Goal: Transaction & Acquisition: Purchase product/service

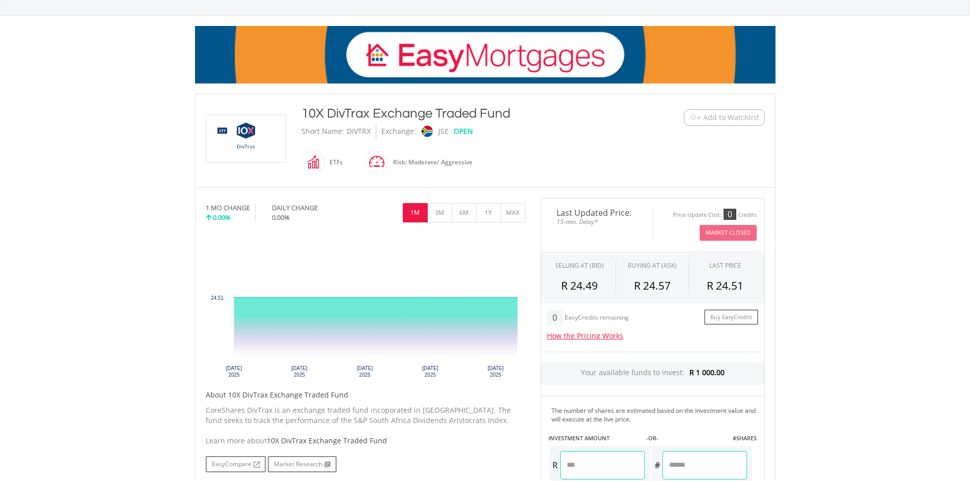
scroll to position [204, 0]
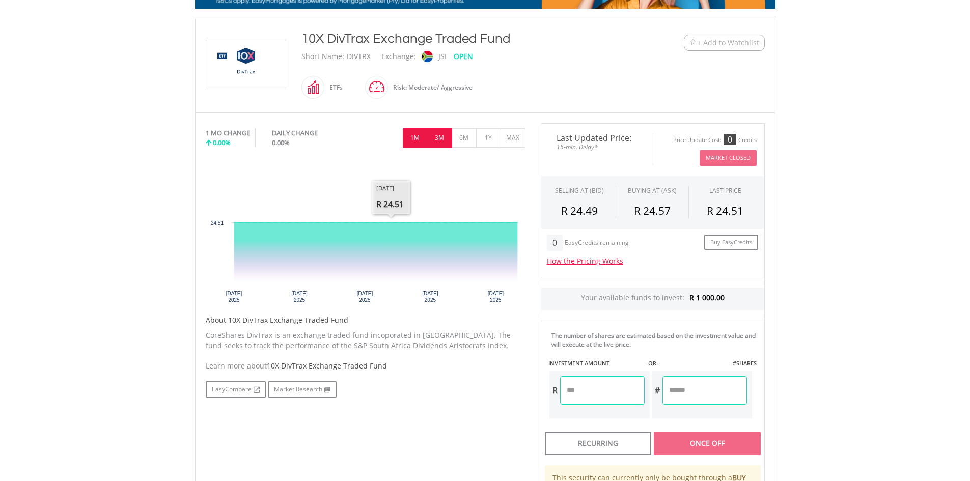
click at [440, 131] on button "3M" at bounding box center [439, 137] width 25 height 19
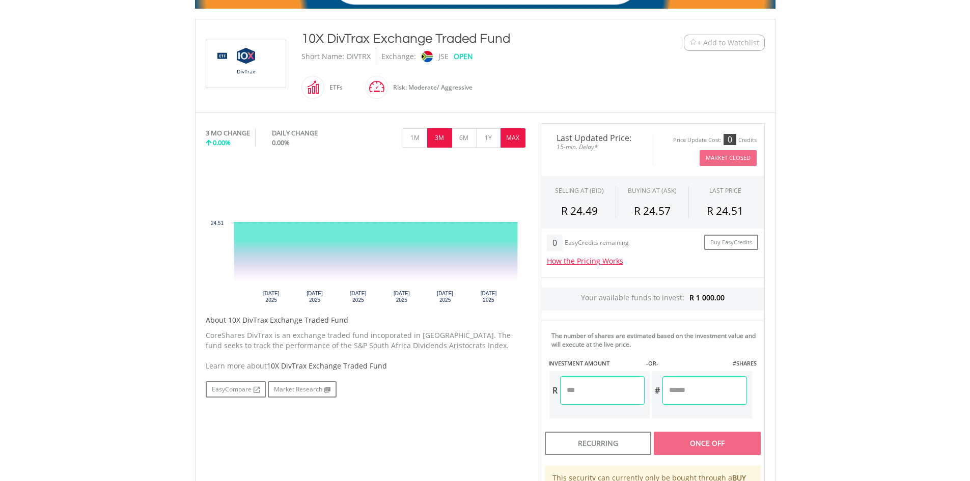
click at [520, 140] on button "MAX" at bounding box center [513, 137] width 25 height 19
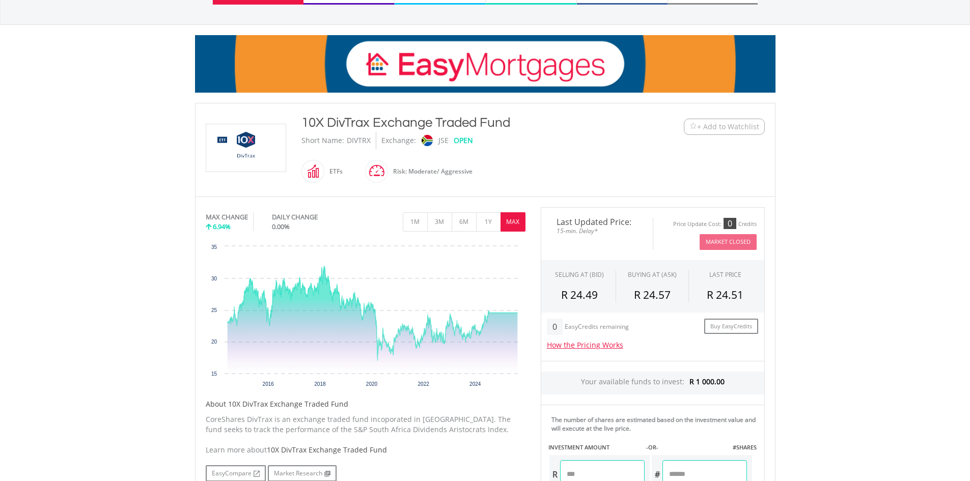
scroll to position [102, 0]
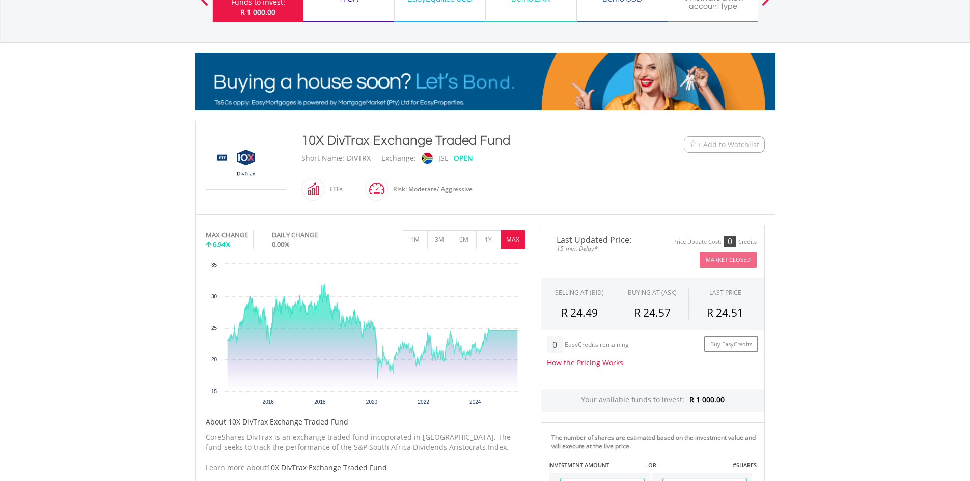
drag, startPoint x: 302, startPoint y: 142, endPoint x: 524, endPoint y: 144, distance: 221.6
click at [524, 144] on div "10X DivTrax Exchange Traded Fund" at bounding box center [462, 140] width 320 height 18
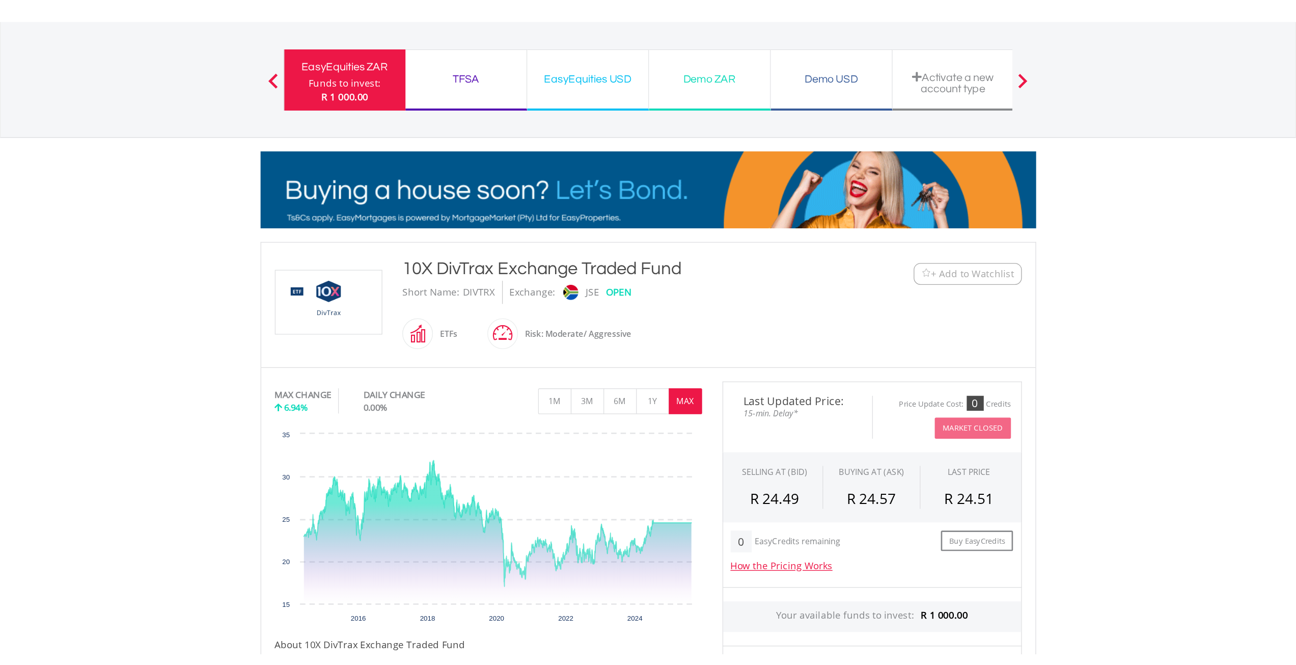
scroll to position [0, 0]
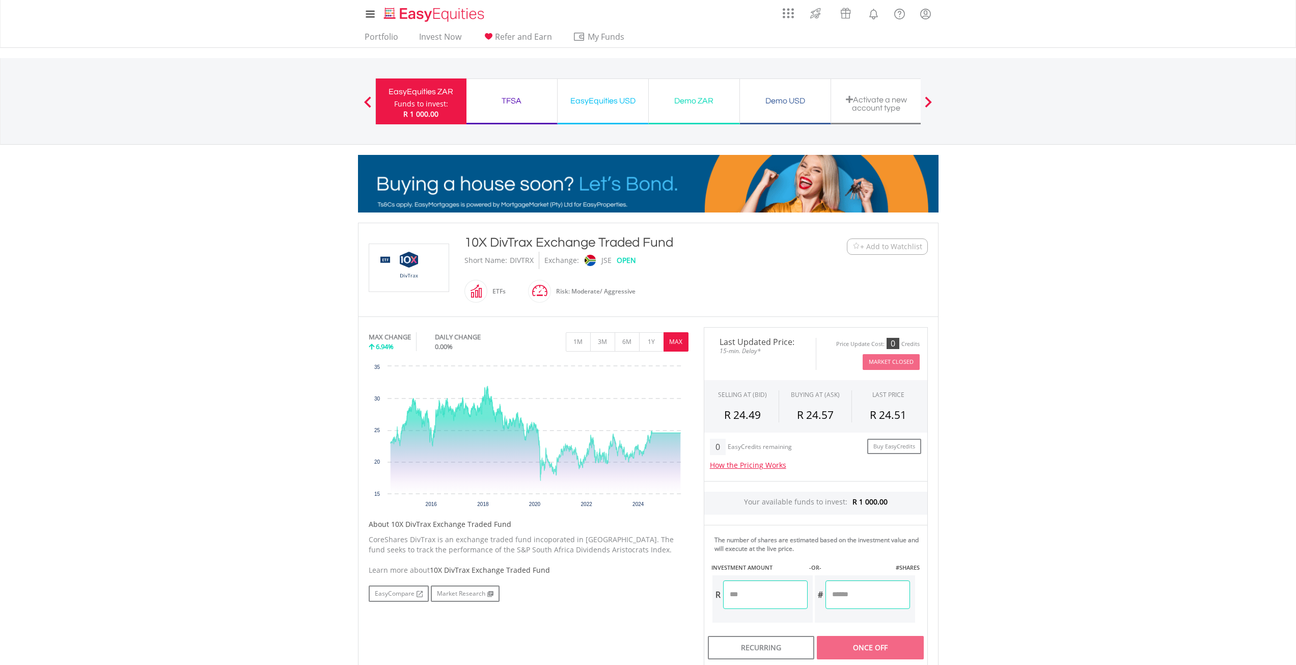
drag, startPoint x: 427, startPoint y: 94, endPoint x: 391, endPoint y: 172, distance: 85.4
click at [427, 94] on div "EasyEquities ZAR" at bounding box center [421, 92] width 78 height 14
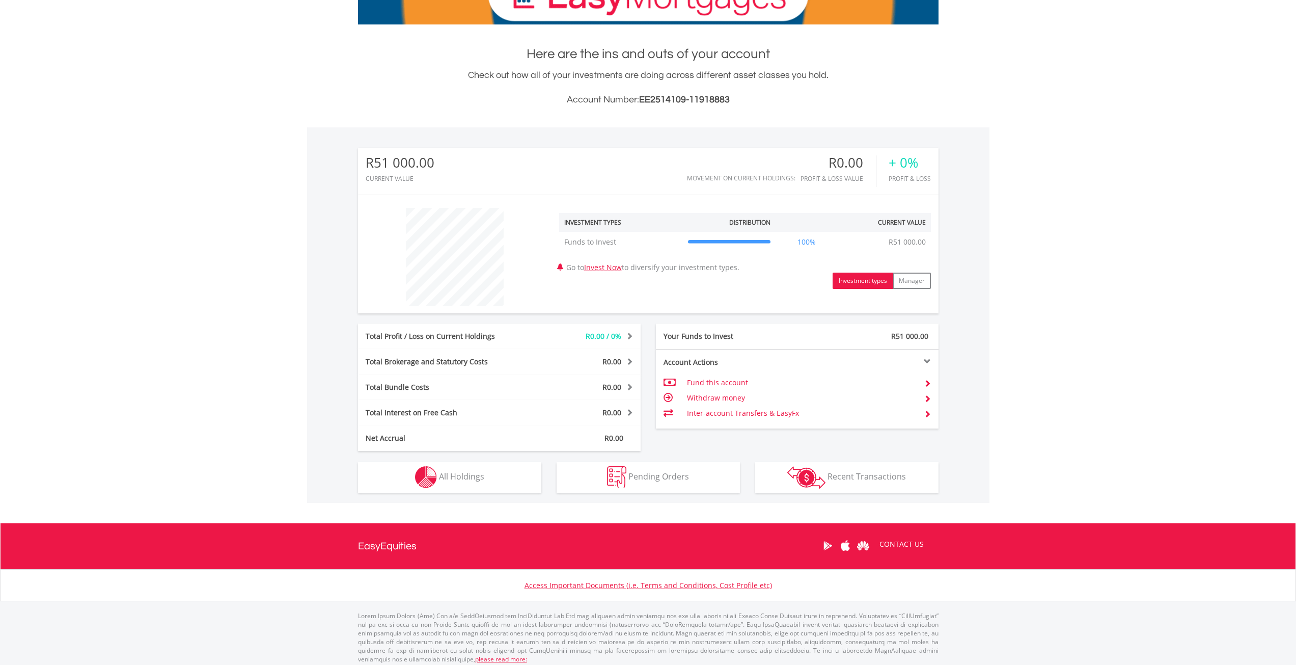
scroll to position [193, 0]
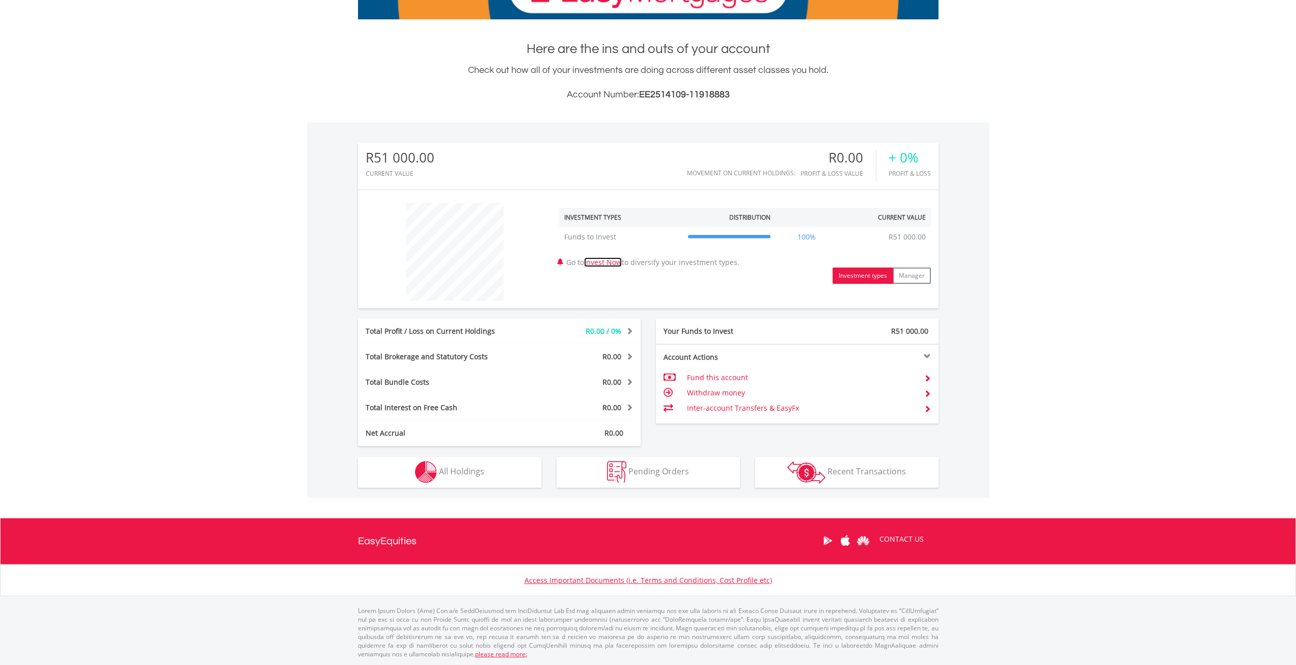
click at [605, 260] on link "Invest Now" at bounding box center [603, 262] width 38 height 10
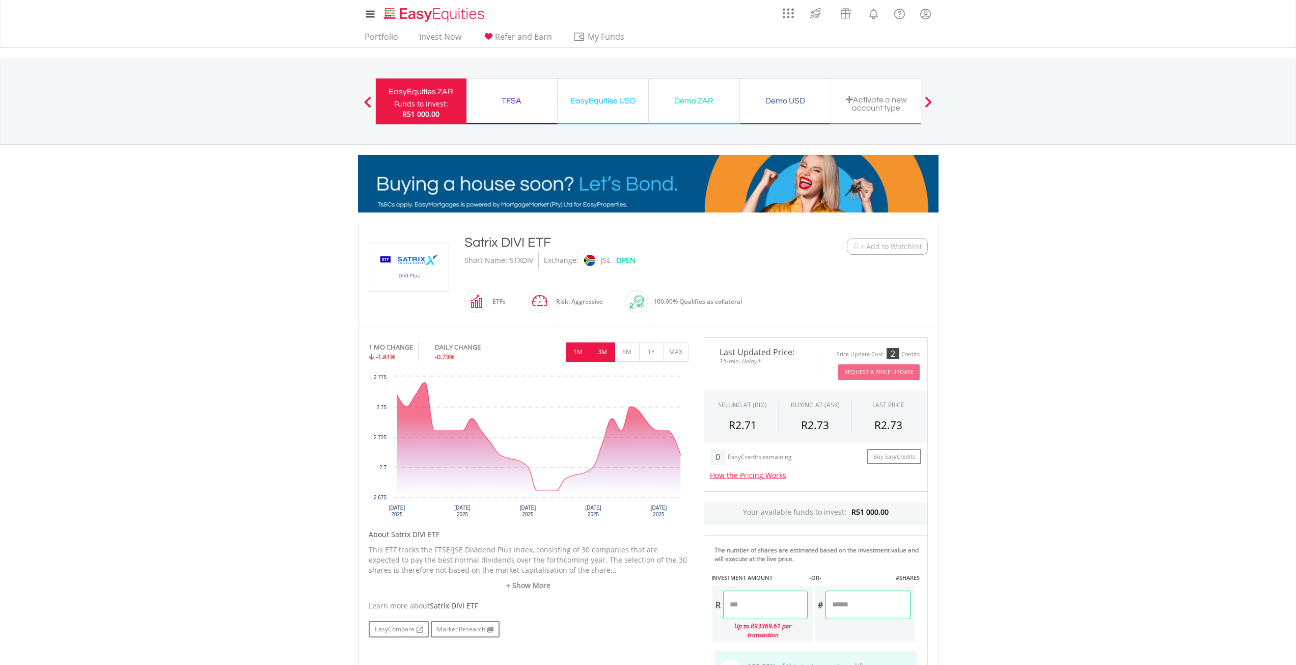
click at [606, 348] on button "3M" at bounding box center [602, 351] width 25 height 19
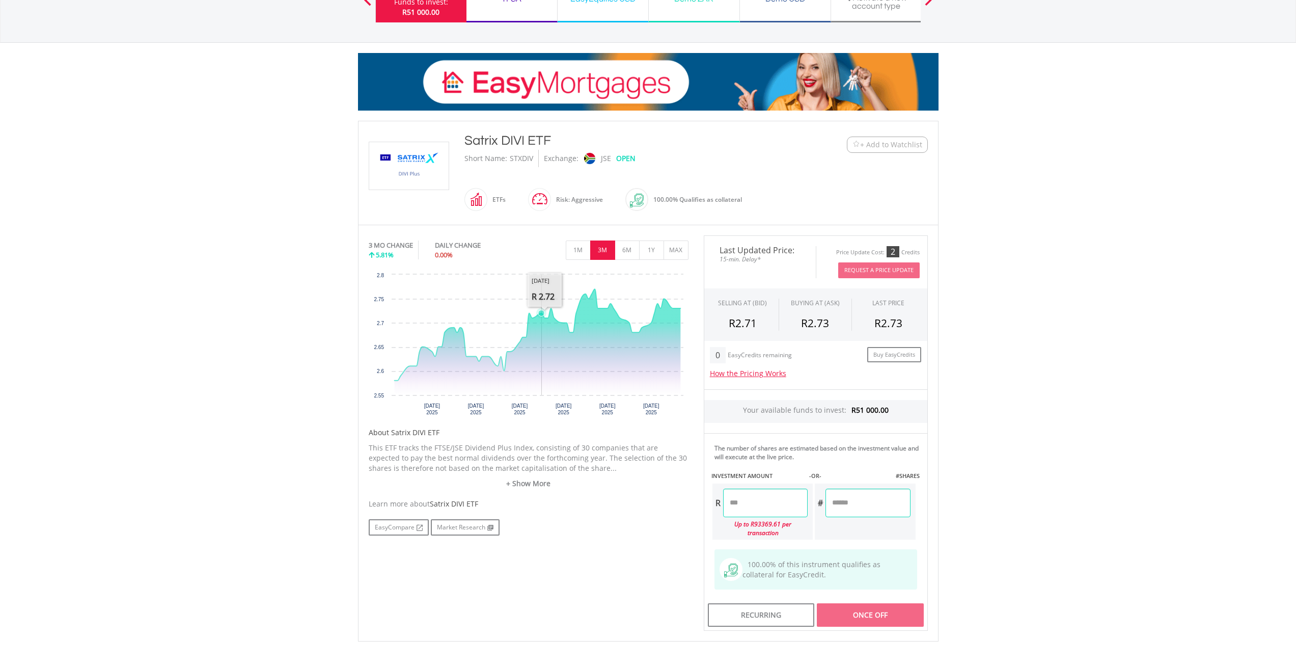
scroll to position [153, 0]
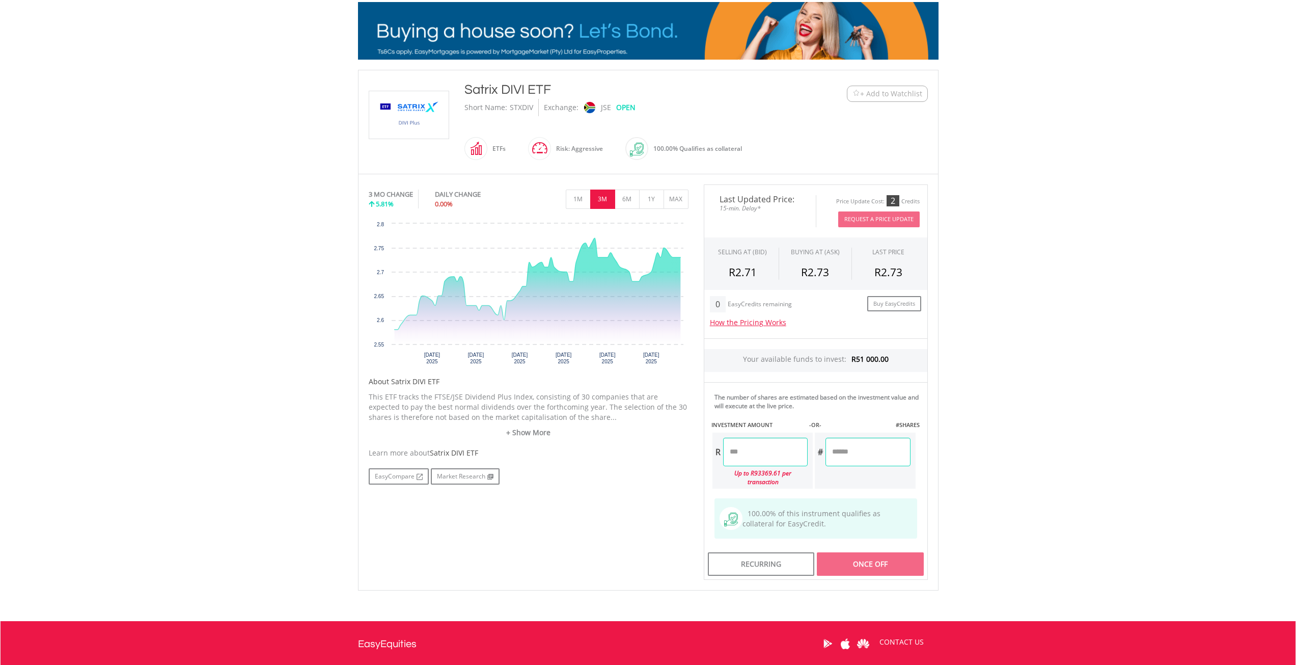
click at [752, 453] on input "number" at bounding box center [765, 452] width 85 height 29
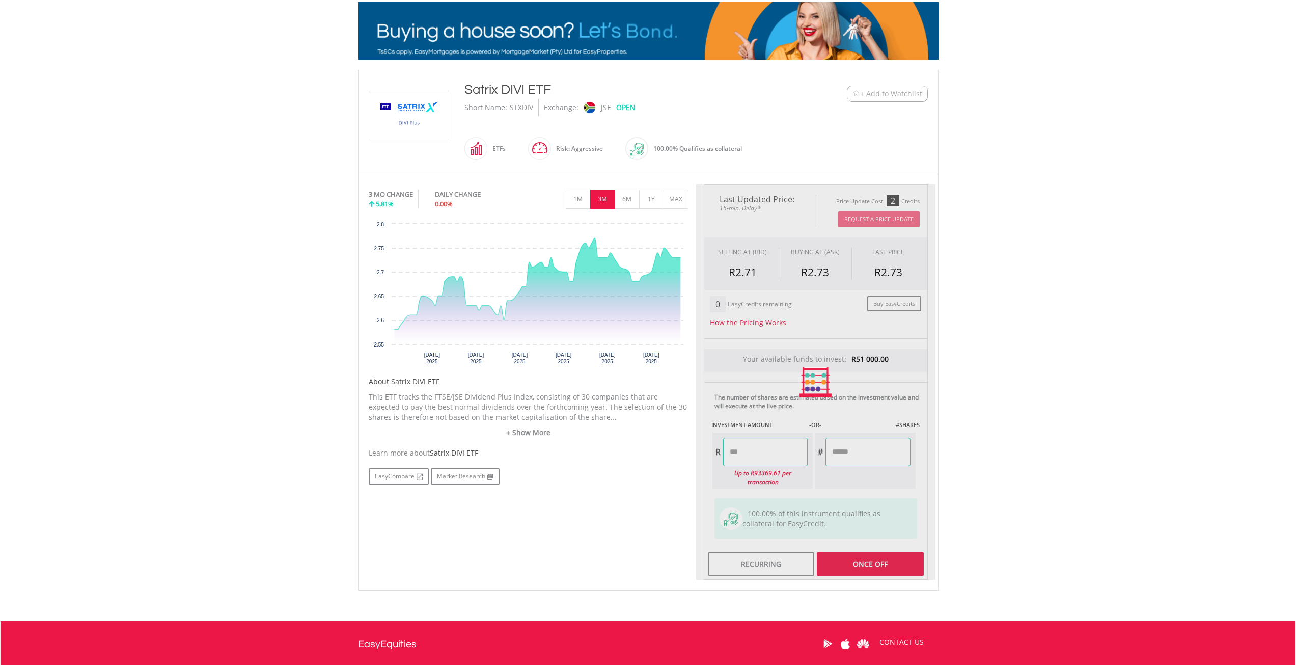
click at [1059, 432] on body "My Investments Invest Now New Listings Sell My Recurring Investments Pending Or…" at bounding box center [648, 312] width 1296 height 930
type input "********"
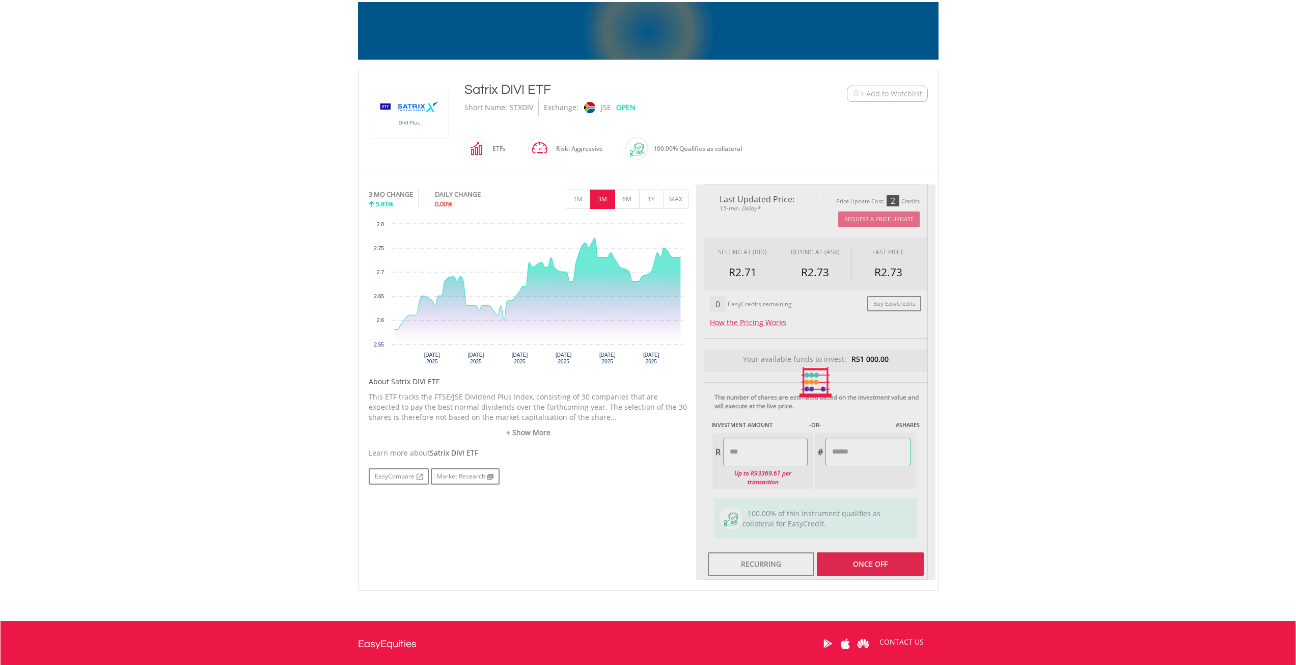
type input "*********"
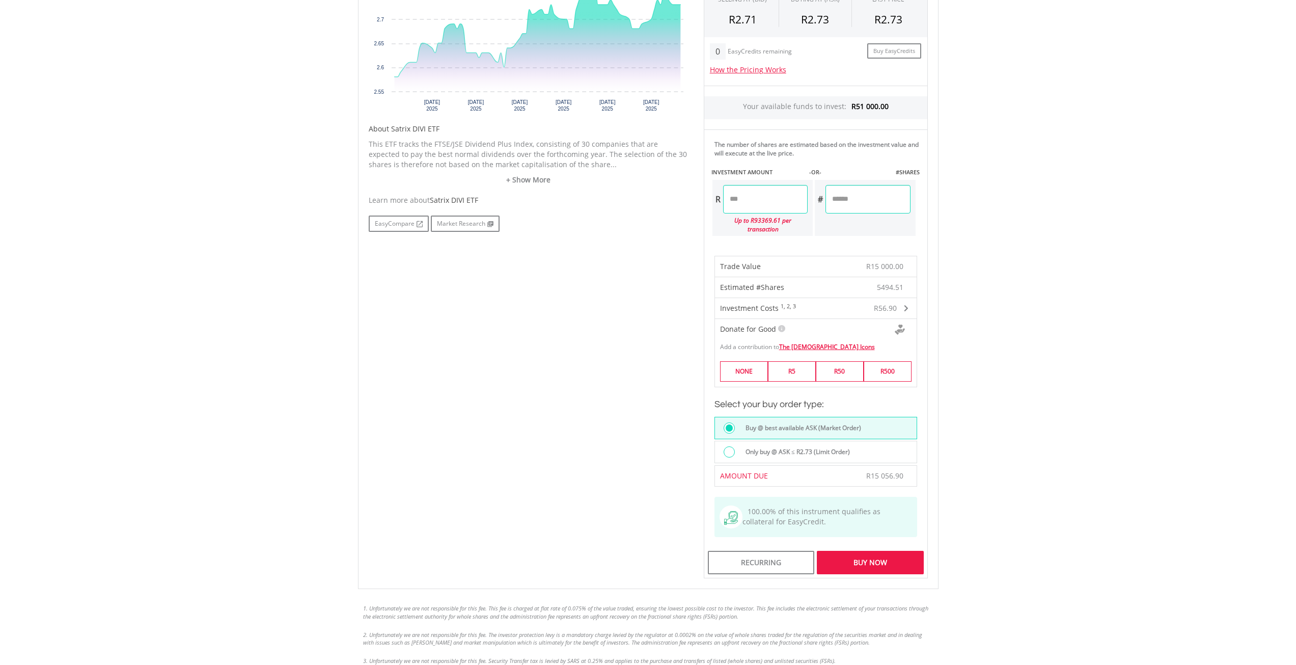
scroll to position [407, 0]
click at [891, 549] on div "Buy Now" at bounding box center [870, 560] width 106 height 23
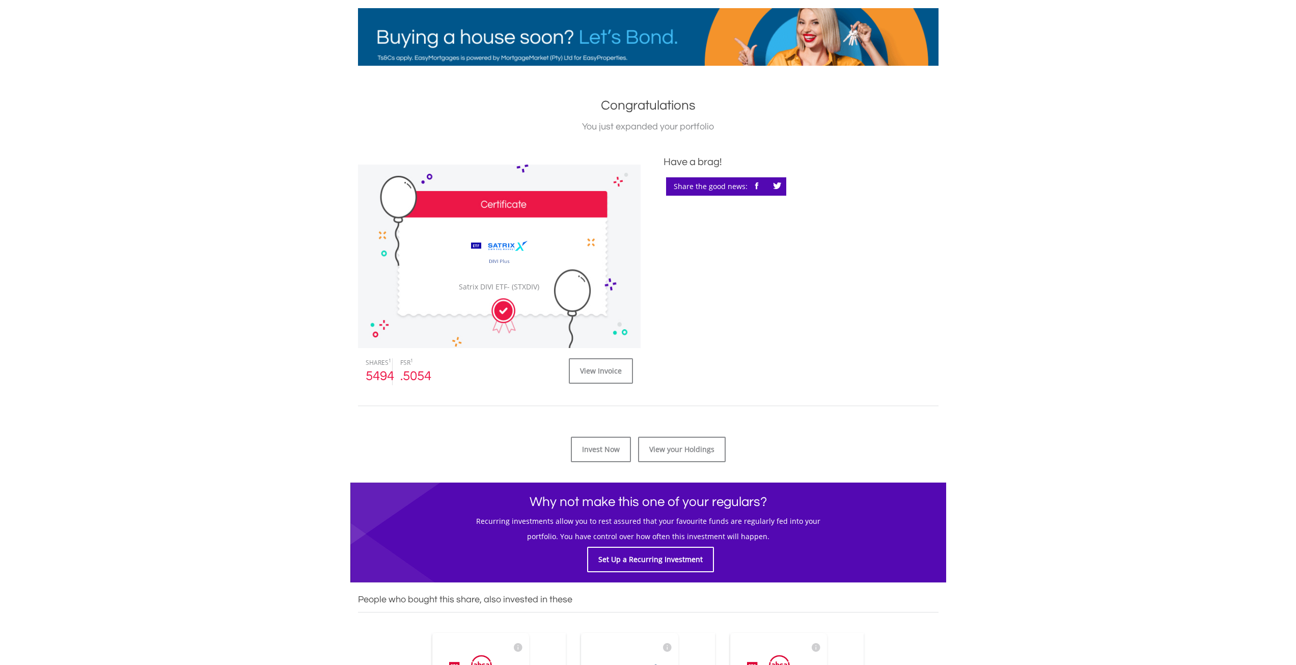
scroll to position [153, 0]
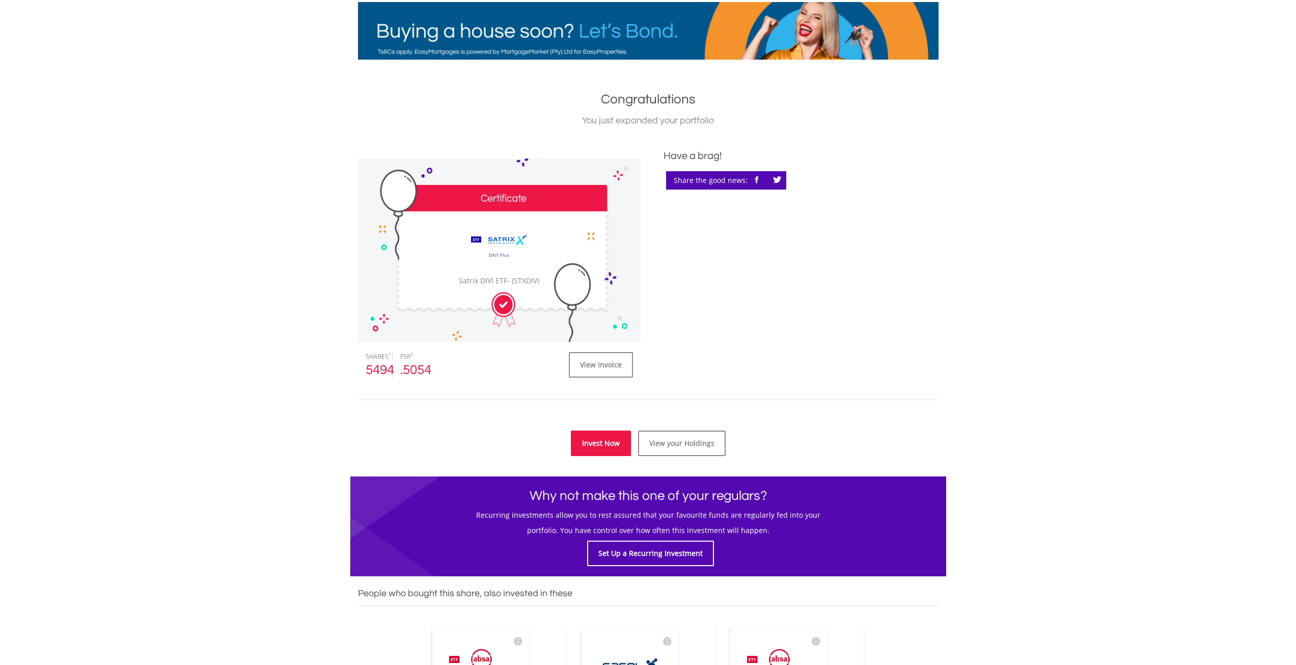
click at [618, 442] on link "Invest Now" at bounding box center [601, 442] width 60 height 25
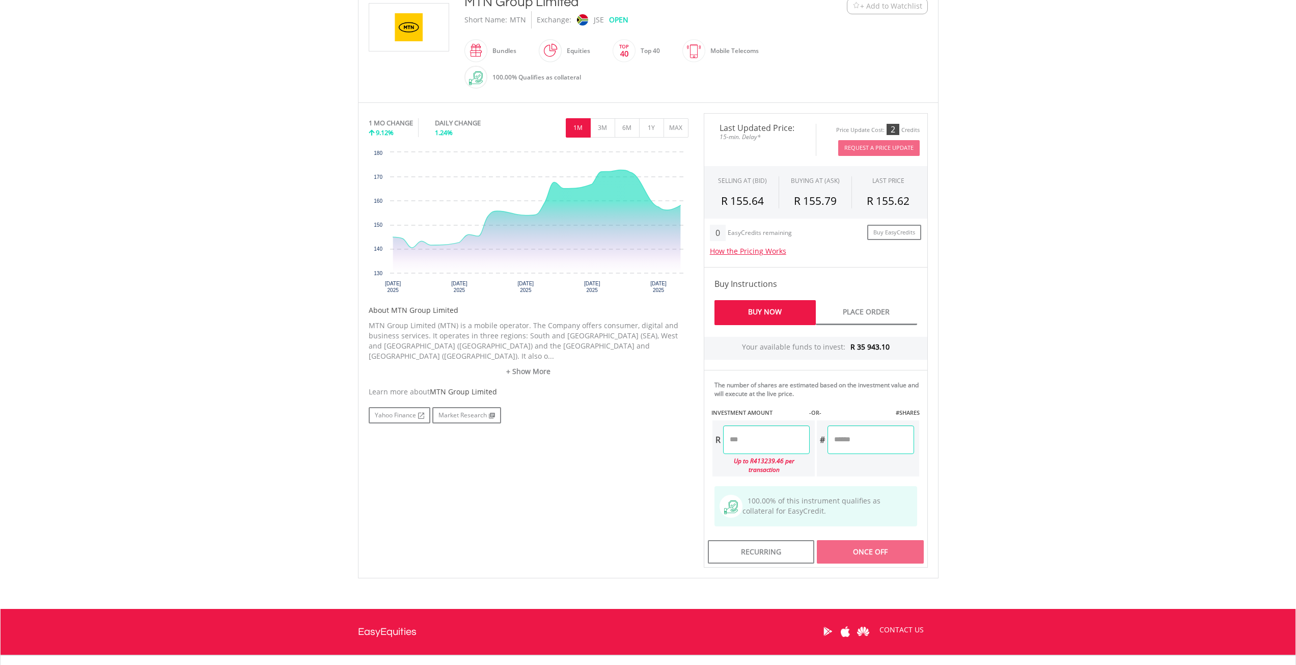
scroll to position [255, 0]
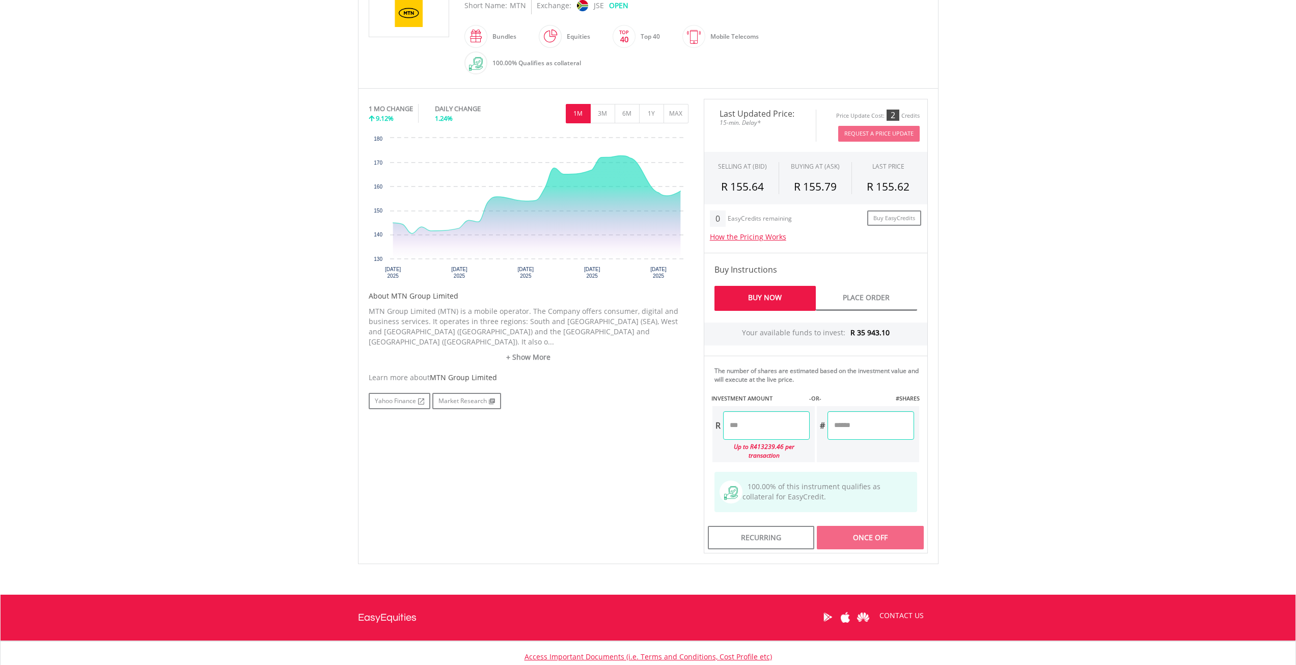
click at [745, 423] on input "number" at bounding box center [766, 425] width 87 height 29
click at [1108, 445] on body "My Investments Invest Now New Listings Sell My Recurring Investments Pending Or…" at bounding box center [648, 247] width 1296 height 1005
type input "*******"
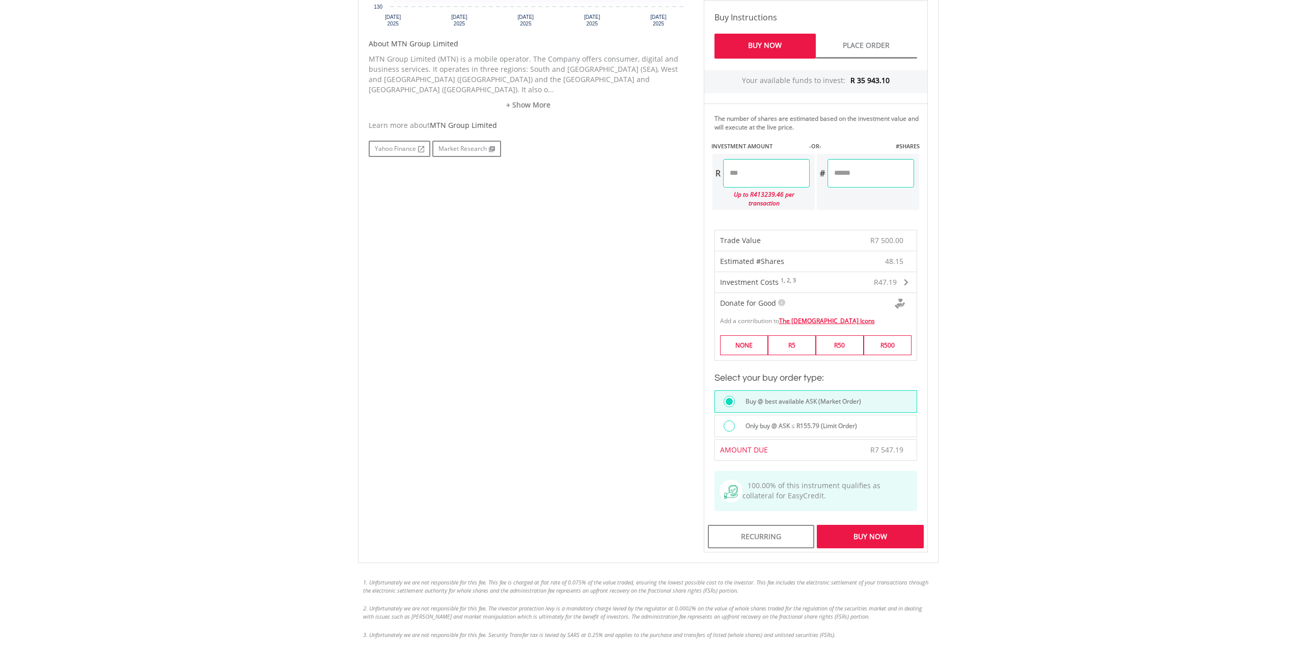
scroll to position [509, 0]
click at [909, 522] on div "Buy Now" at bounding box center [870, 533] width 106 height 23
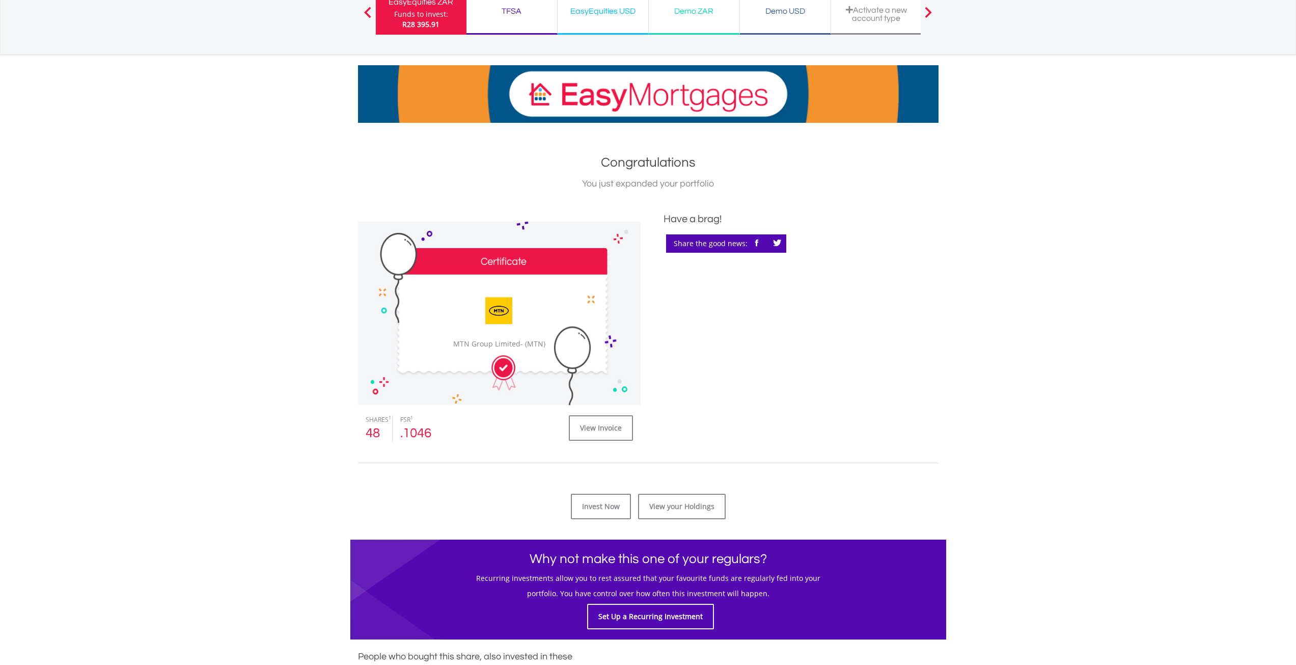
scroll to position [153, 0]
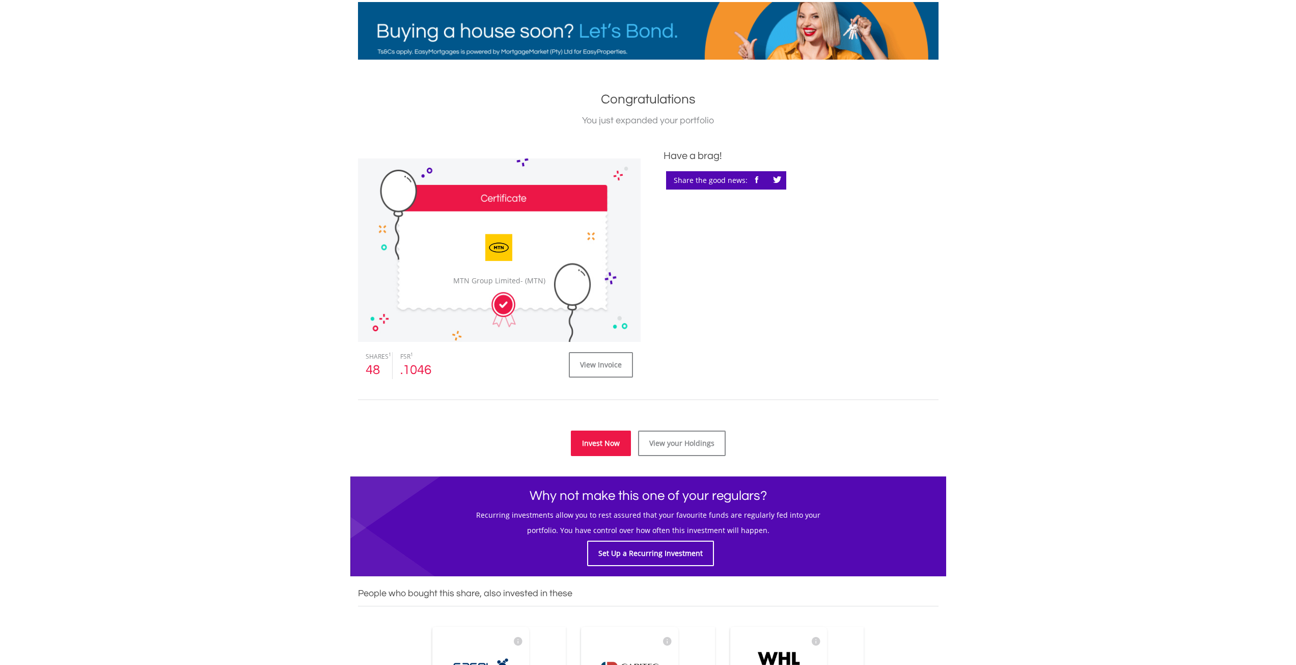
click at [593, 444] on link "Invest Now" at bounding box center [601, 442] width 60 height 25
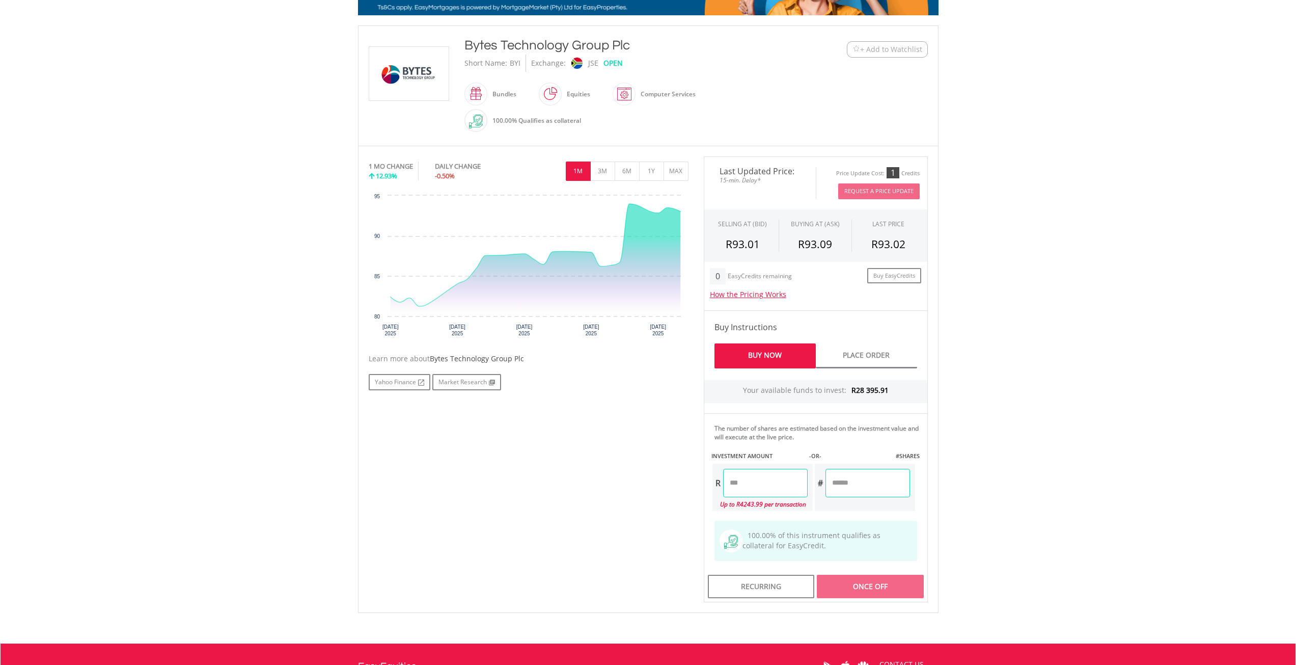
scroll to position [204, 0]
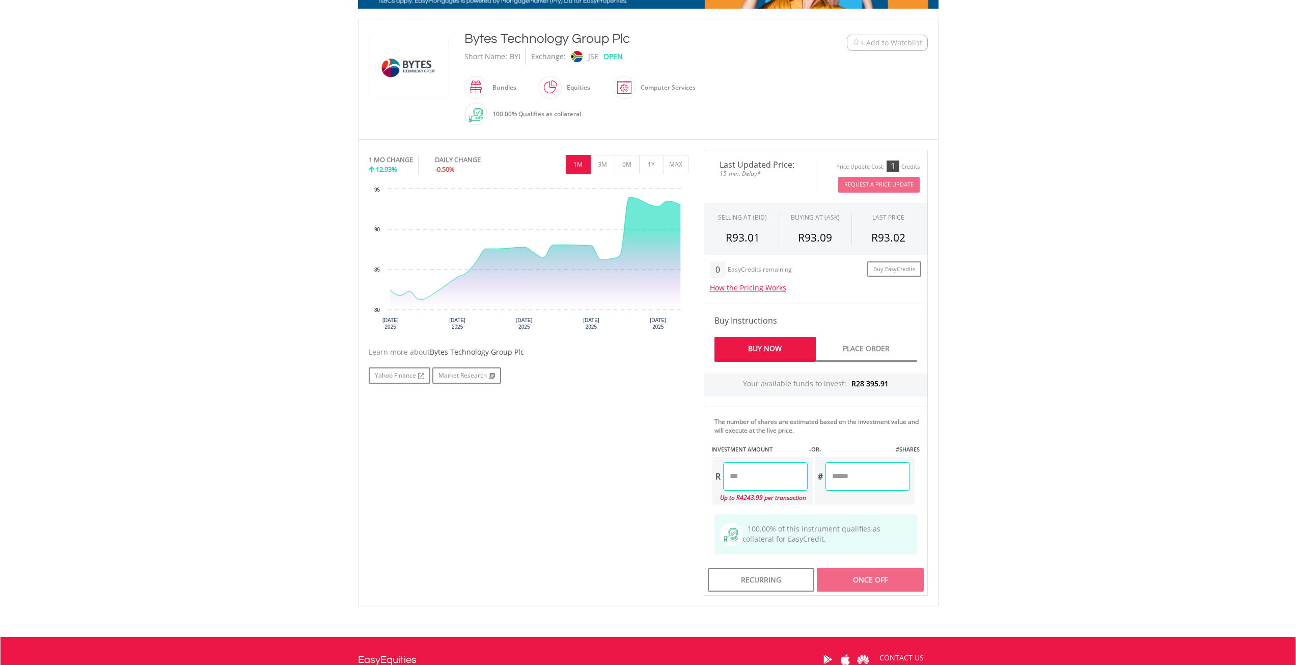
click at [750, 475] on input "number" at bounding box center [765, 476] width 85 height 29
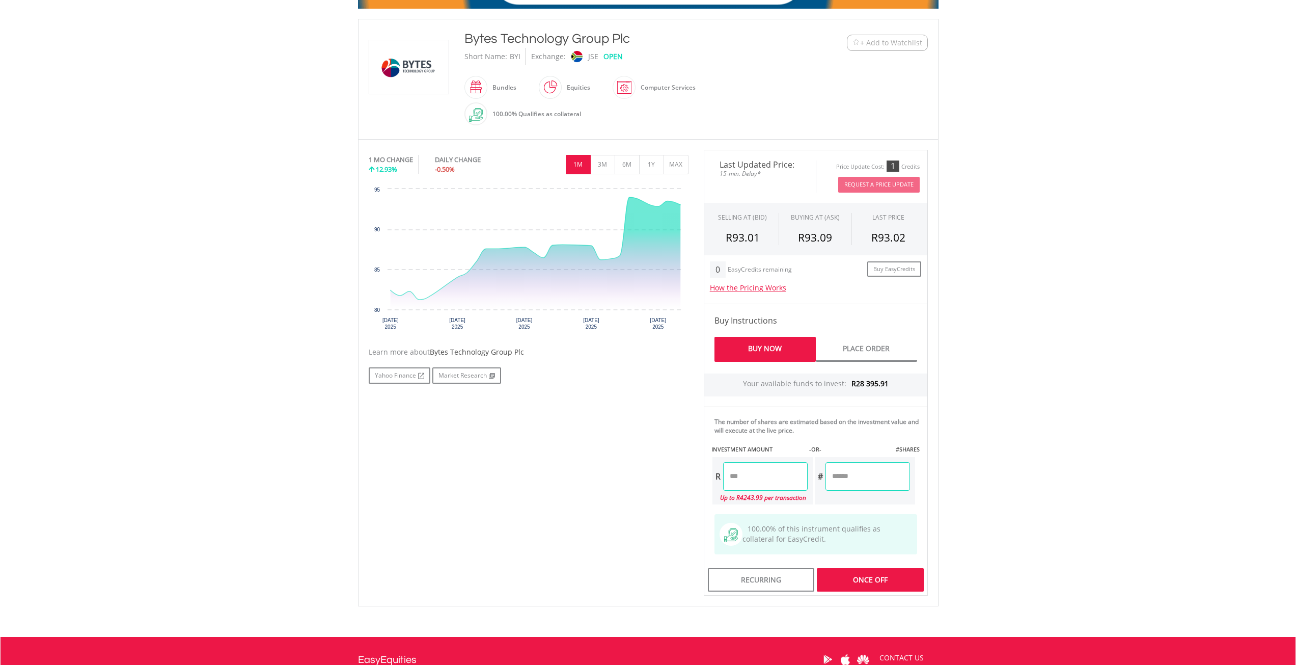
click at [1144, 384] on body "My Investments Invest Now New Listings Sell My Recurring Investments Pending Or…" at bounding box center [648, 294] width 1296 height 996
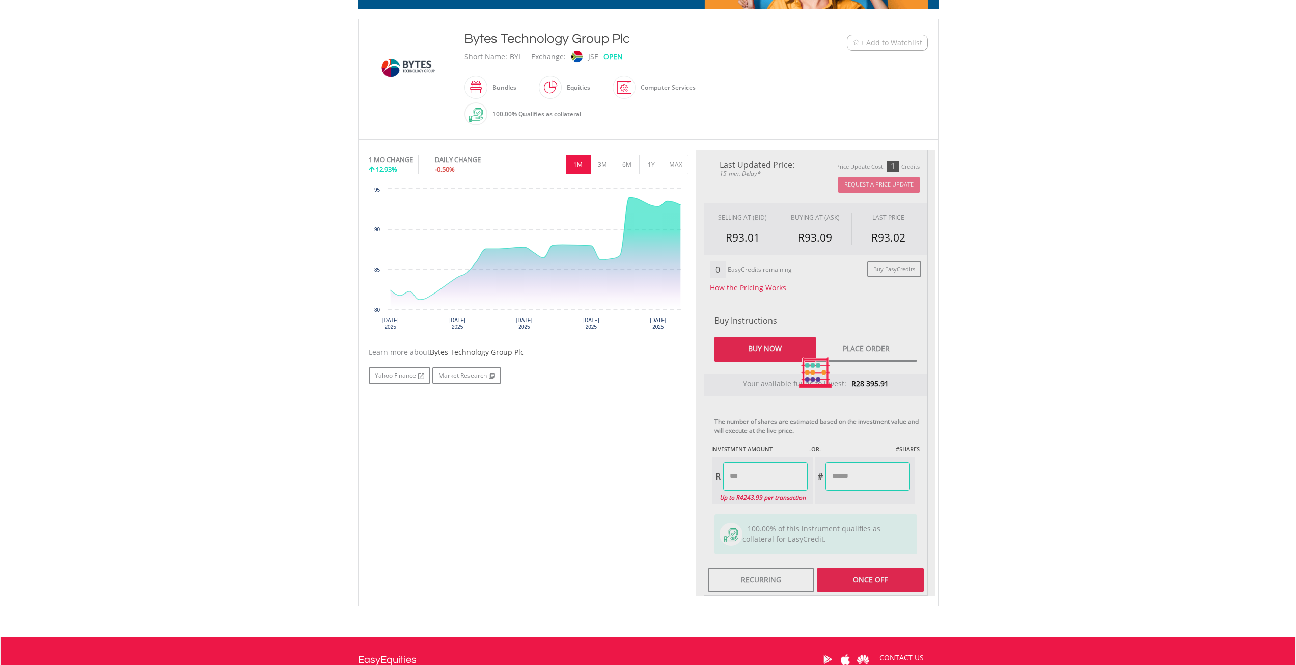
type input "*******"
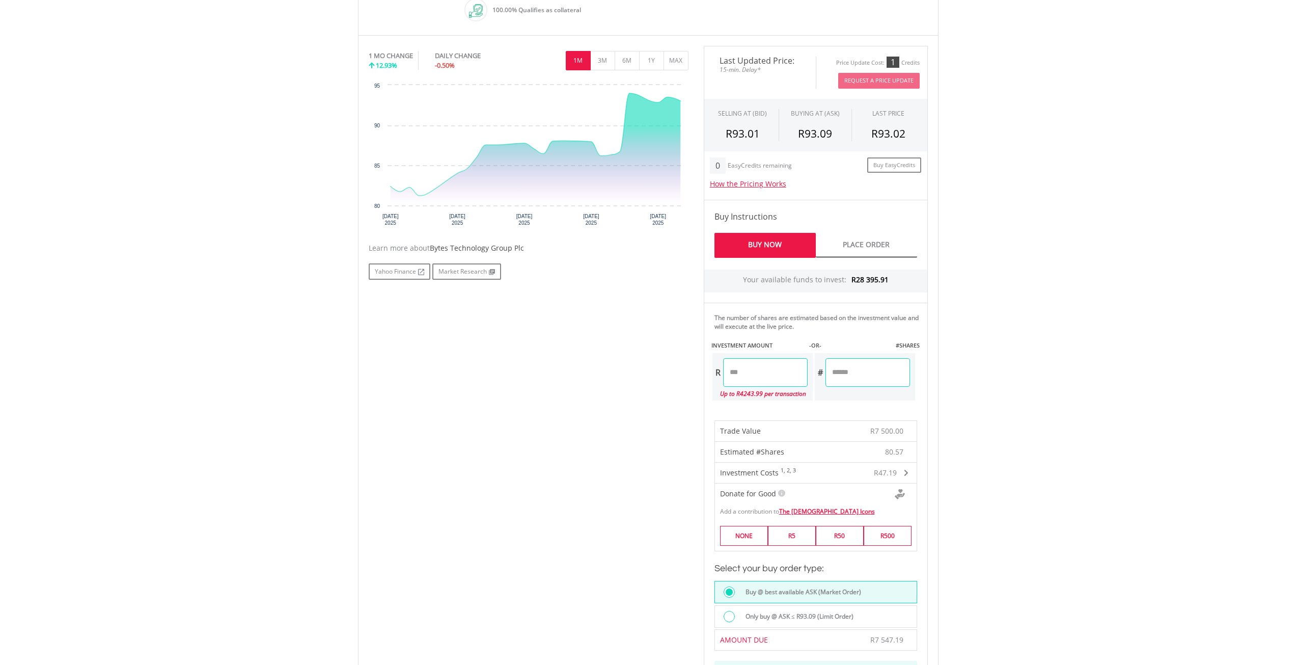
scroll to position [306, 0]
click at [597, 56] on button "3M" at bounding box center [602, 62] width 25 height 19
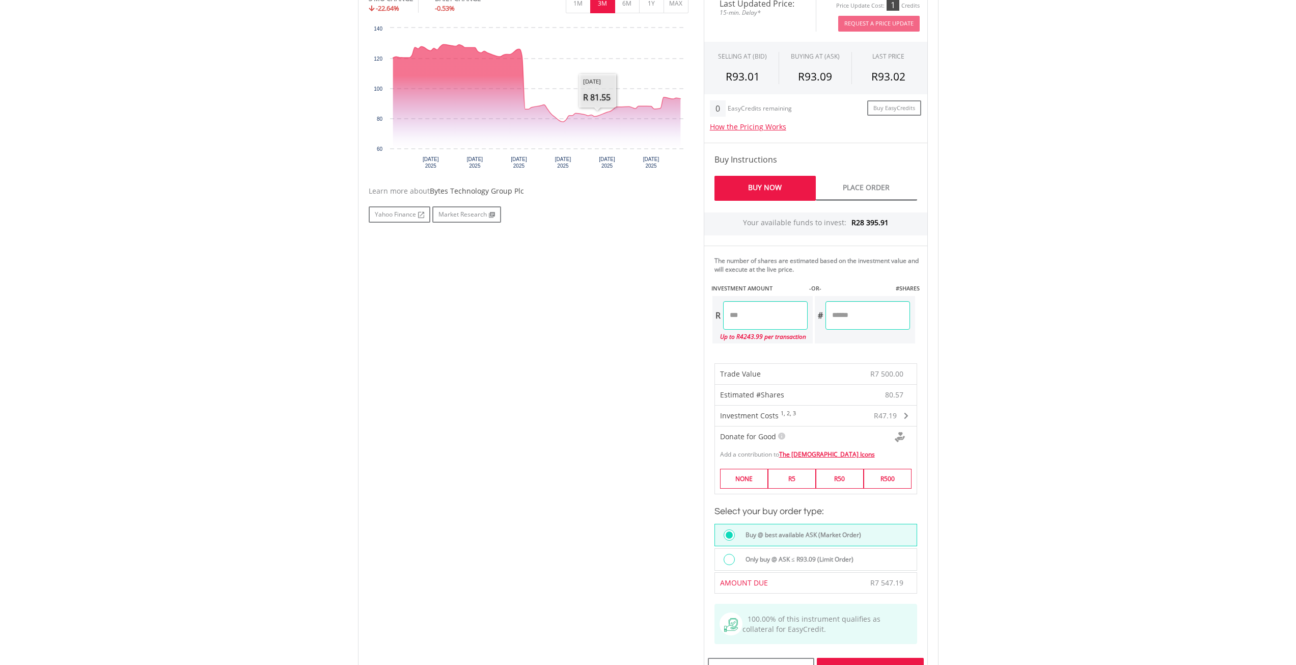
scroll to position [560, 0]
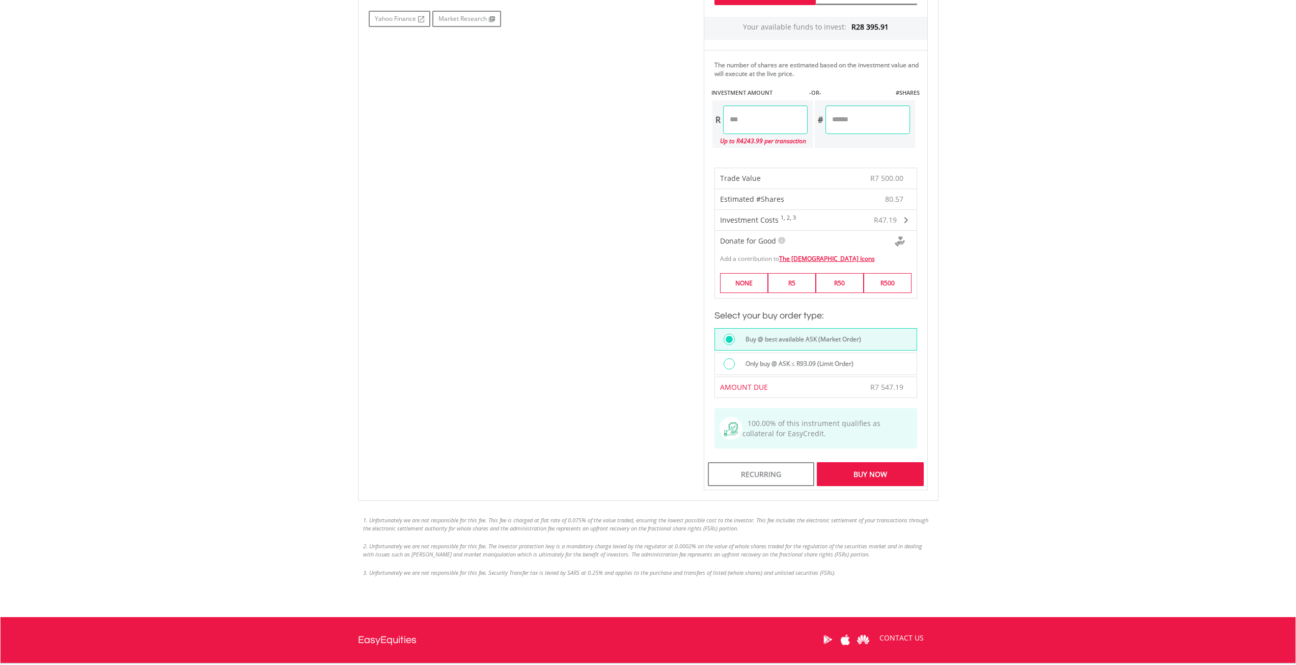
click at [873, 473] on div "Buy Now" at bounding box center [870, 473] width 106 height 23
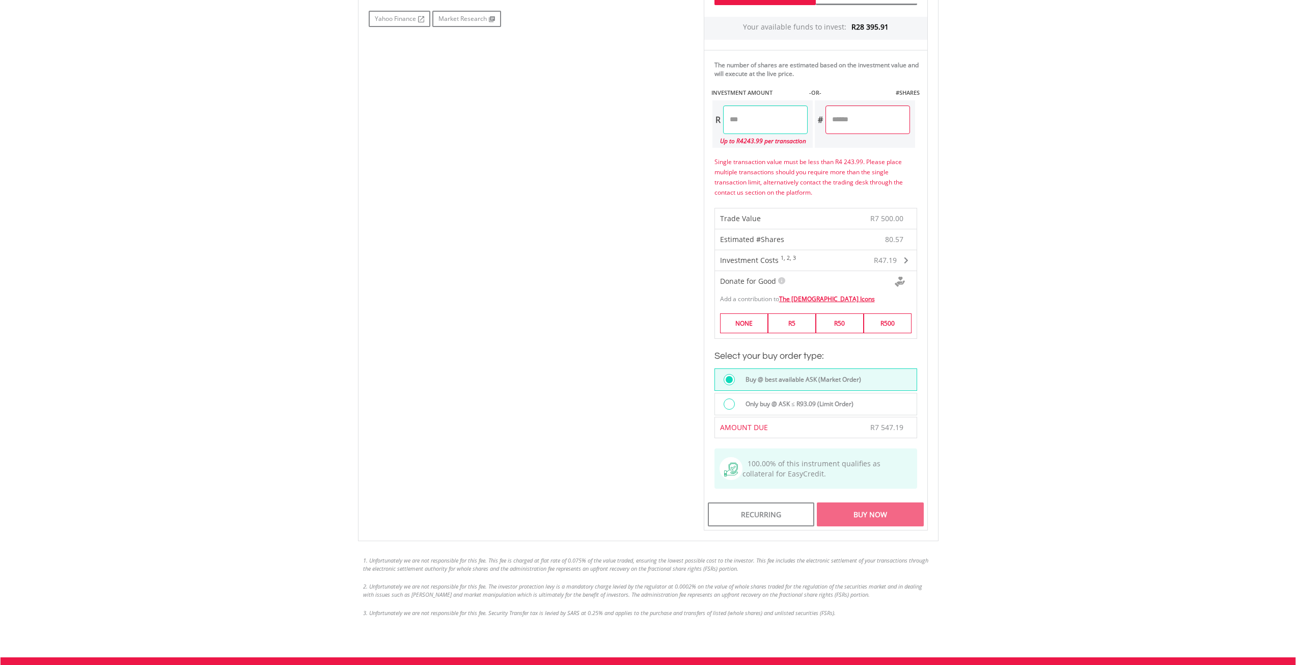
drag, startPoint x: 757, startPoint y: 118, endPoint x: 681, endPoint y: 117, distance: 75.4
click at [681, 117] on div "No chart available. 3 MO CHANGE -22.64% DAILY CHANGE -0.53% 1M 3M 6M 1Y MAX Cha…" at bounding box center [648, 161] width 575 height 737
click at [1097, 147] on body "My Investments Invest Now New Listings Sell My Recurring Investments Pending Or…" at bounding box center [648, 126] width 1296 height 1373
type input "*******"
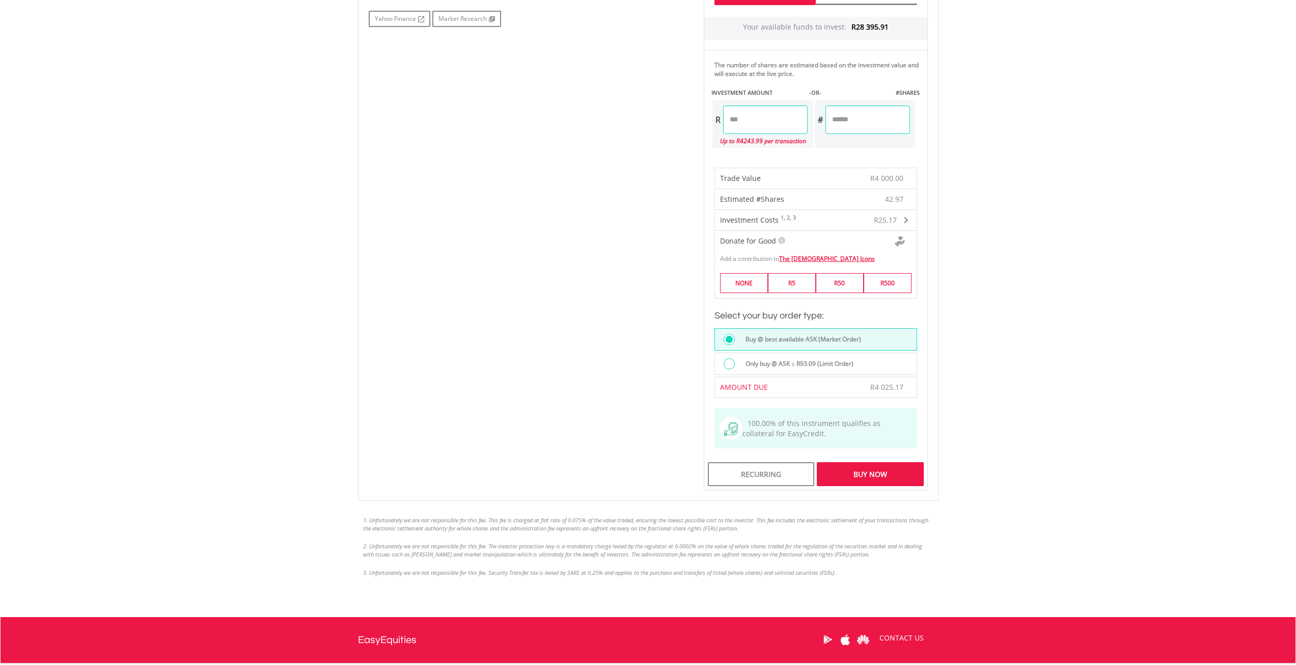
click at [873, 476] on div "Buy Now" at bounding box center [870, 473] width 106 height 23
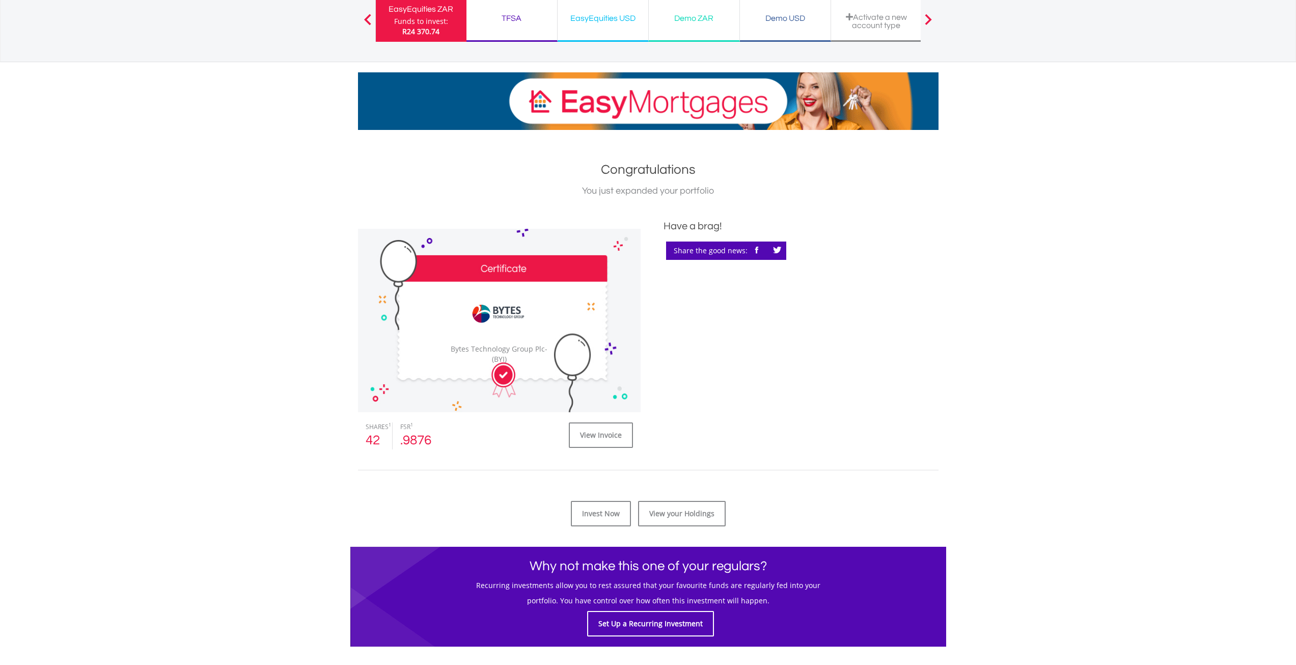
scroll to position [102, 0]
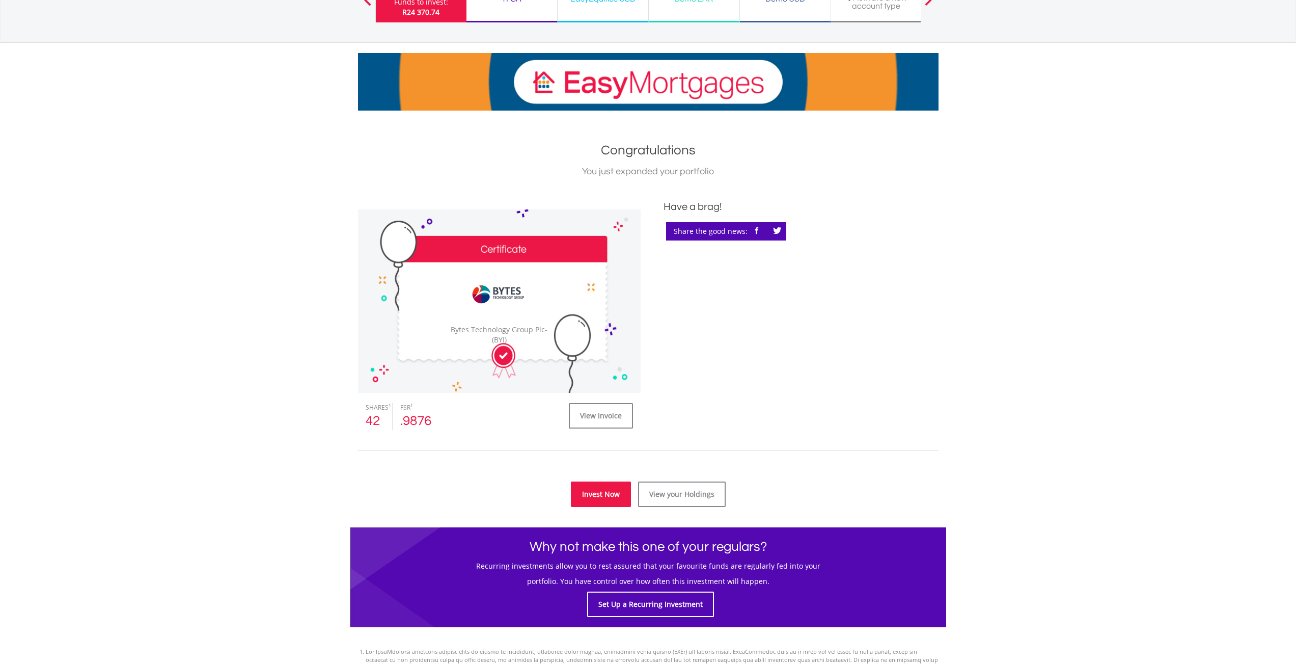
click at [600, 490] on link "Invest Now" at bounding box center [601, 493] width 60 height 25
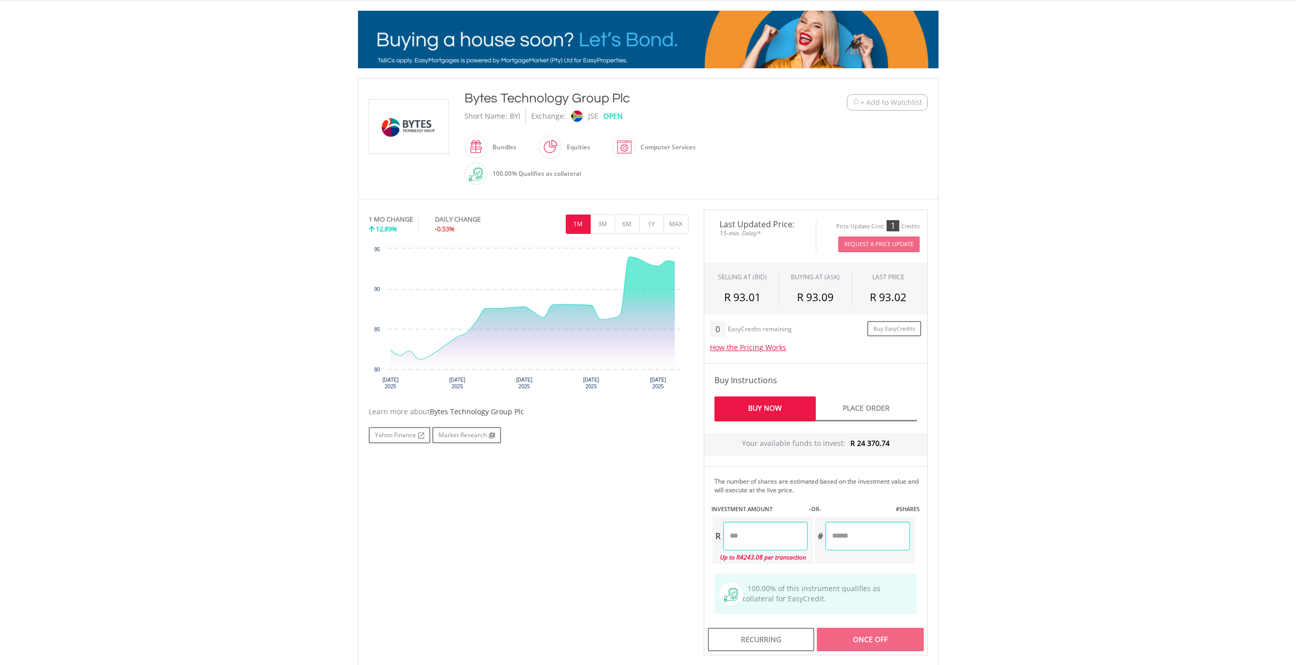
scroll to position [153, 0]
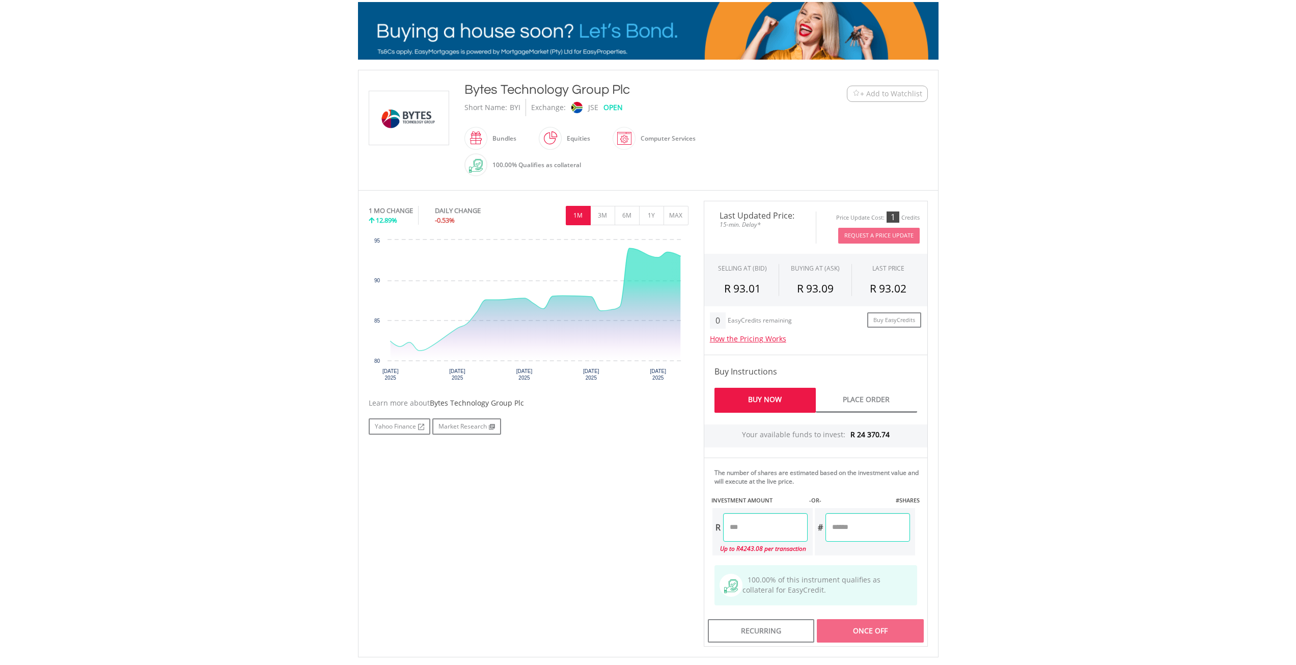
click at [757, 534] on input "number" at bounding box center [765, 527] width 85 height 29
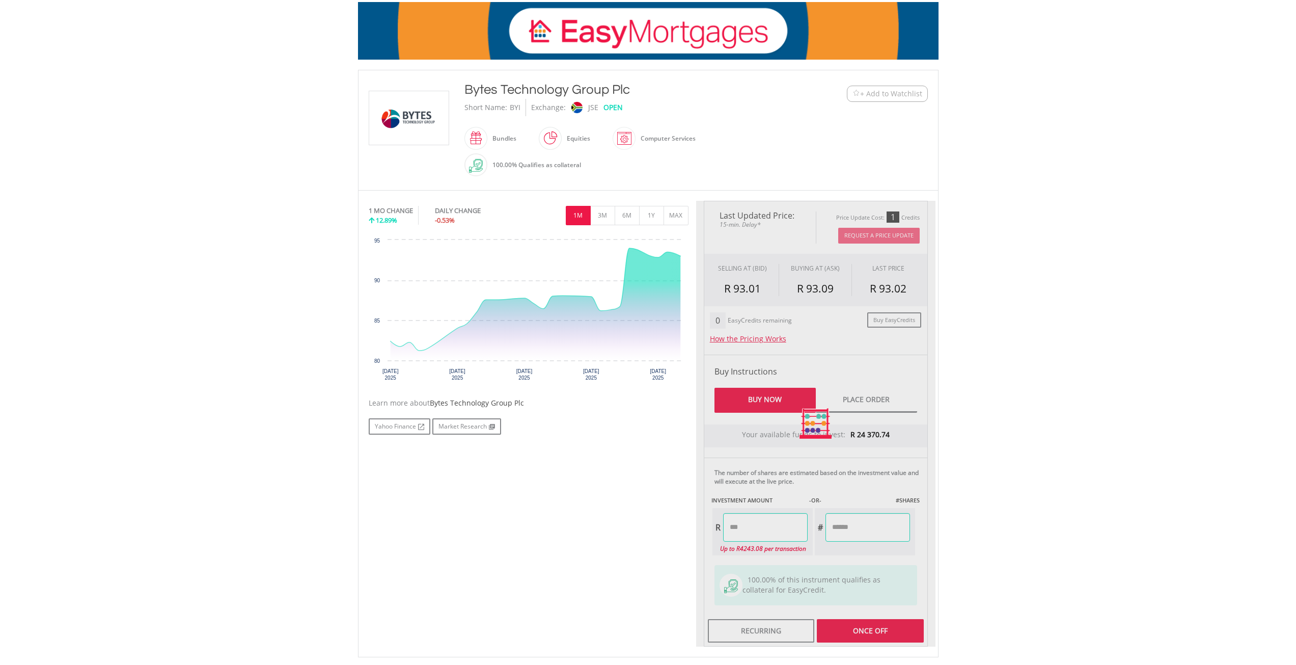
click at [1059, 486] on body "My Investments Invest Now New Listings Sell My Recurring Investments Pending Or…" at bounding box center [648, 345] width 1296 height 996
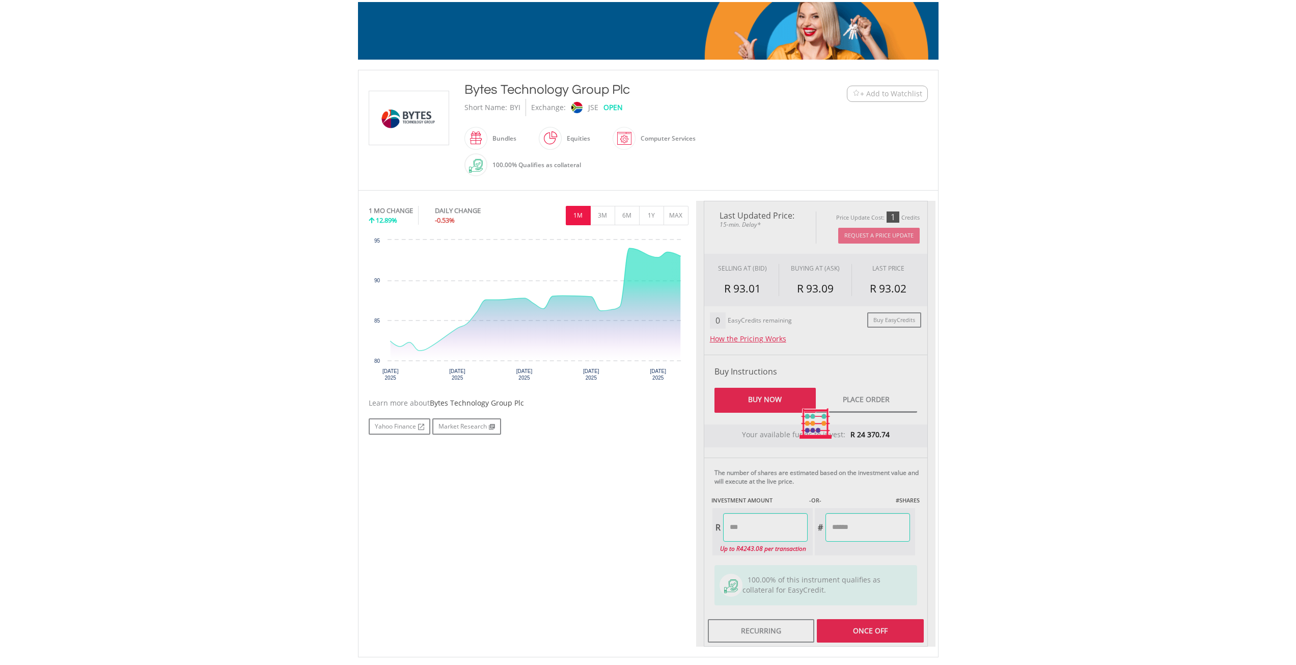
type input "*******"
type input "******"
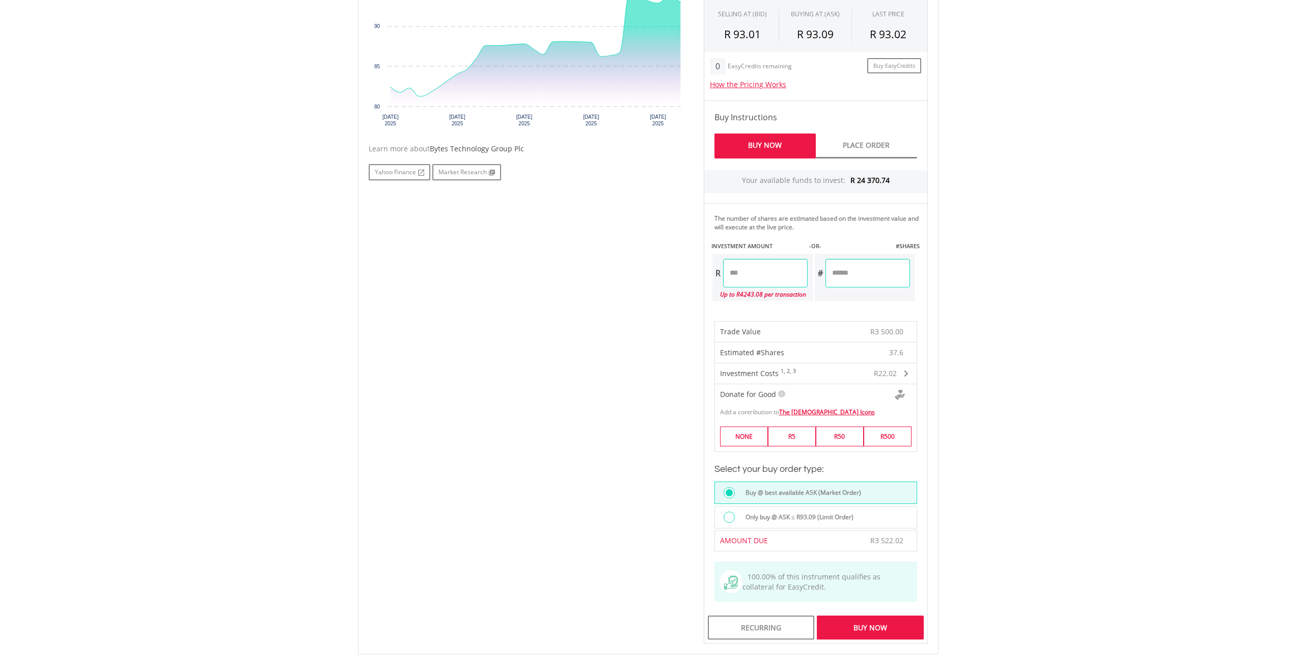
scroll to position [458, 0]
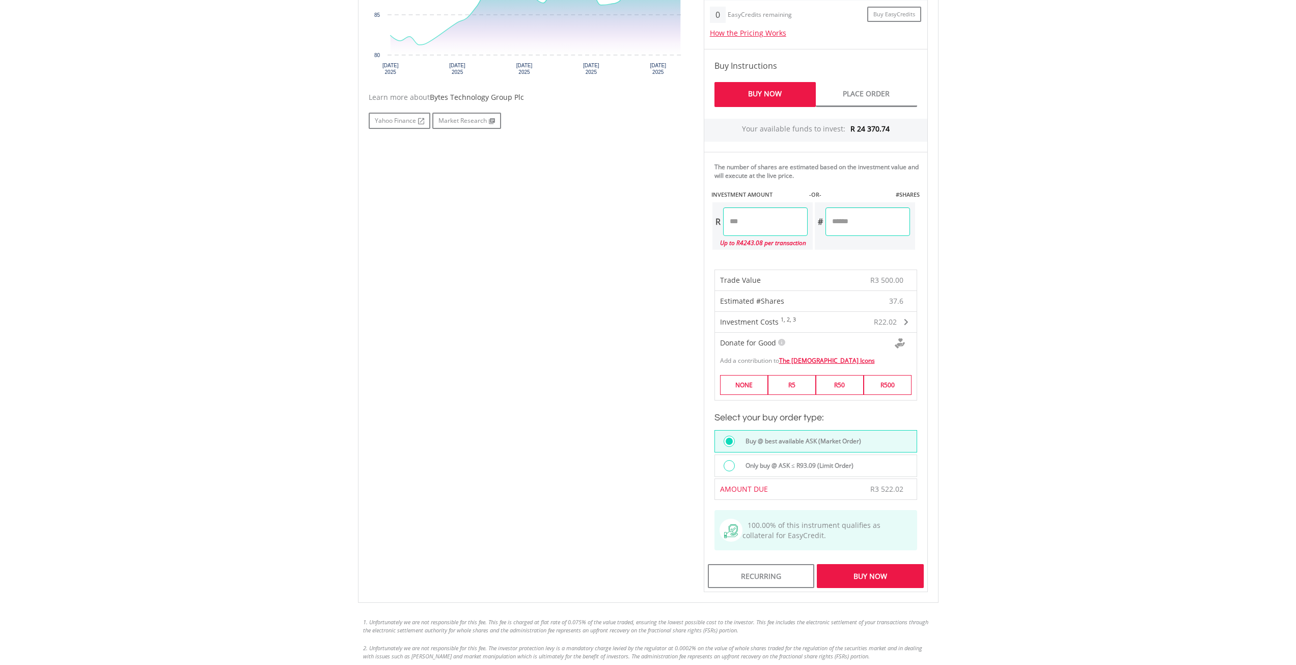
click at [889, 573] on div "Buy Now" at bounding box center [870, 575] width 106 height 23
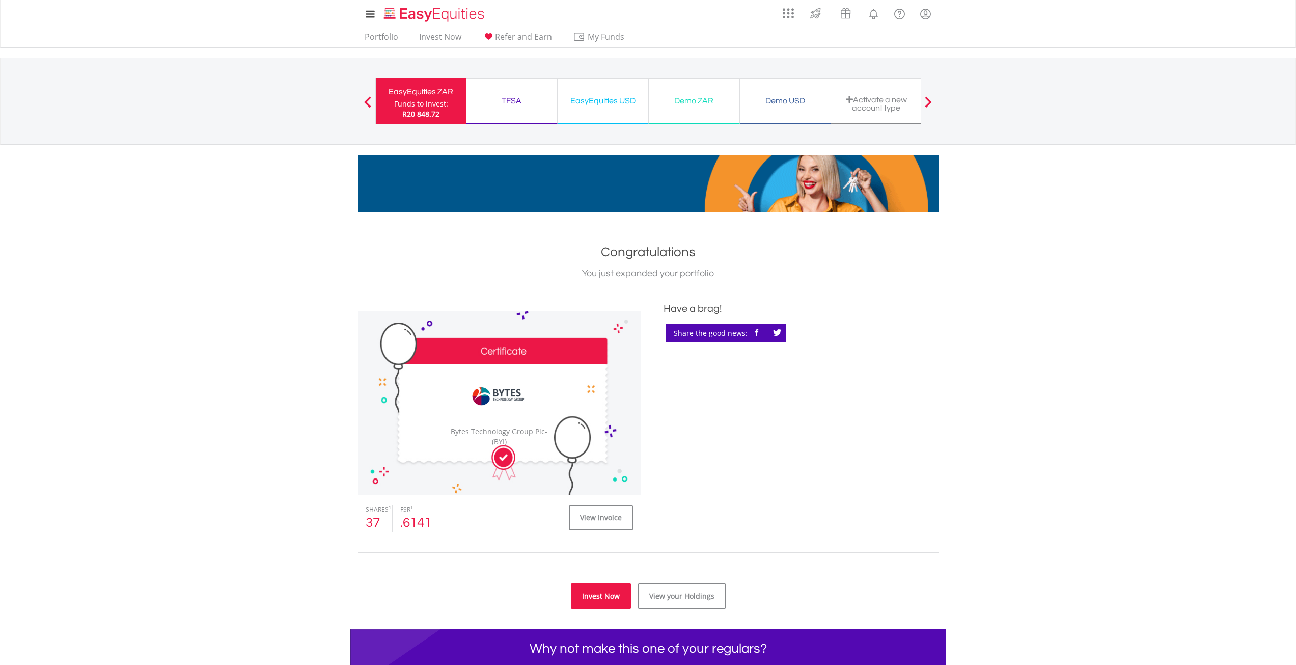
click at [593, 602] on link "Invest Now" at bounding box center [601, 595] width 60 height 25
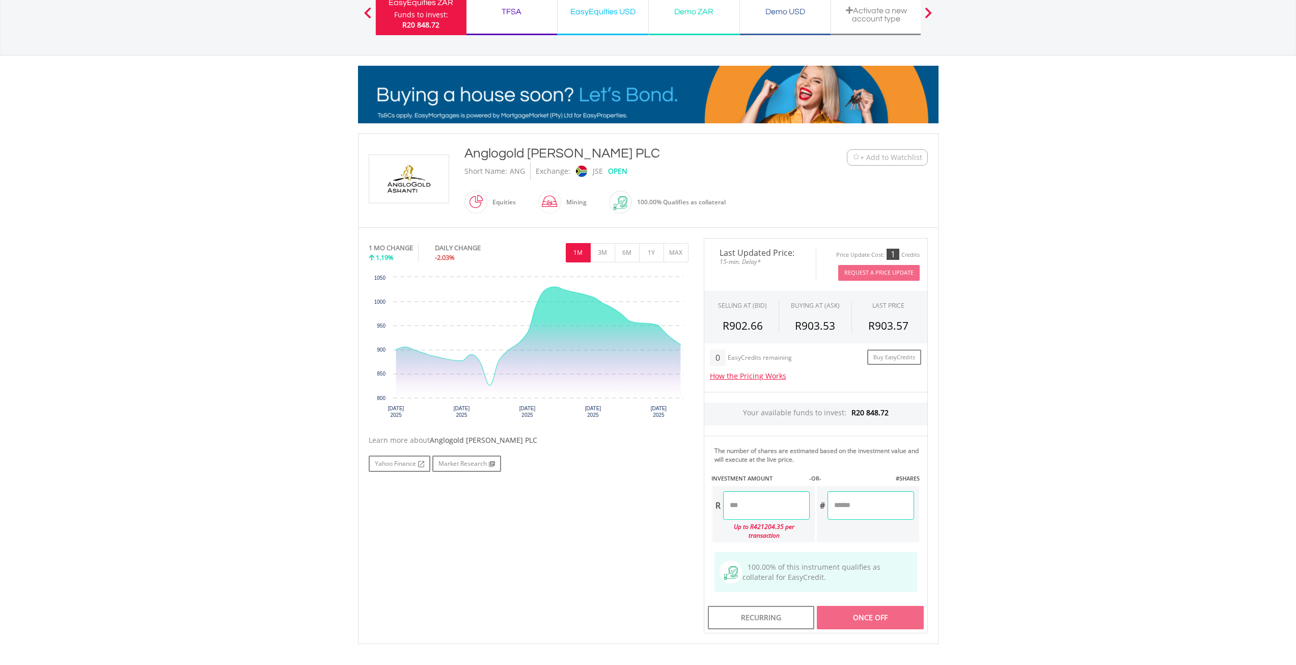
scroll to position [102, 0]
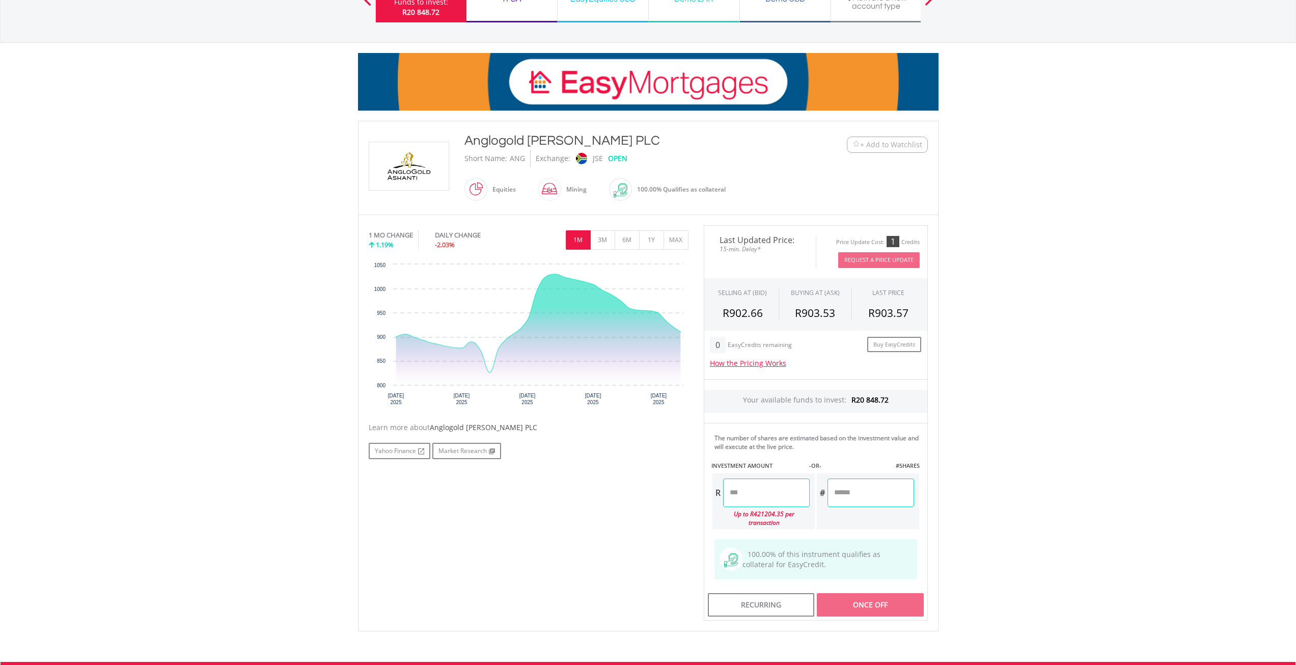
click at [766, 495] on input "number" at bounding box center [766, 492] width 87 height 29
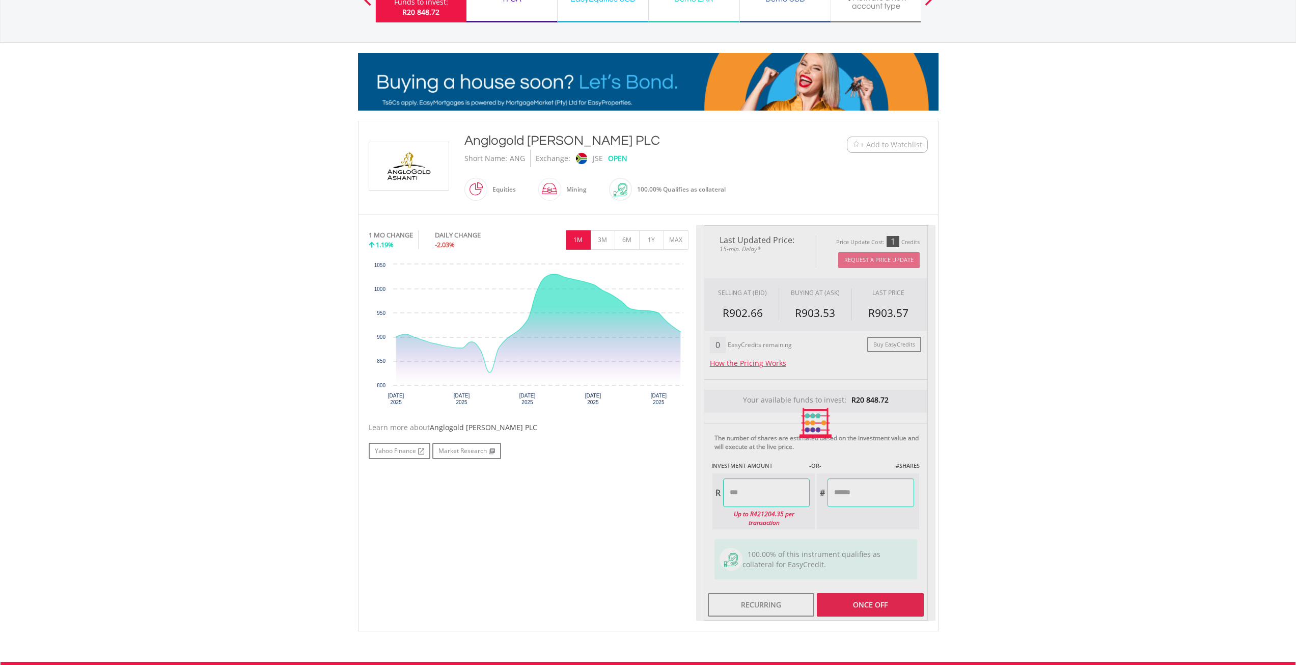
type input "*******"
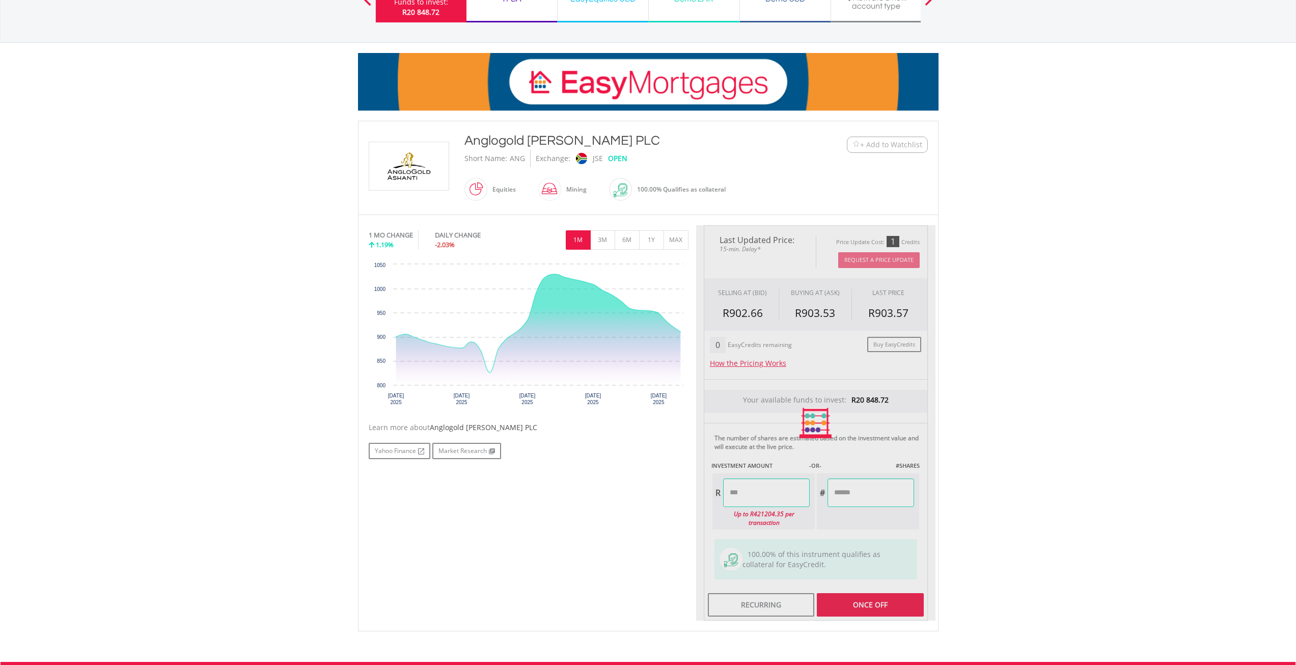
type input "******"
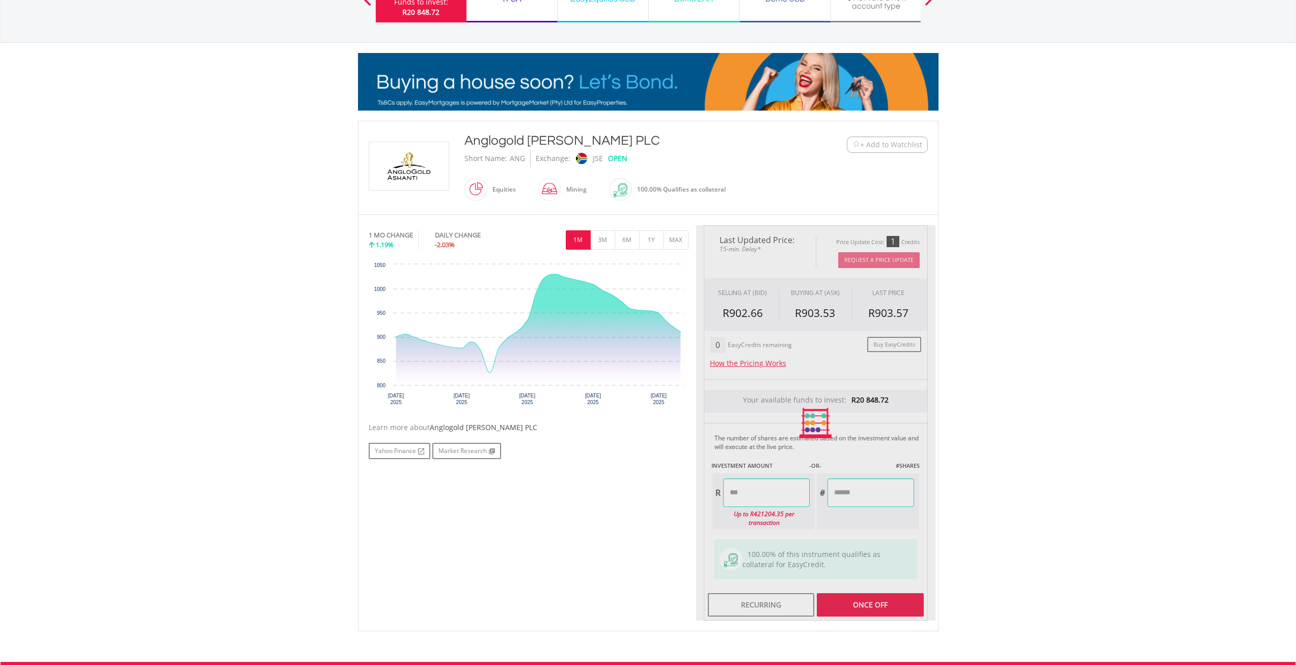
click at [1092, 466] on body "My Investments Invest Now New Listings Sell My Recurring Investments Pending Or…" at bounding box center [648, 357] width 1296 height 919
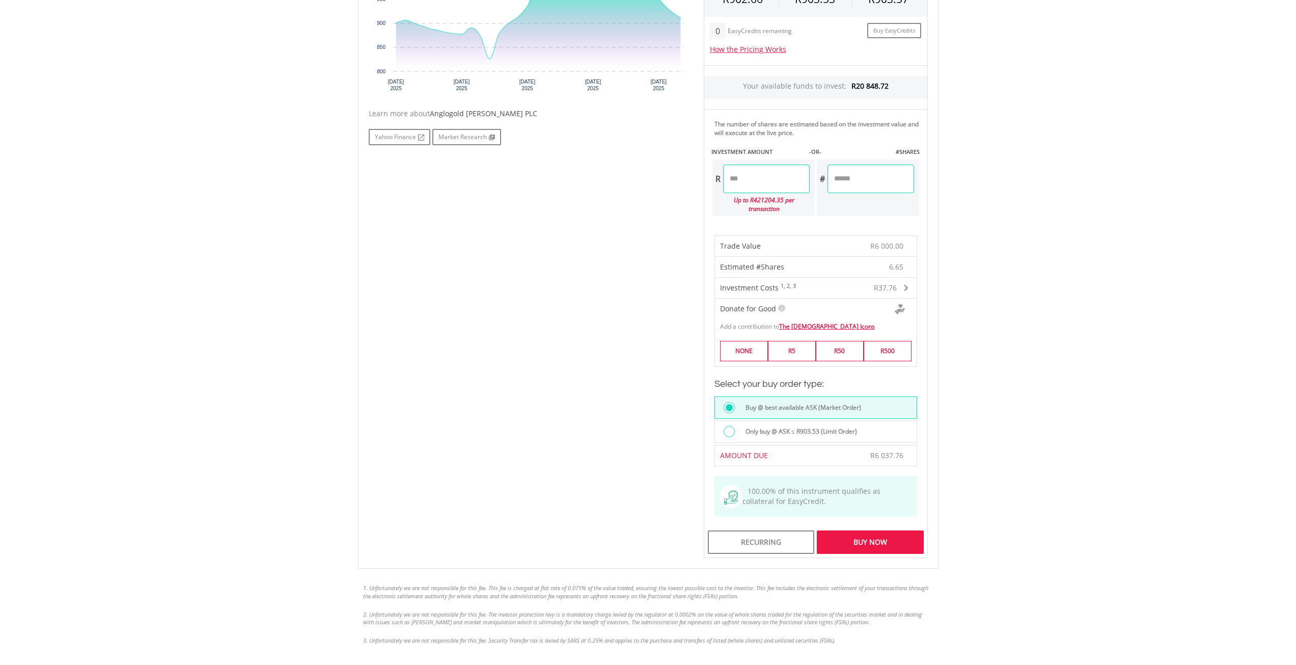
scroll to position [458, 0]
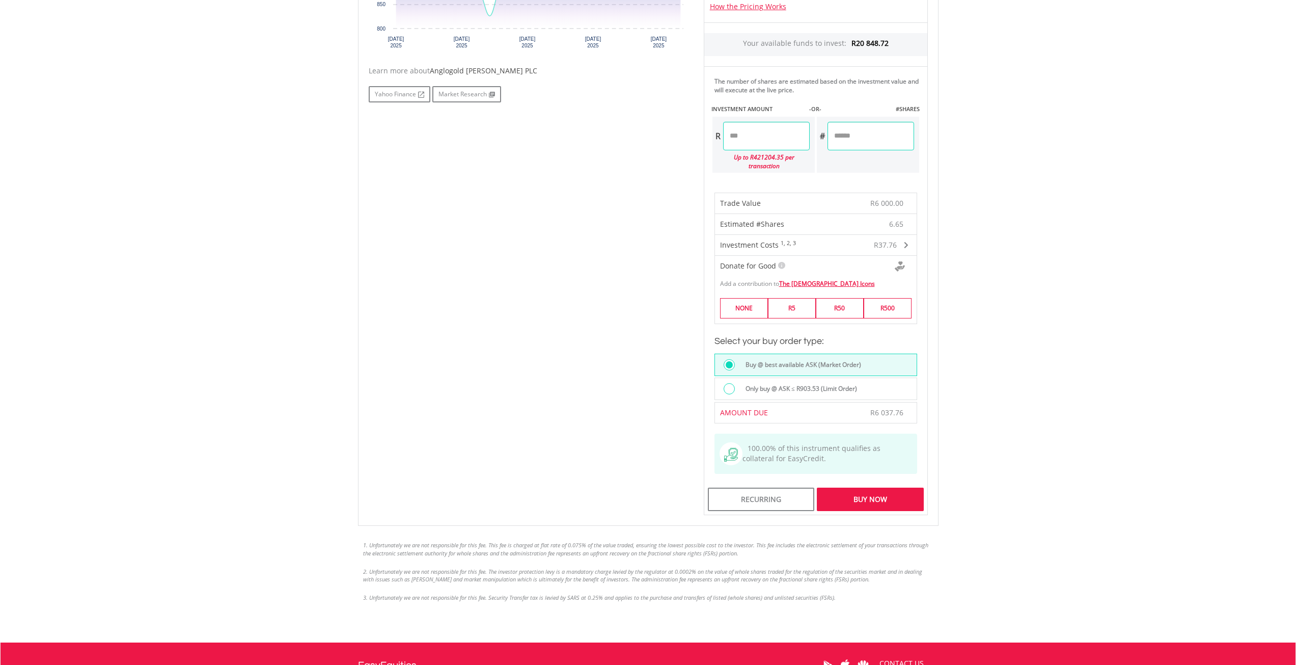
click at [909, 492] on div "Buy Now" at bounding box center [870, 498] width 106 height 23
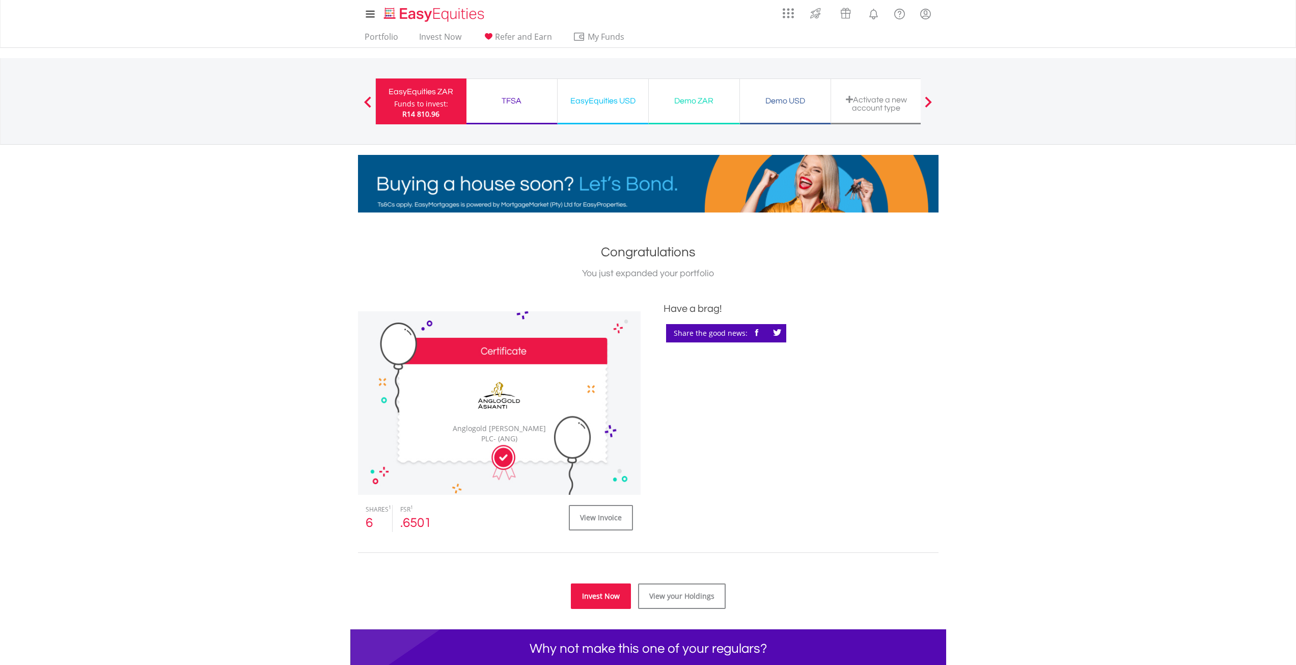
click at [613, 597] on link "Invest Now" at bounding box center [601, 595] width 60 height 25
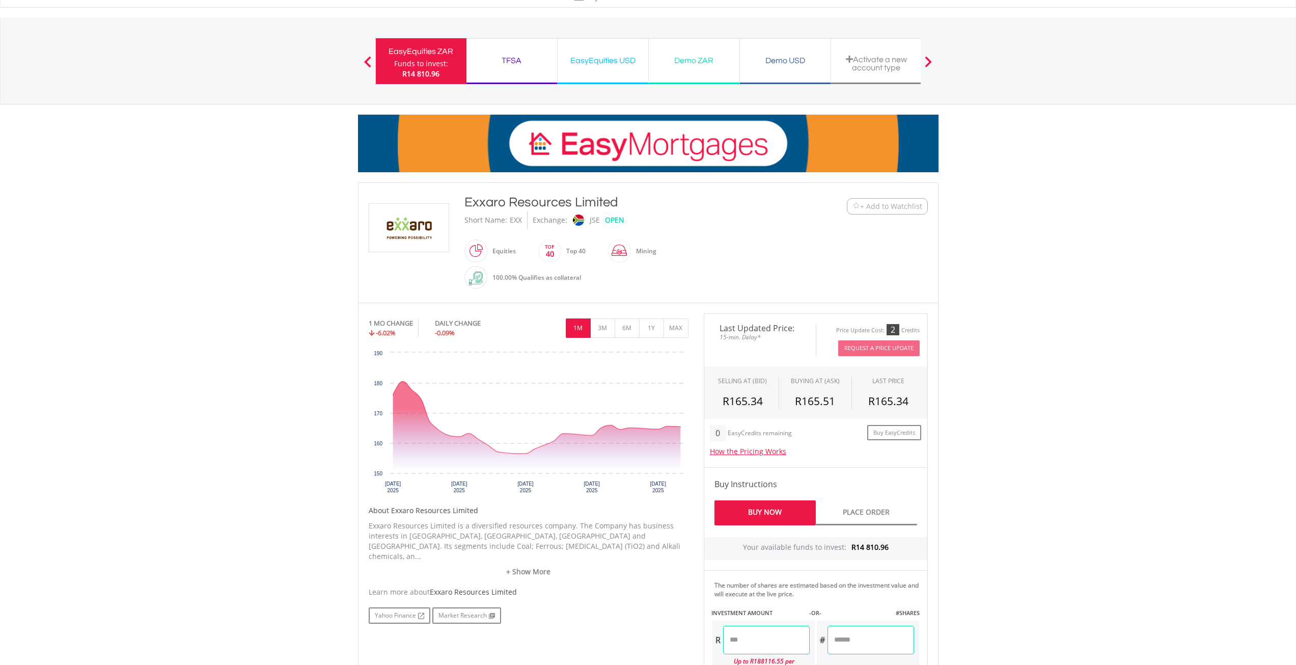
scroll to position [102, 0]
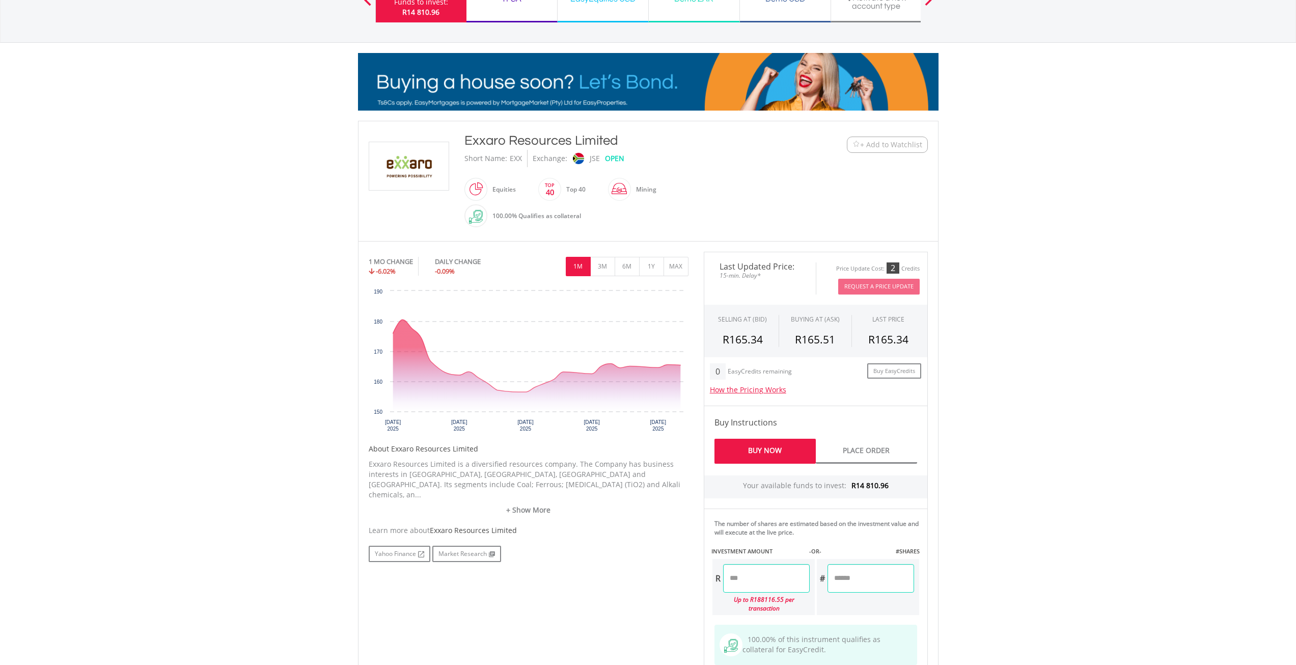
click at [768, 581] on input "number" at bounding box center [766, 578] width 87 height 29
click at [1021, 485] on body "My Investments Invest Now New Listings Sell My Recurring Investments Pending Or…" at bounding box center [648, 400] width 1296 height 1005
type input "*******"
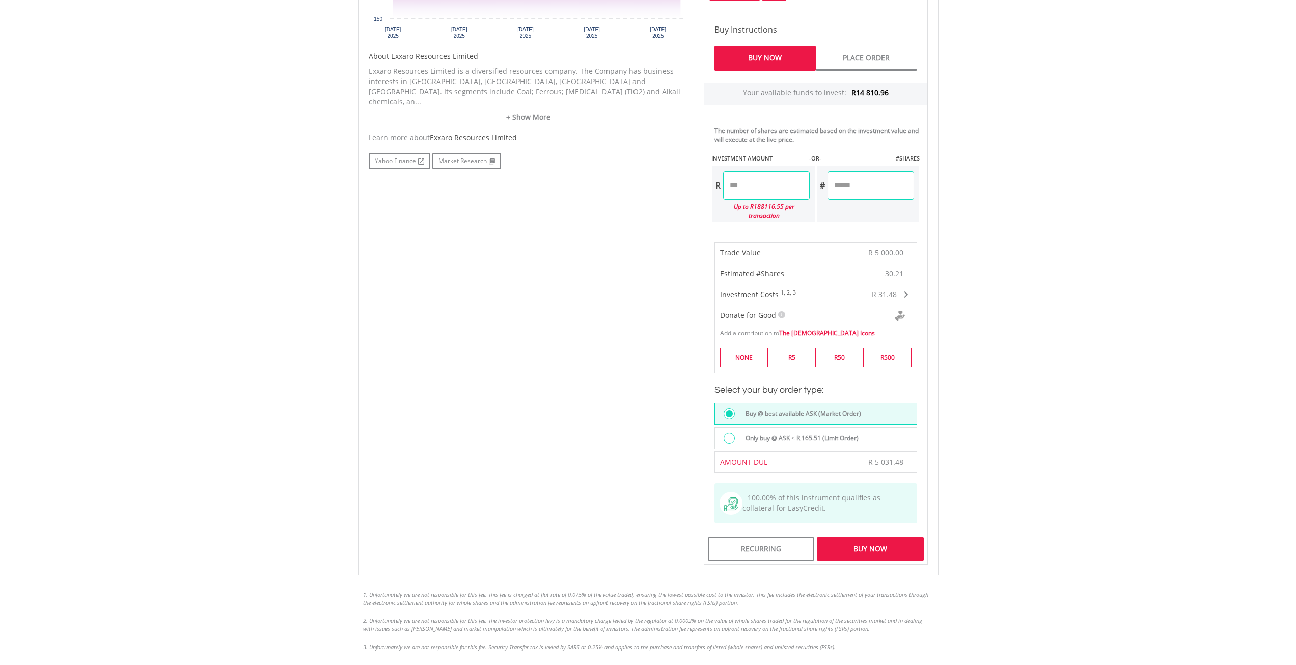
scroll to position [509, 0]
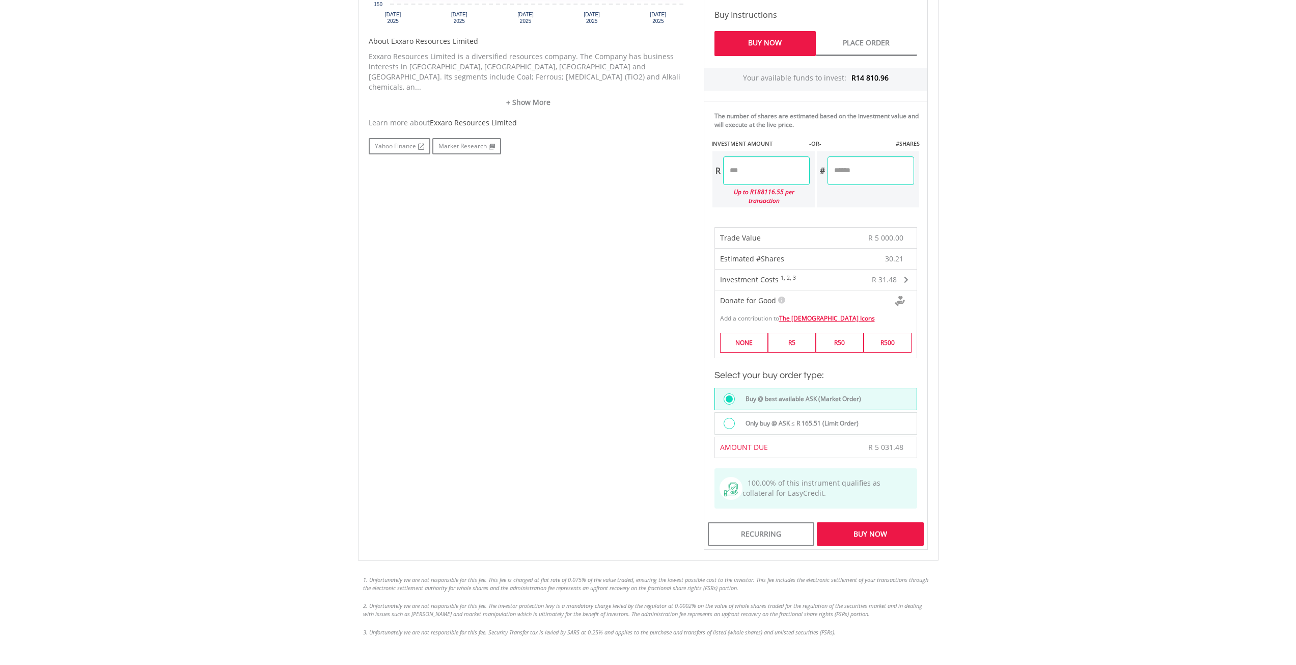
click at [892, 523] on div "Buy Now" at bounding box center [870, 533] width 106 height 23
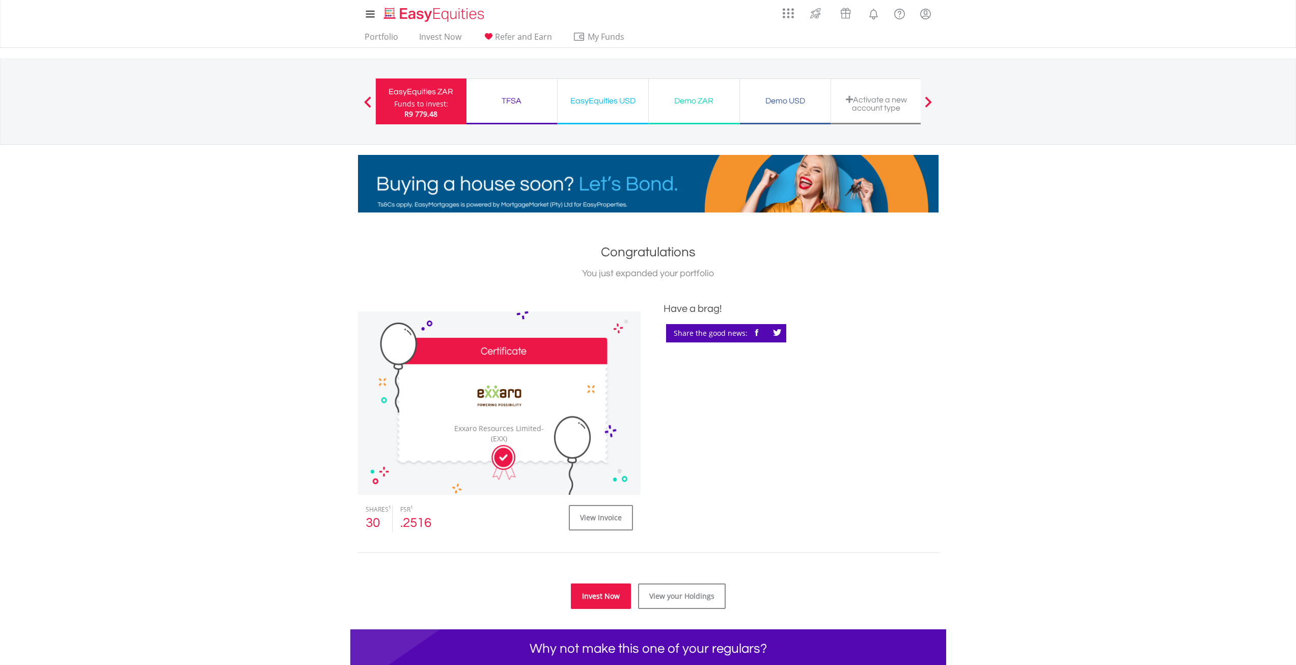
click at [609, 592] on link "Invest Now" at bounding box center [601, 595] width 60 height 25
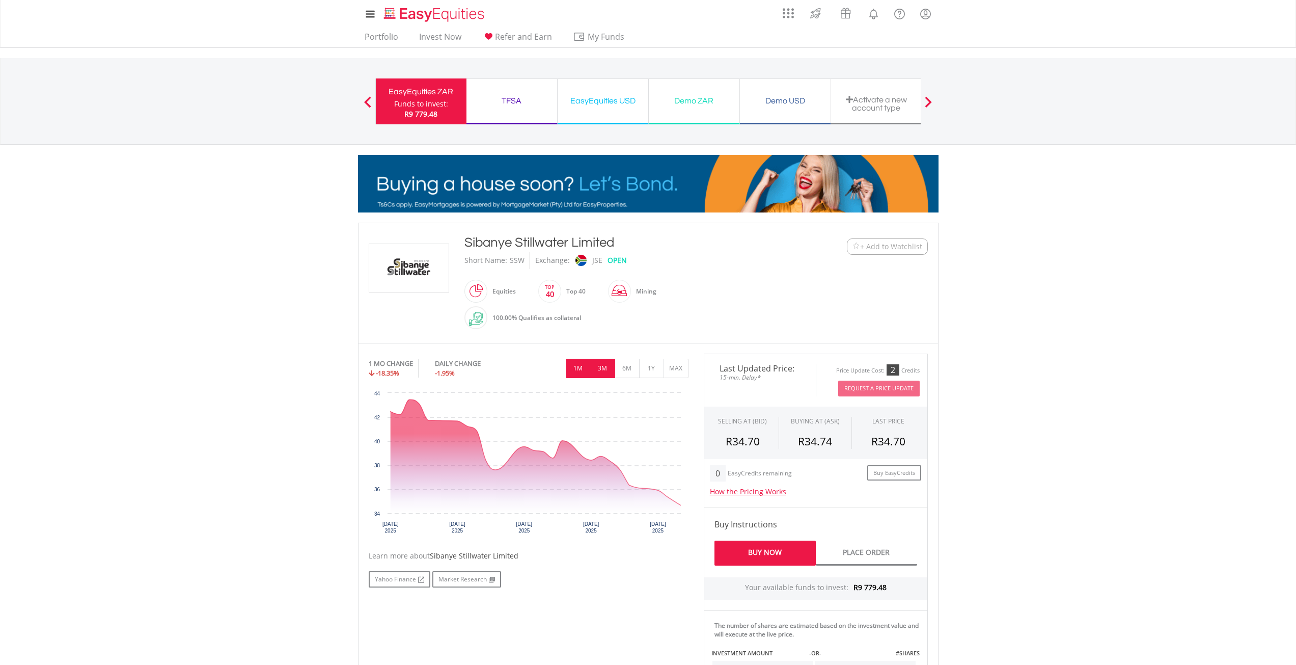
click at [604, 367] on button "3M" at bounding box center [602, 368] width 25 height 19
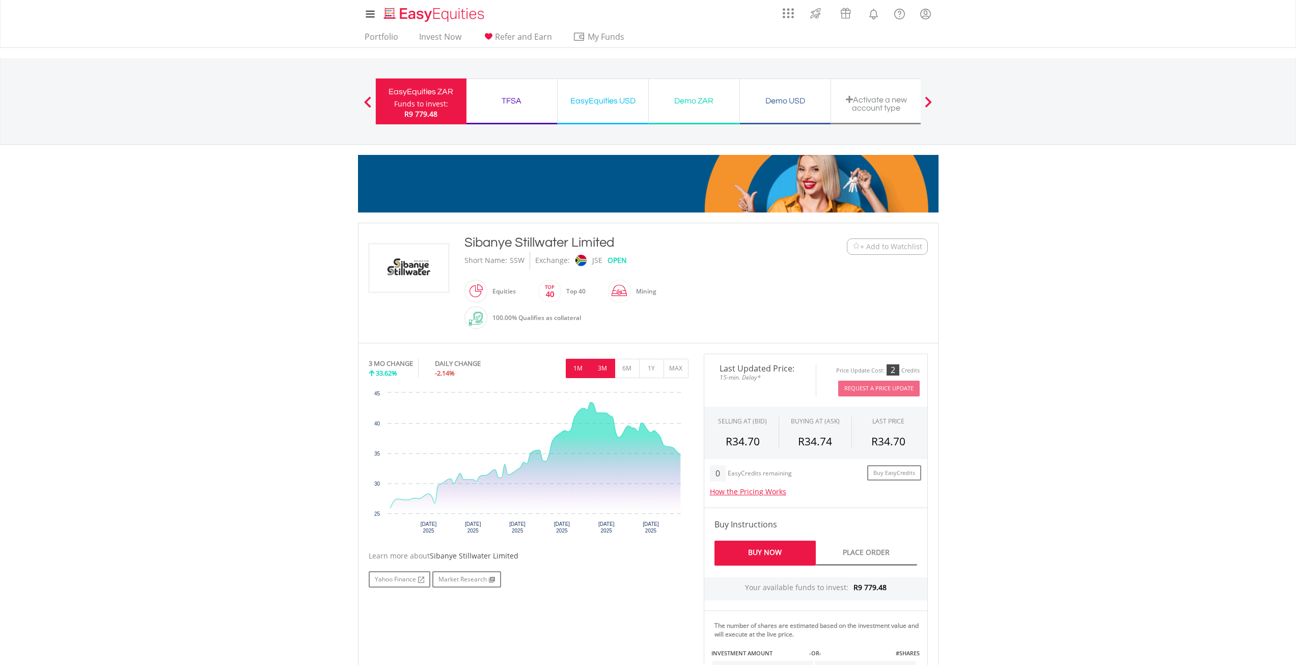
click at [583, 367] on button "1M" at bounding box center [578, 368] width 25 height 19
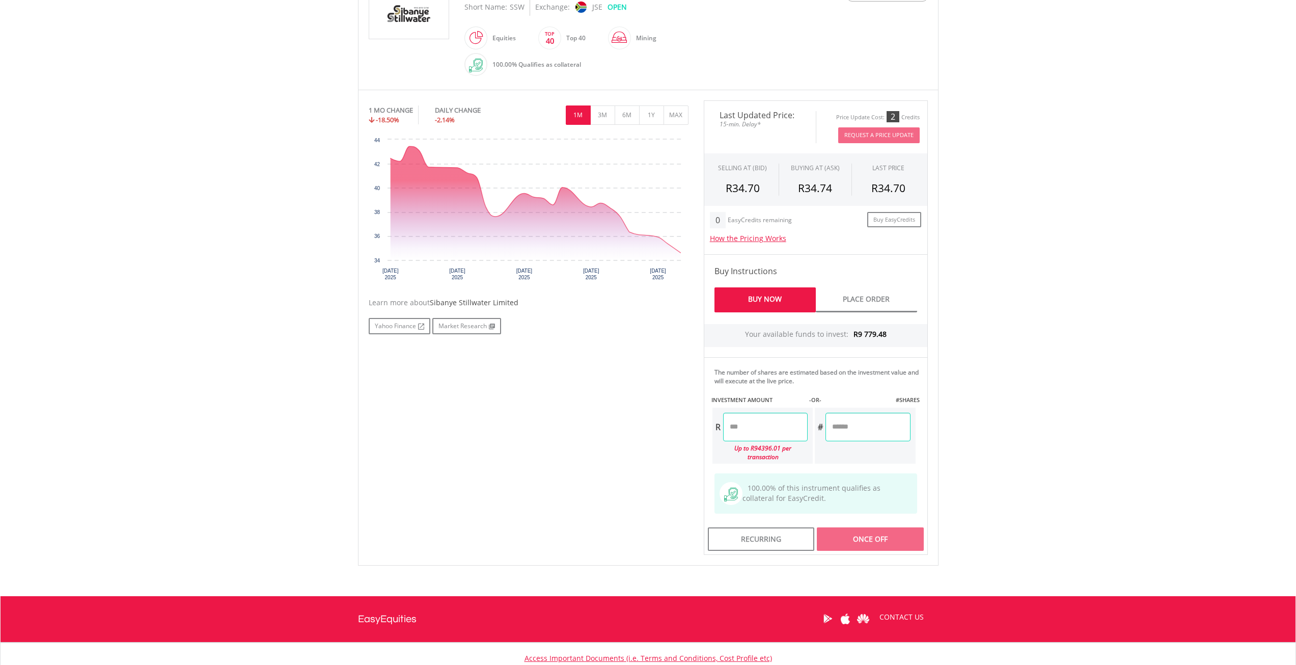
scroll to position [255, 0]
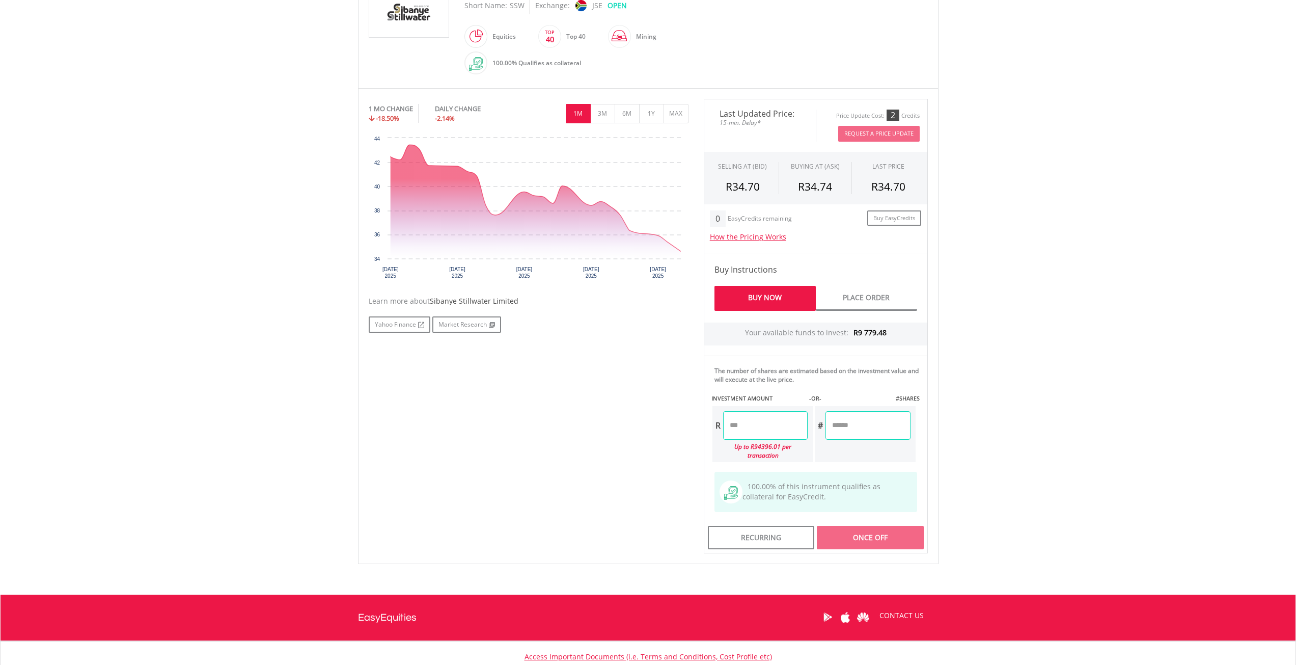
click at [790, 435] on input "number" at bounding box center [765, 425] width 85 height 29
type input "*"
click at [1008, 423] on body "My Investments Invest Now New Listings Sell My Recurring Investments Pending Or…" at bounding box center [648, 247] width 1296 height 1005
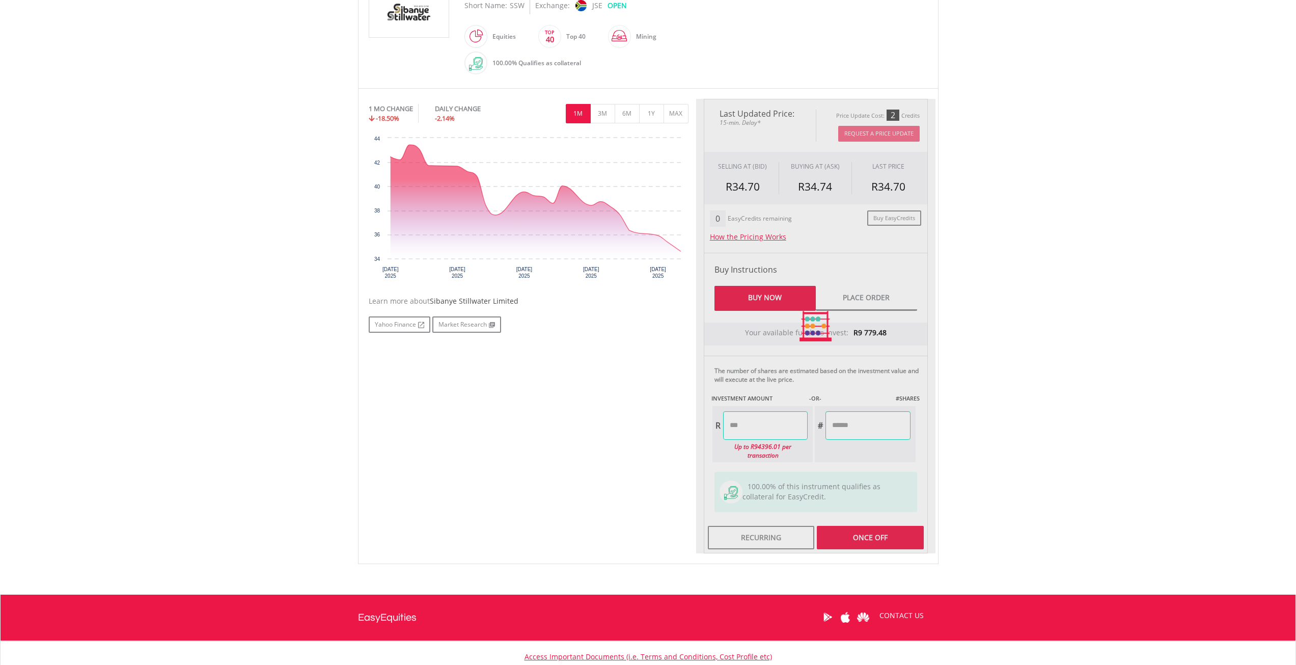
type input "*******"
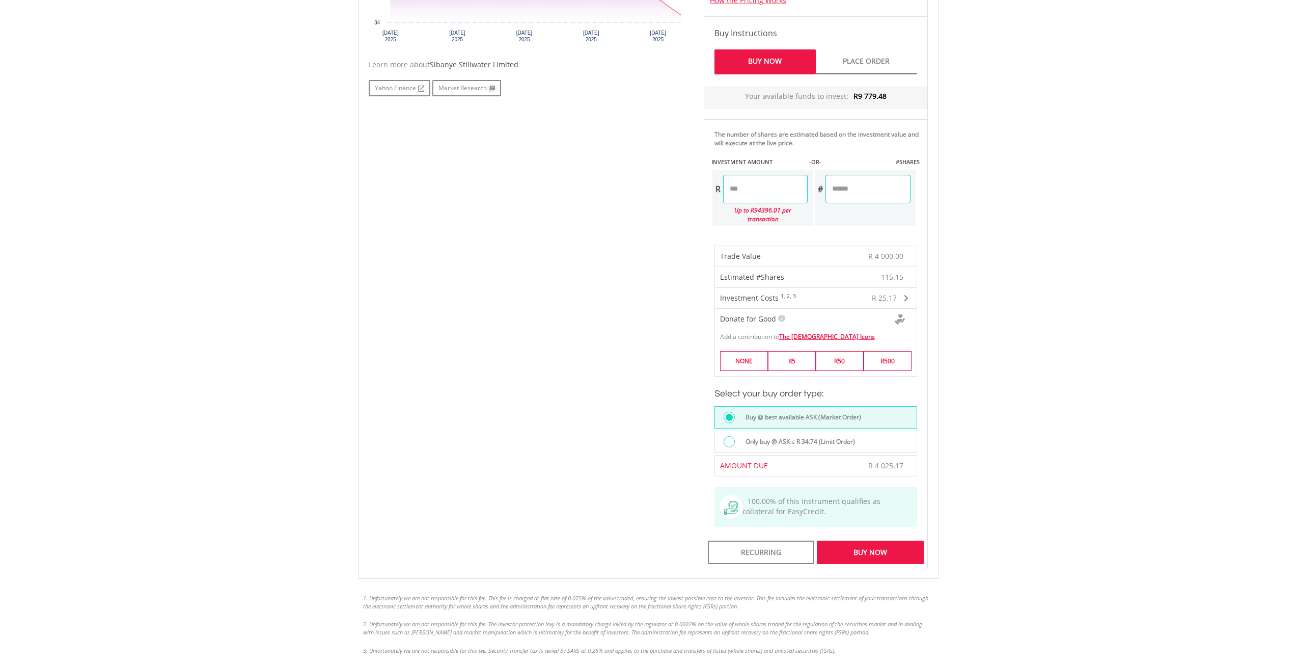
scroll to position [509, 0]
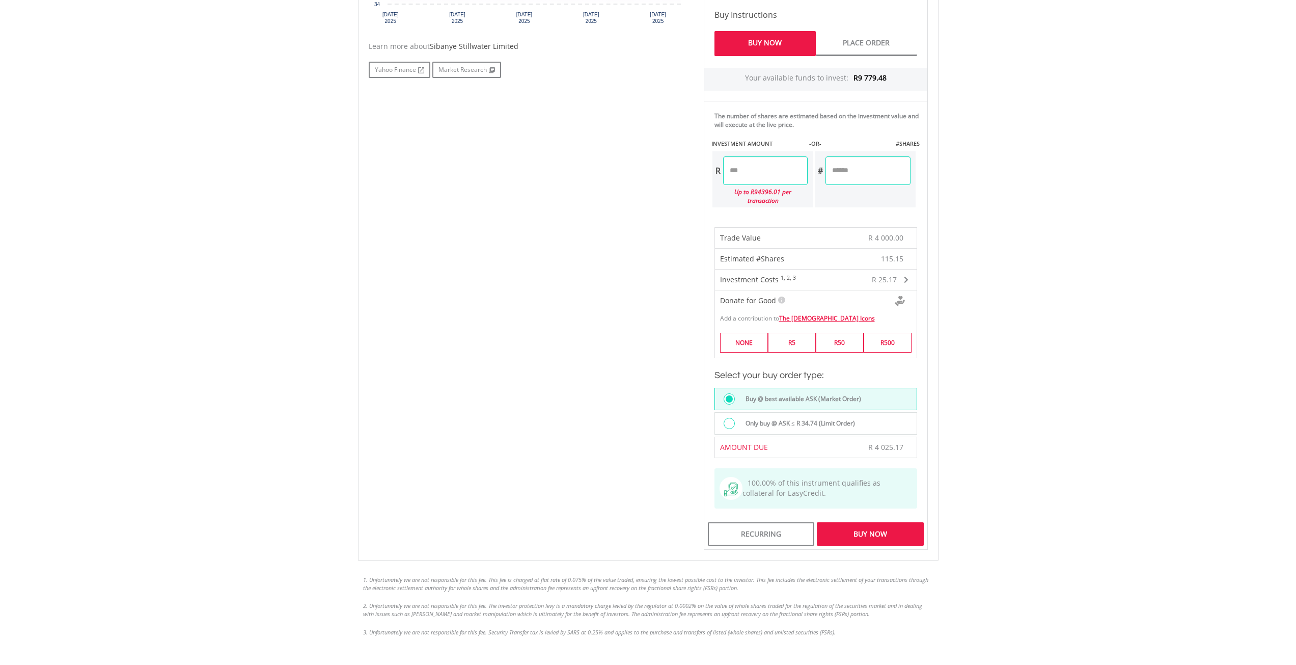
click at [883, 527] on div "Buy Now" at bounding box center [870, 533] width 106 height 23
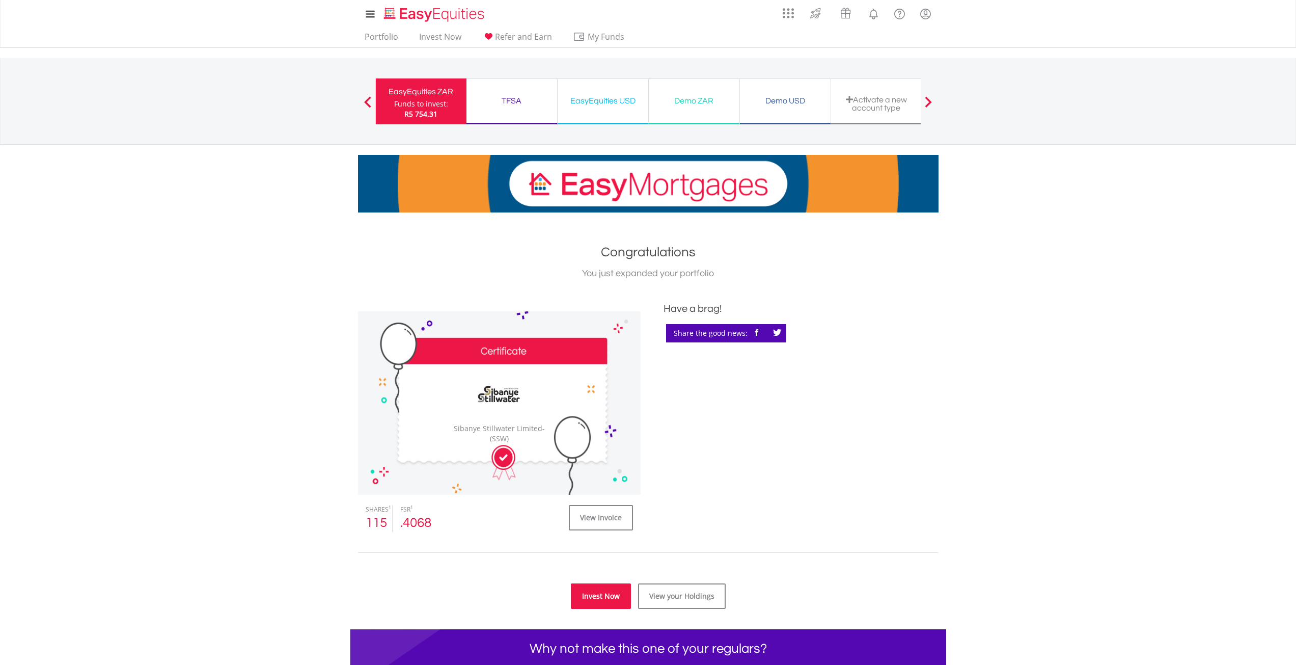
click at [592, 588] on link "Invest Now" at bounding box center [601, 595] width 60 height 25
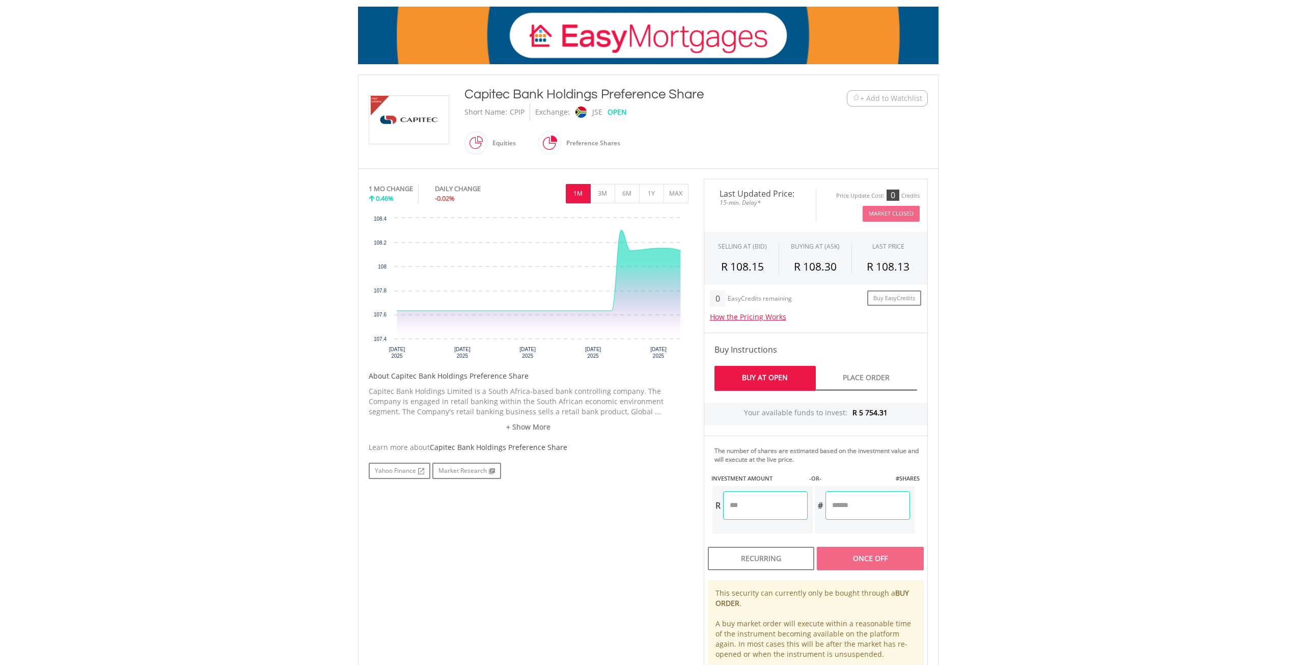
scroll to position [153, 0]
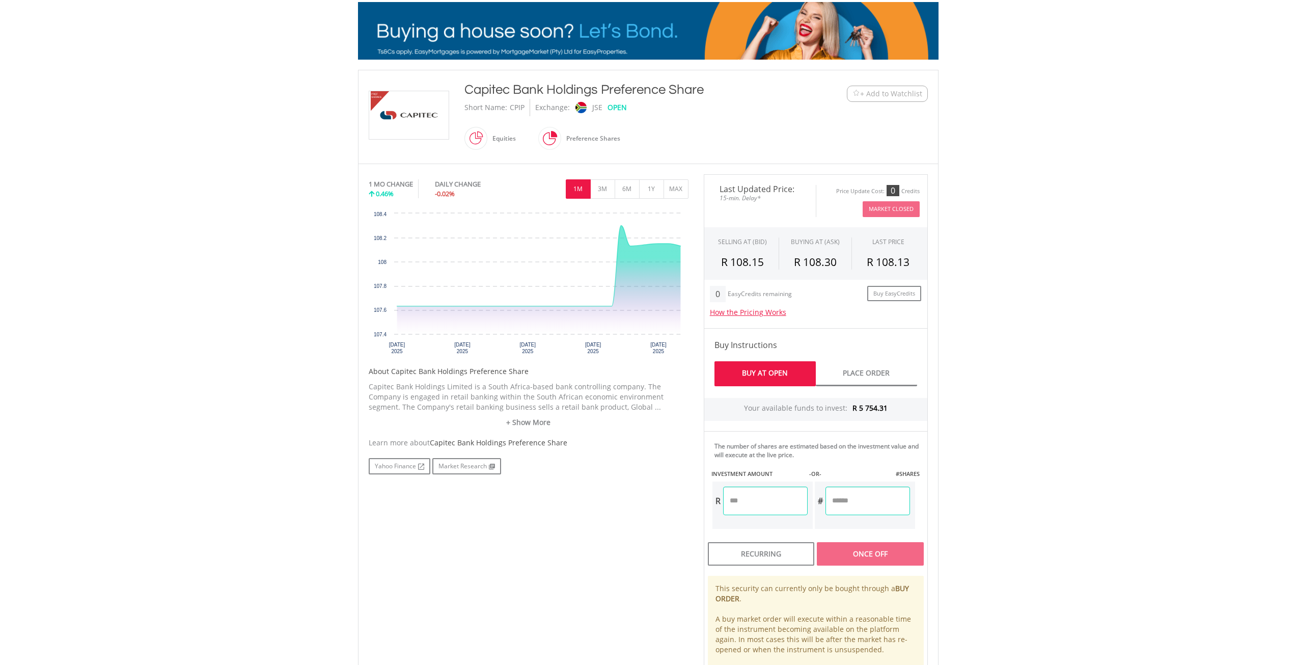
click at [764, 502] on input "number" at bounding box center [765, 500] width 85 height 29
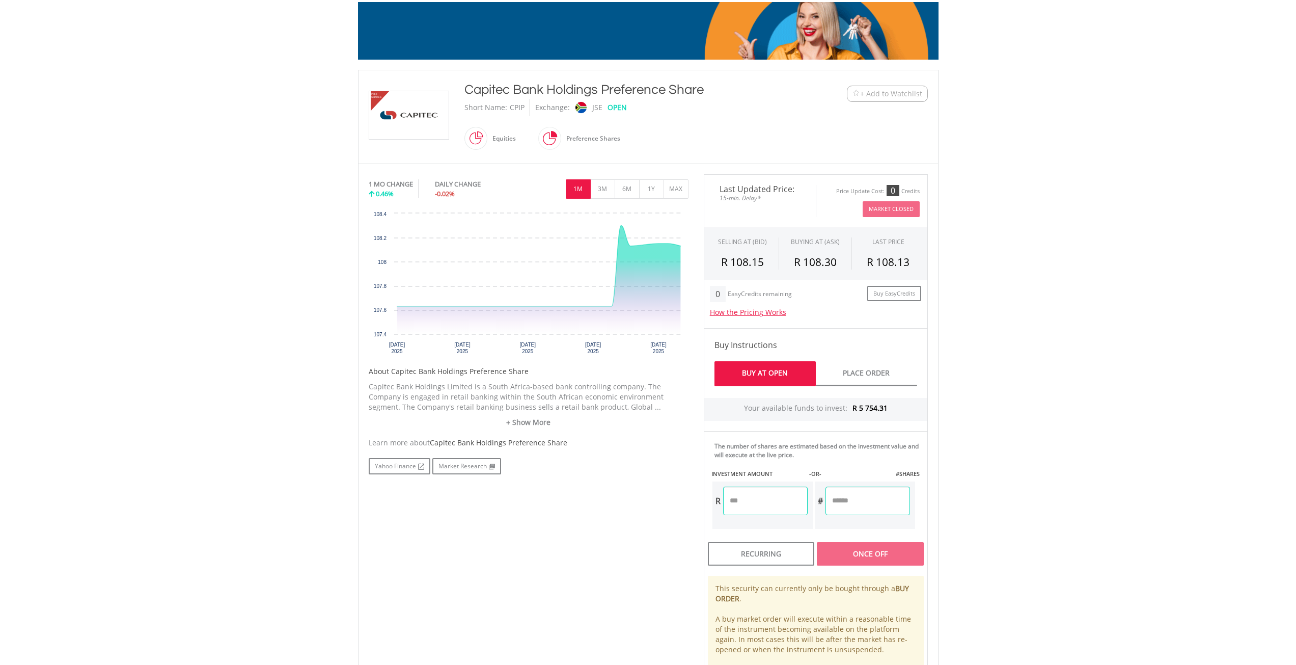
click at [1056, 435] on body "My Investments Invest Now New Listings Sell My Recurring Investments Pending Or…" at bounding box center [648, 365] width 1296 height 1036
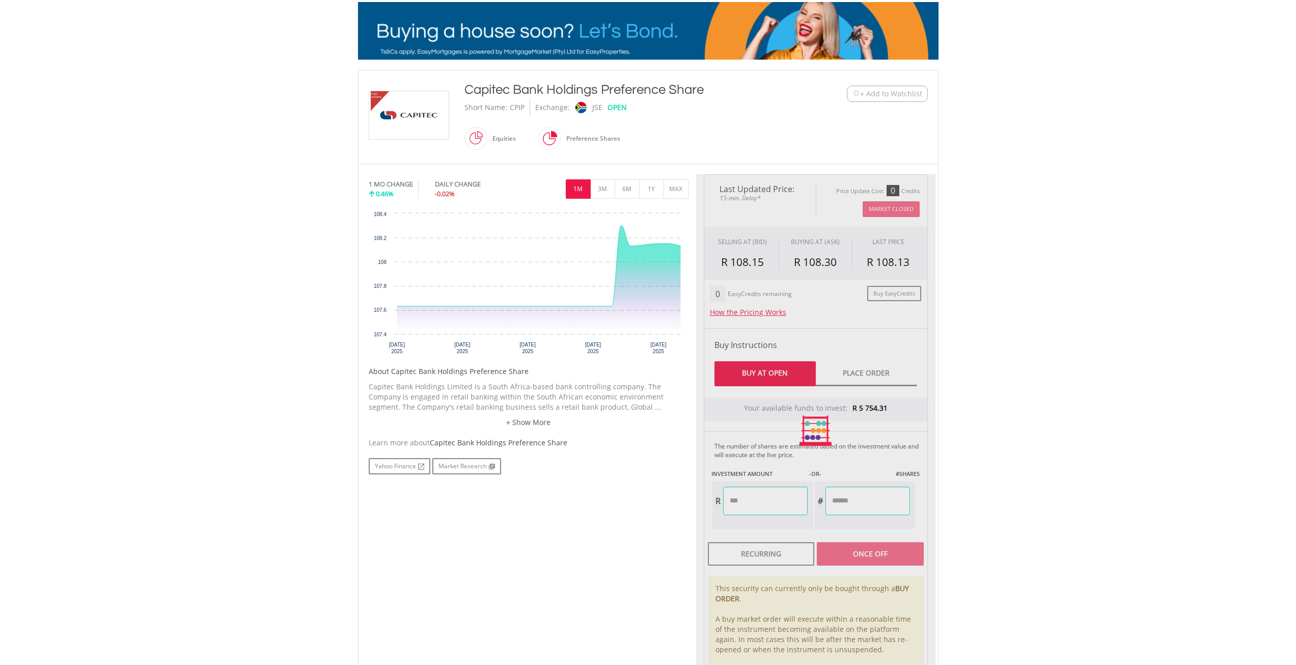
type input "*******"
type input "******"
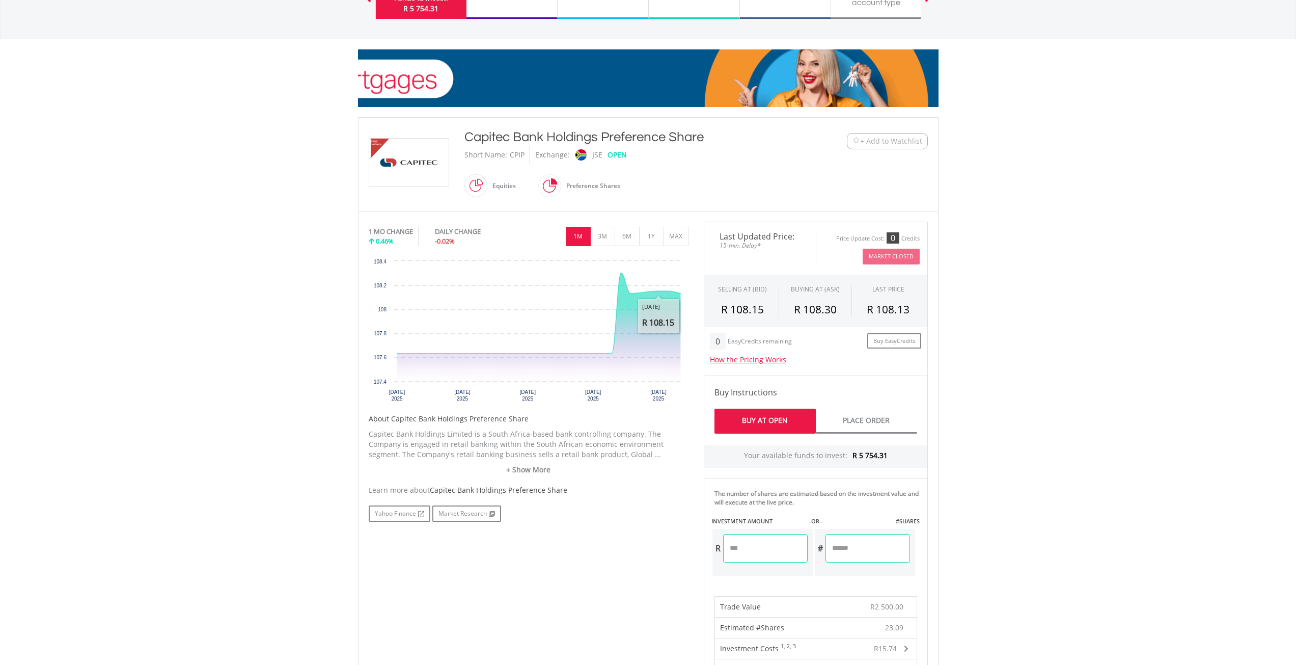
scroll to position [102, 0]
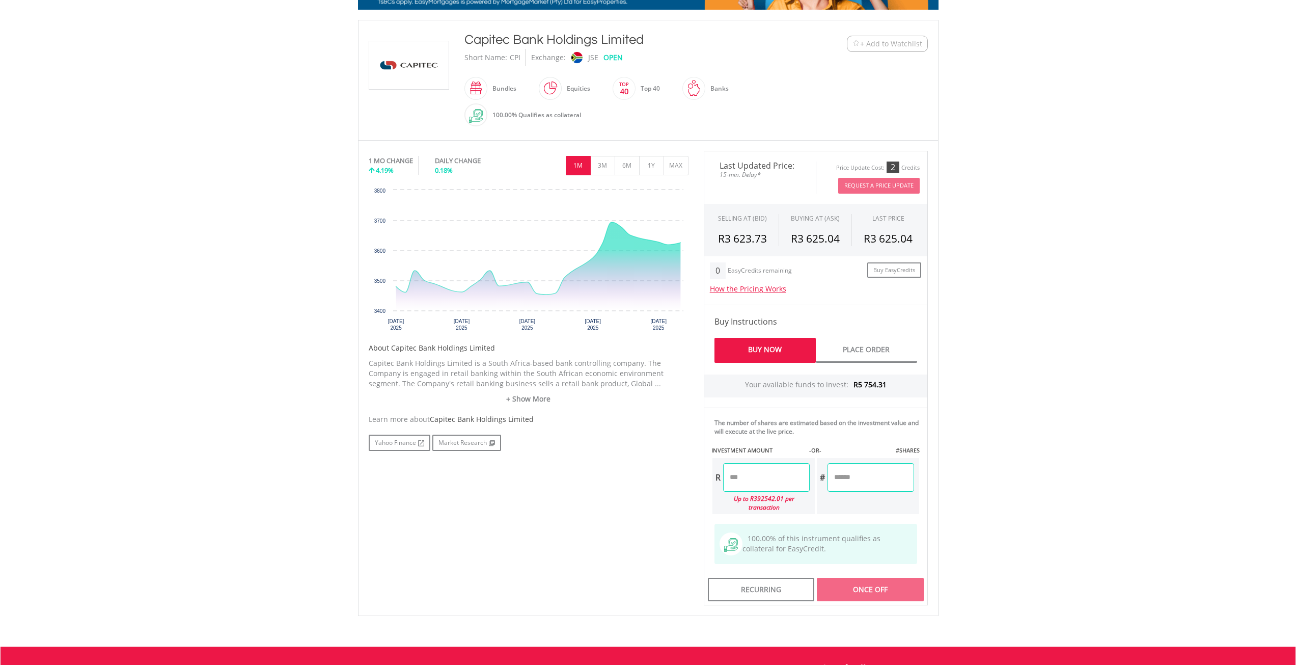
scroll to position [204, 0]
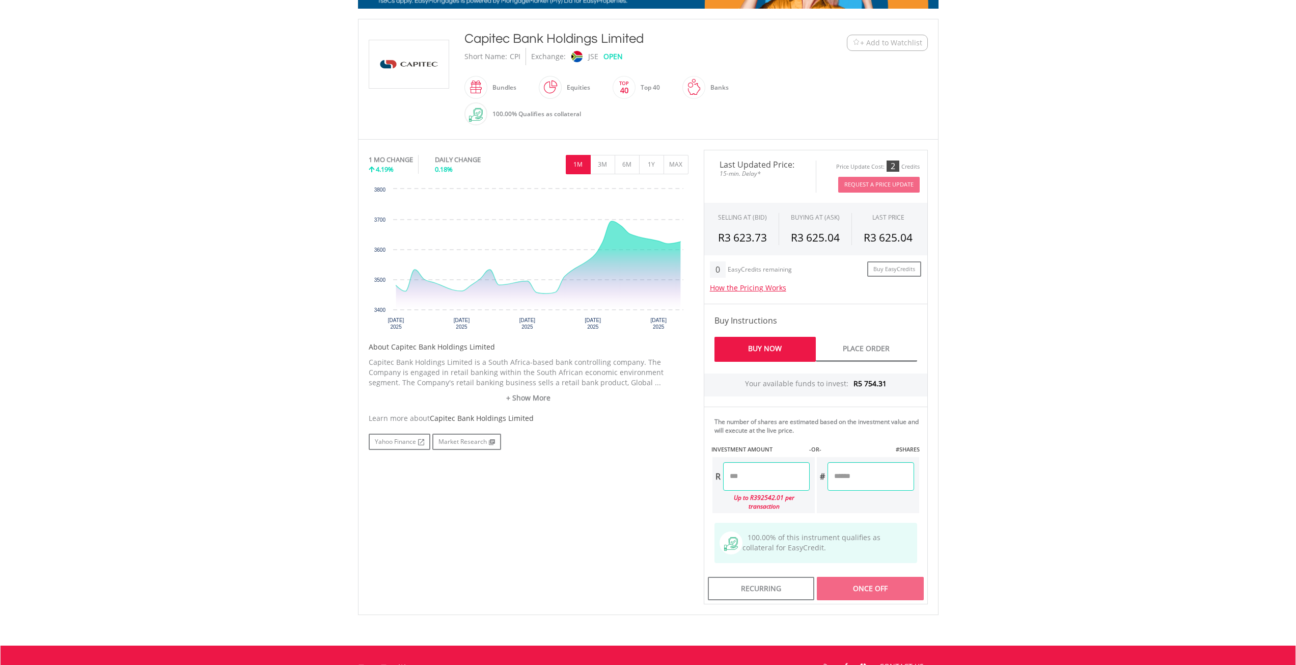
click at [766, 480] on input "number" at bounding box center [766, 476] width 87 height 29
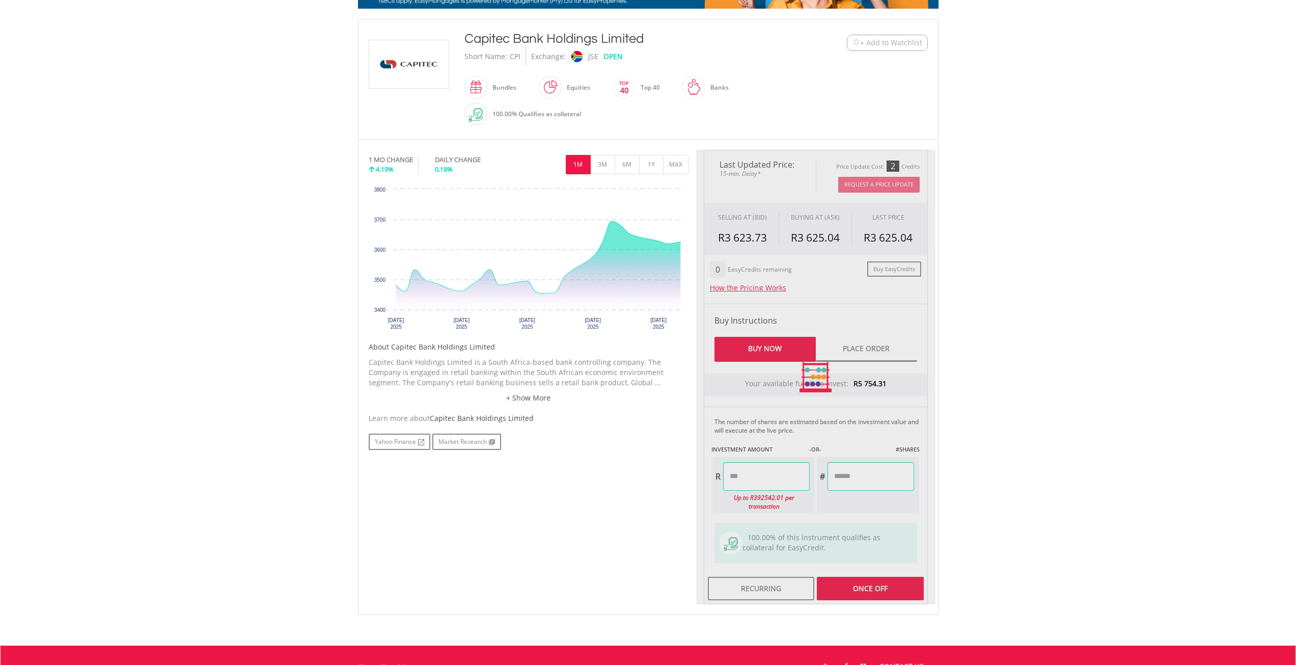
click at [1039, 451] on body "My Investments Invest Now New Listings Sell My Recurring Investments Pending Or…" at bounding box center [648, 298] width 1296 height 1005
type input "*******"
type input "******"
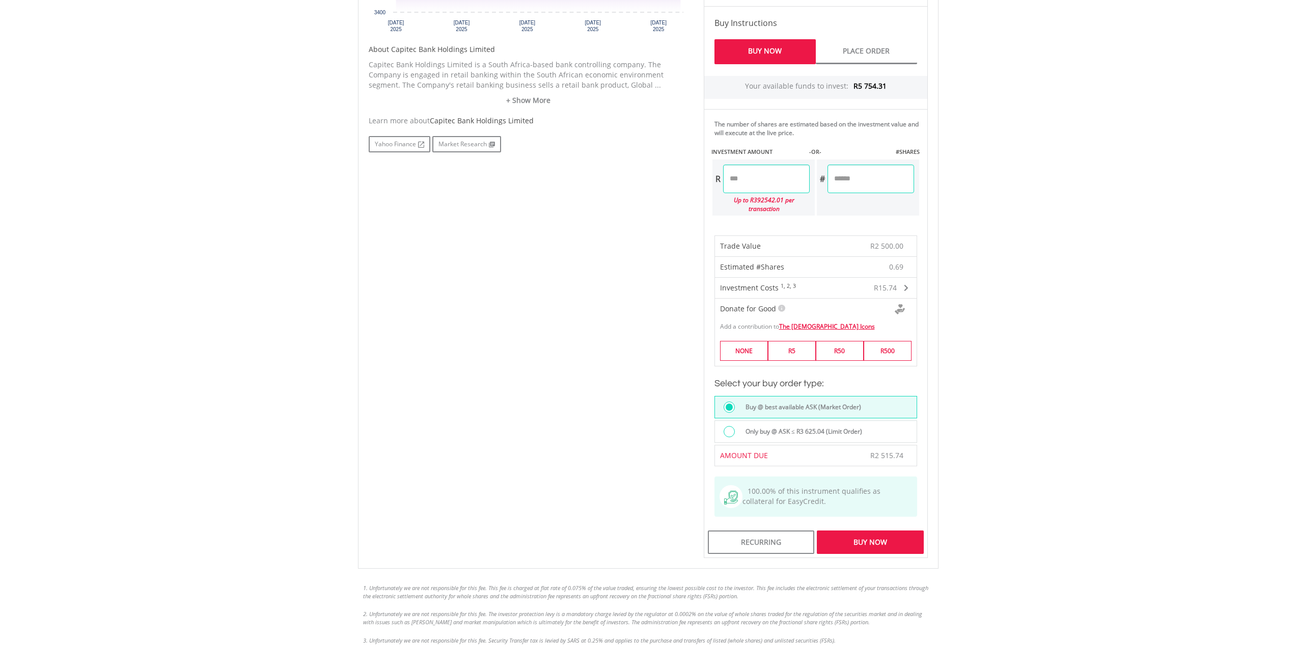
scroll to position [509, 0]
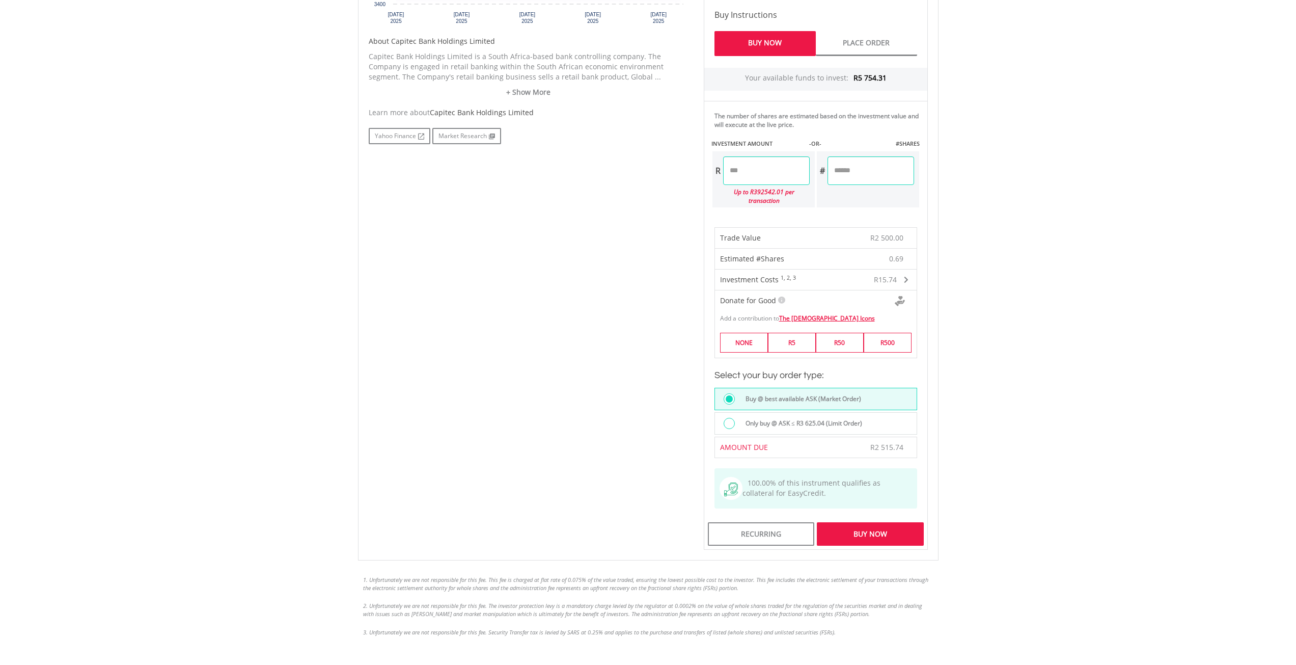
click at [906, 522] on div "Buy Now" at bounding box center [870, 533] width 106 height 23
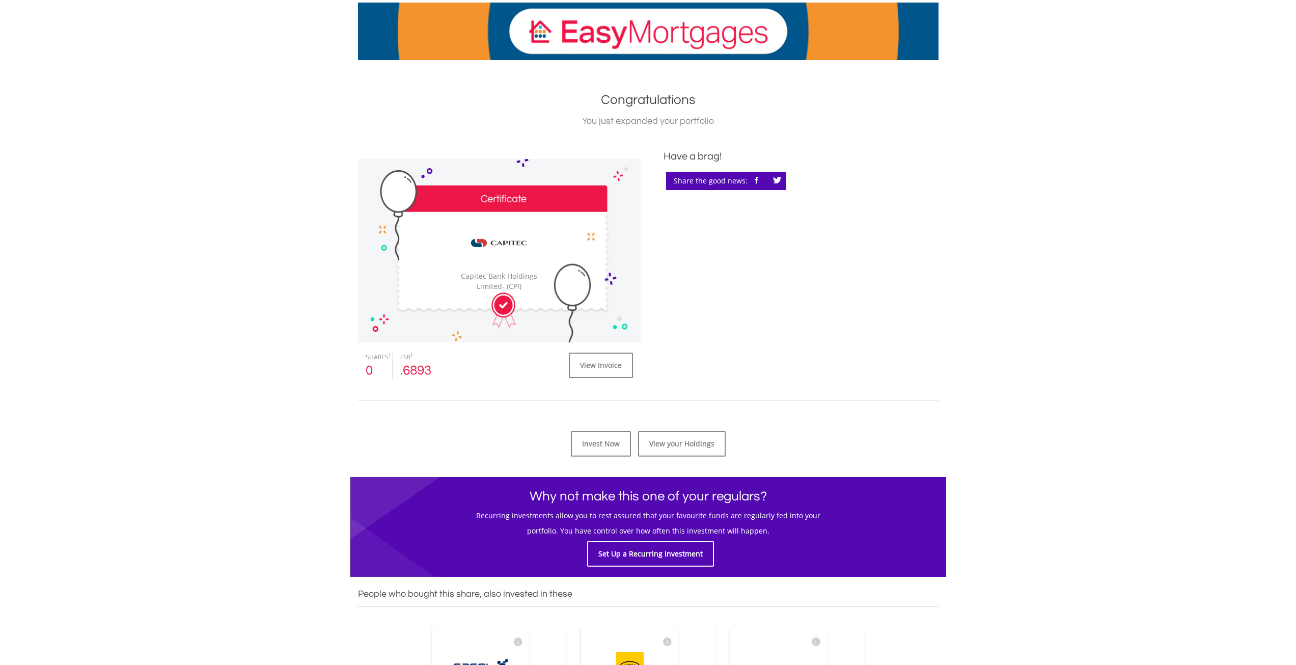
scroll to position [153, 0]
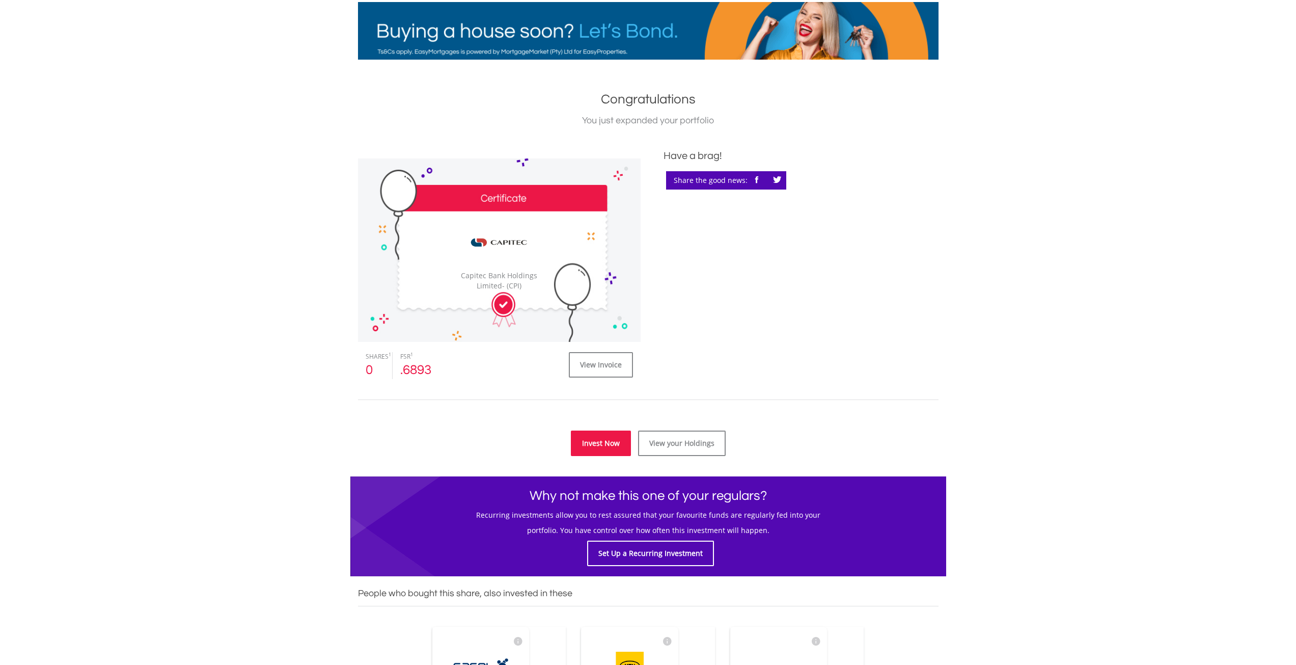
click at [607, 439] on link "Invest Now" at bounding box center [601, 442] width 60 height 25
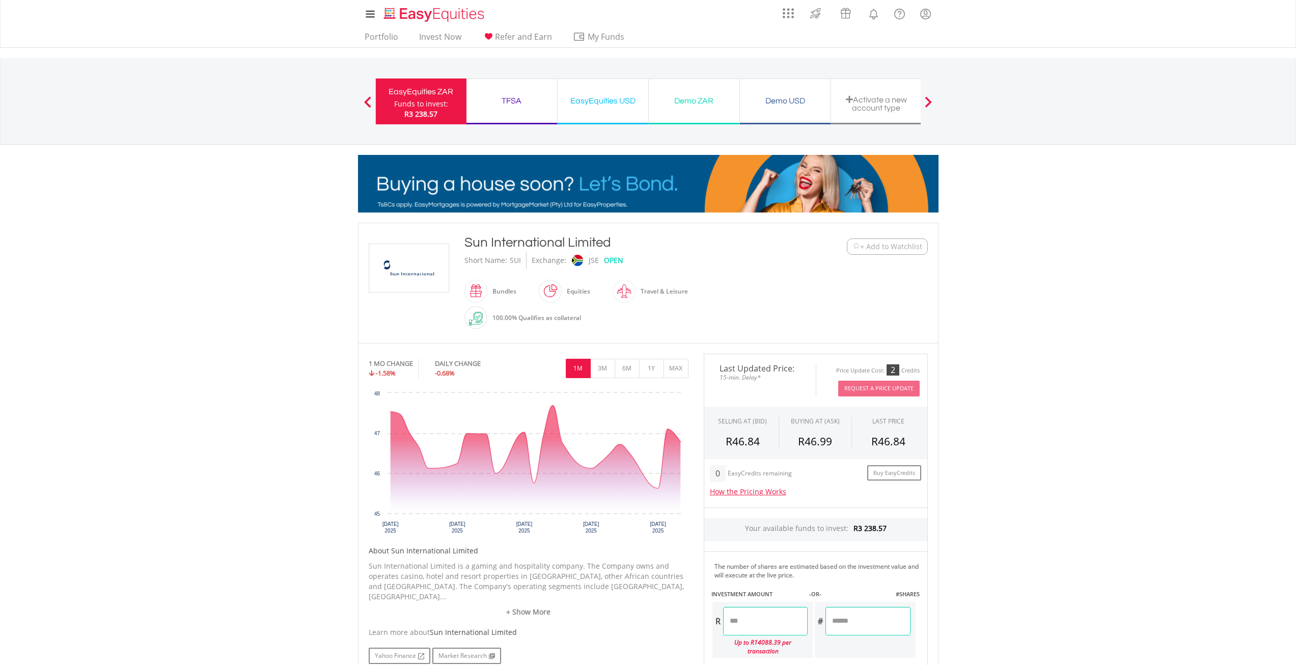
click at [761, 621] on input "number" at bounding box center [765, 621] width 85 height 29
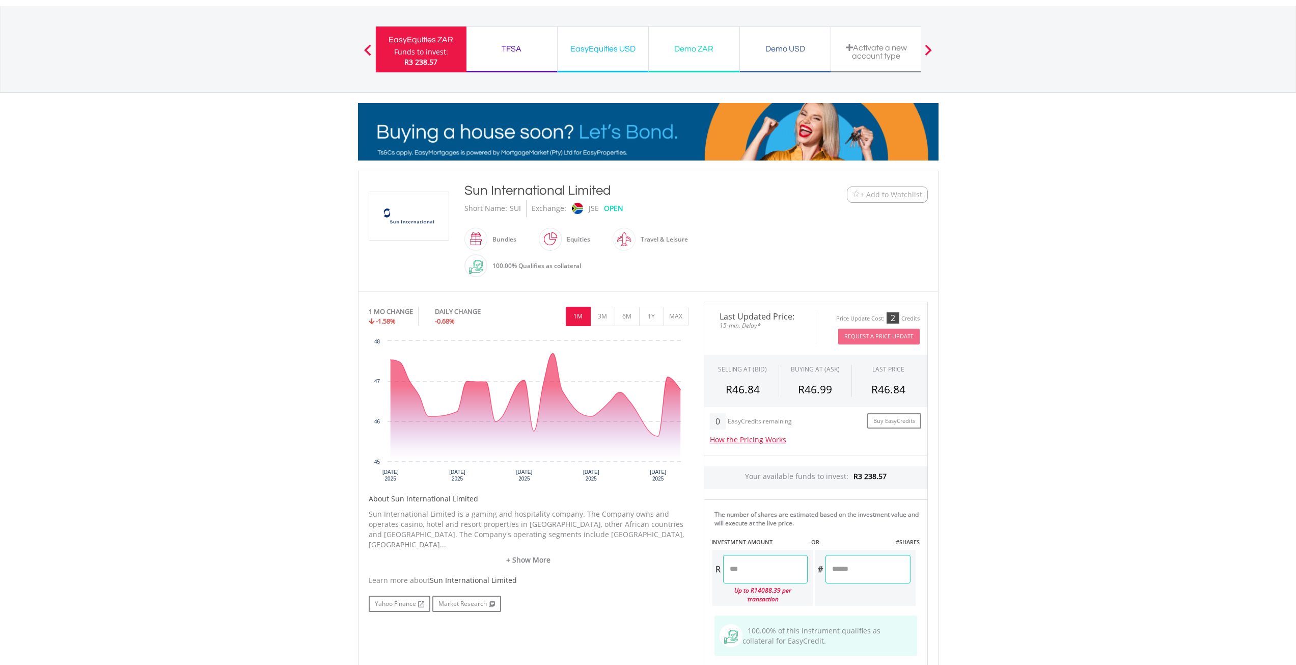
scroll to position [204, 0]
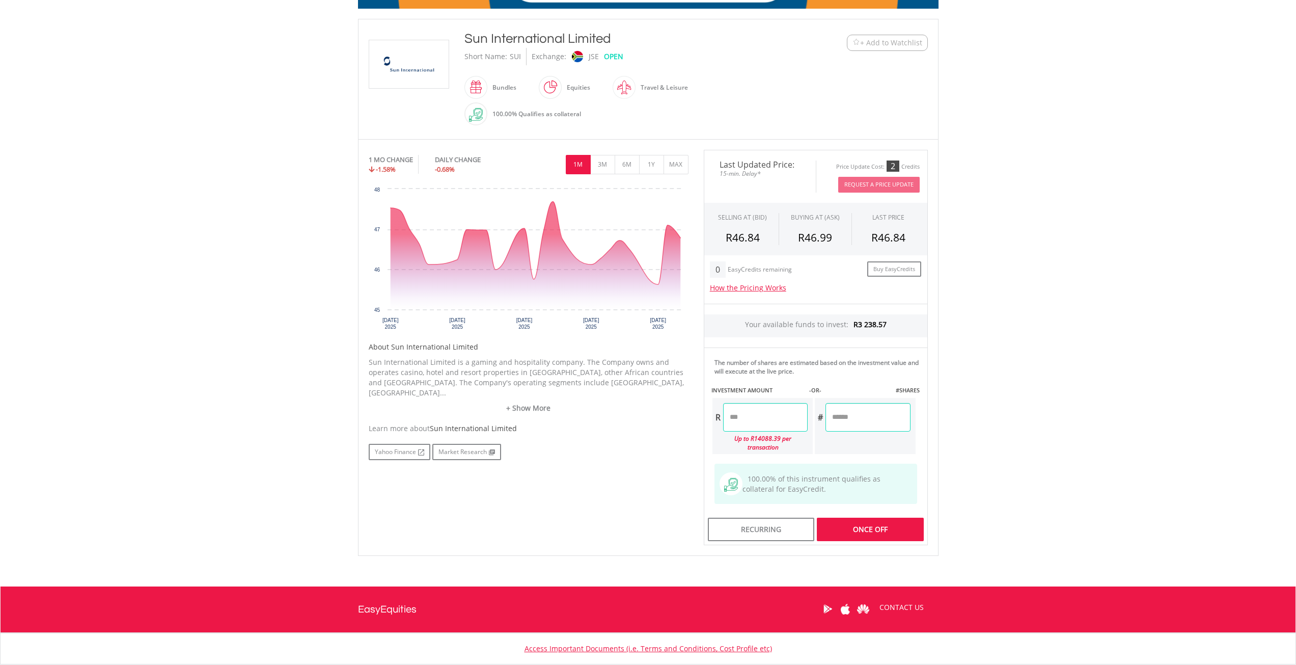
type input "*******"
click at [1008, 449] on body "My Investments Invest Now New Listings Sell My Recurring Investments Pending Or…" at bounding box center [648, 269] width 1296 height 946
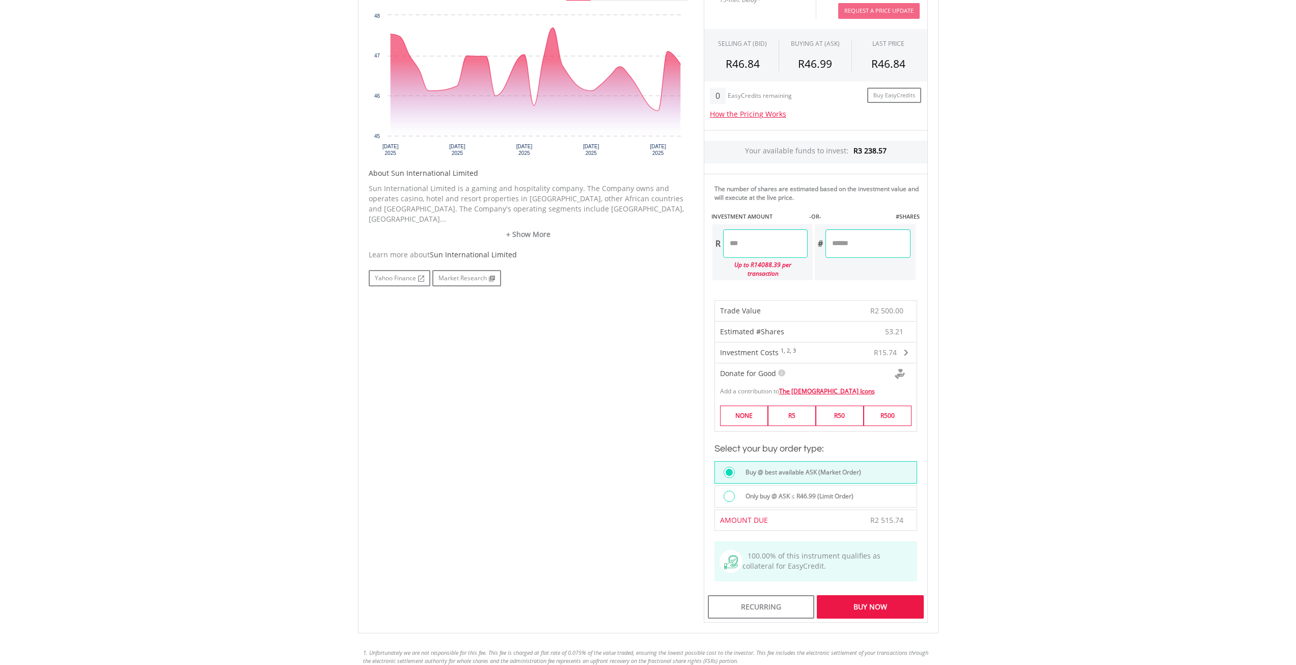
scroll to position [407, 0]
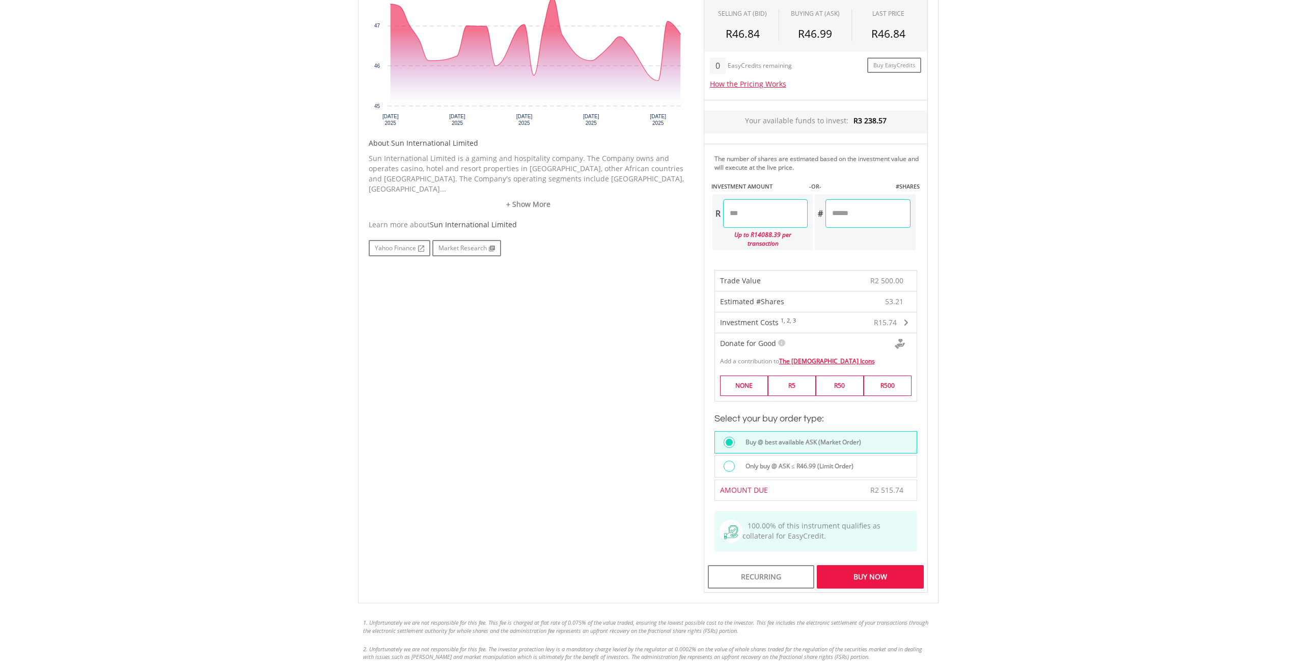
click at [875, 565] on div "Buy Now" at bounding box center [870, 576] width 106 height 23
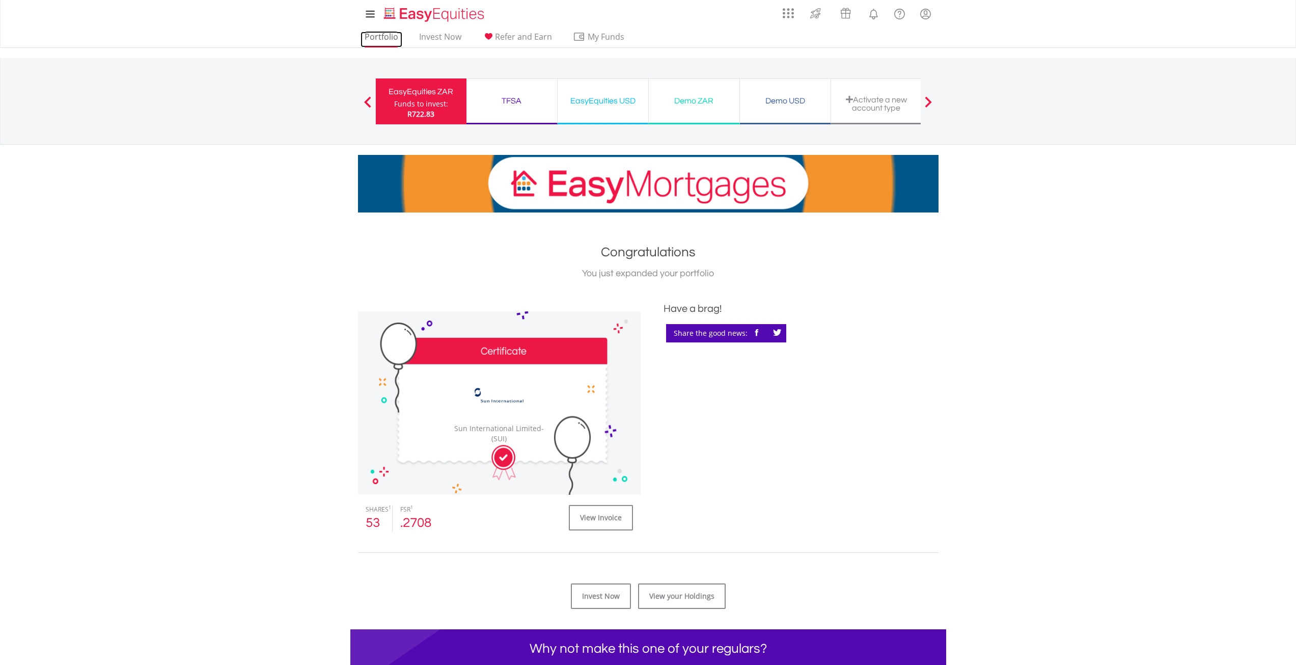
click at [374, 37] on link "Portfolio" at bounding box center [382, 40] width 42 height 16
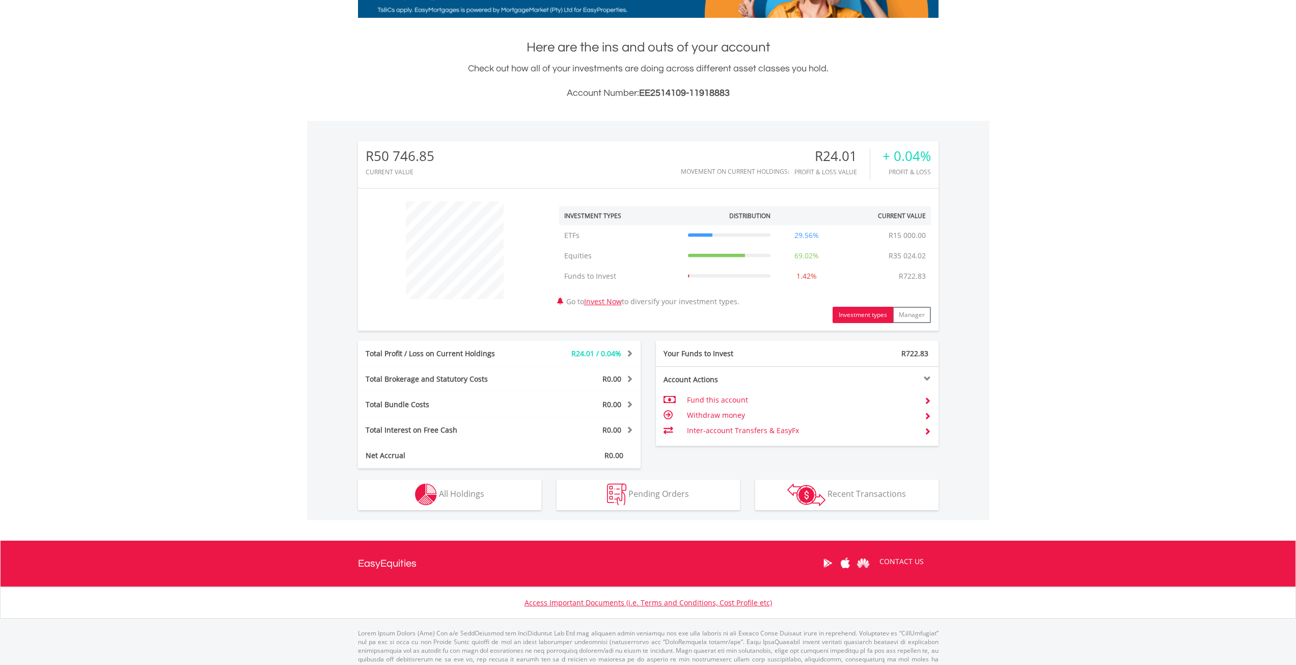
scroll to position [217, 0]
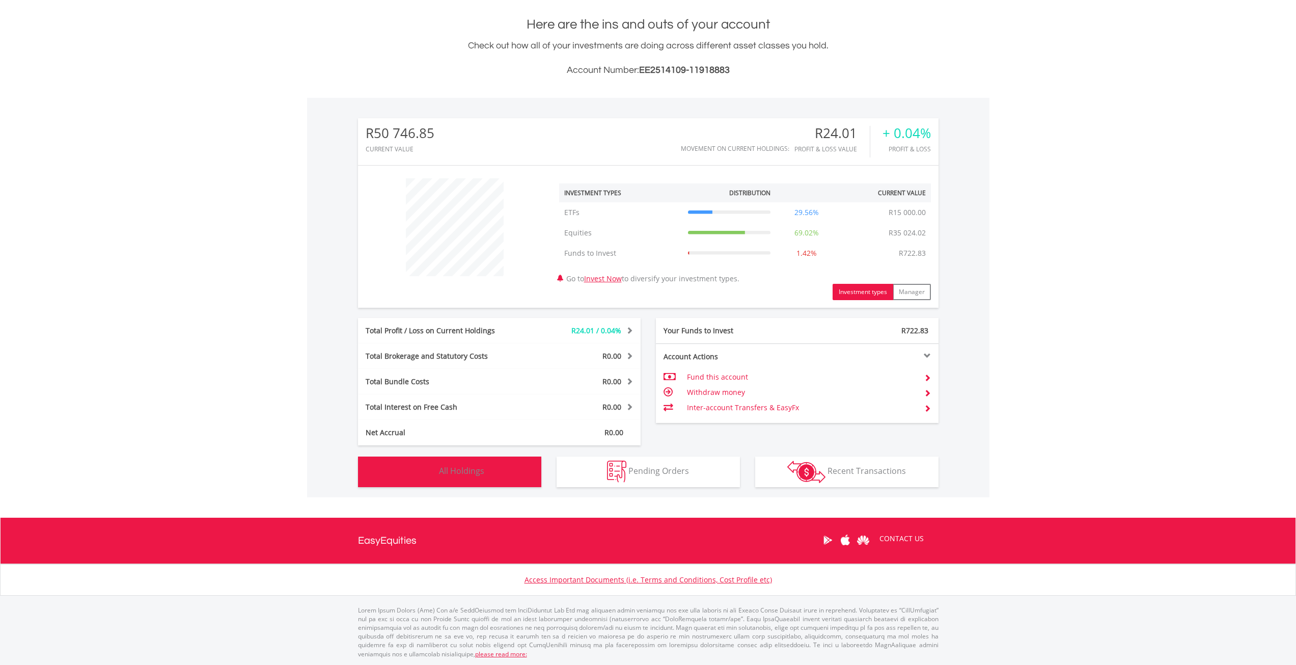
click at [508, 470] on button "Holdings All Holdings" at bounding box center [449, 471] width 183 height 31
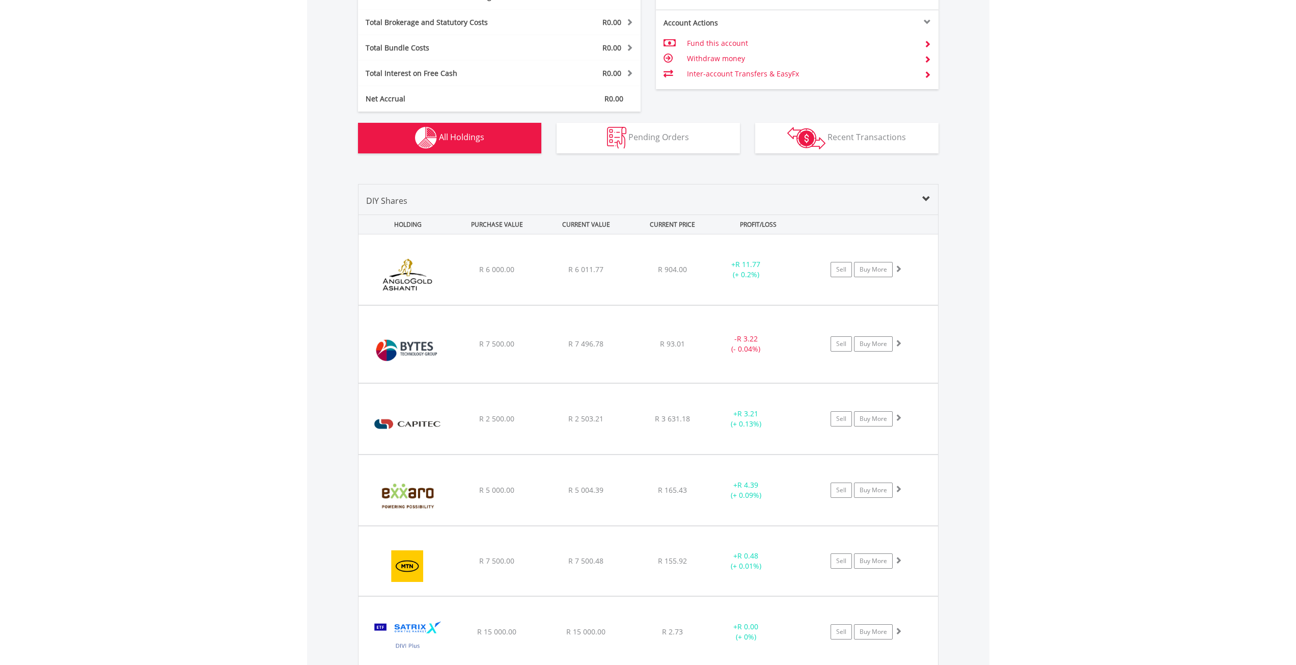
scroll to position [528, 0]
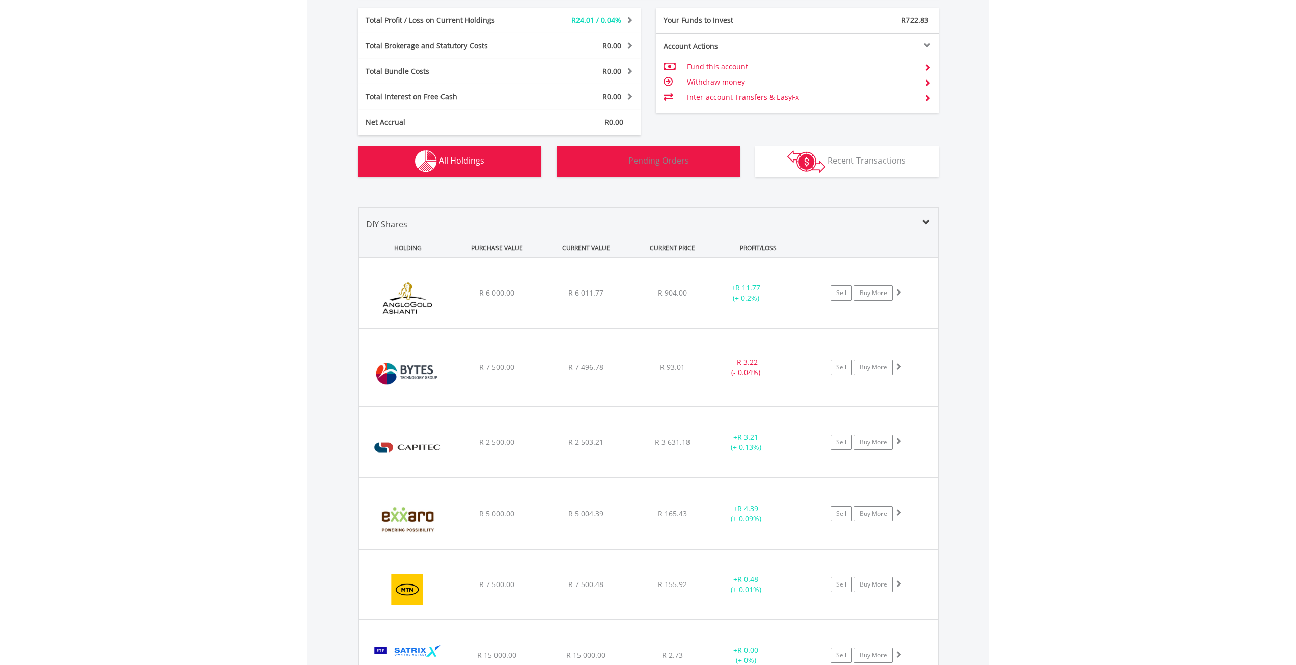
click at [677, 161] on span "Pending Orders" at bounding box center [658, 160] width 61 height 11
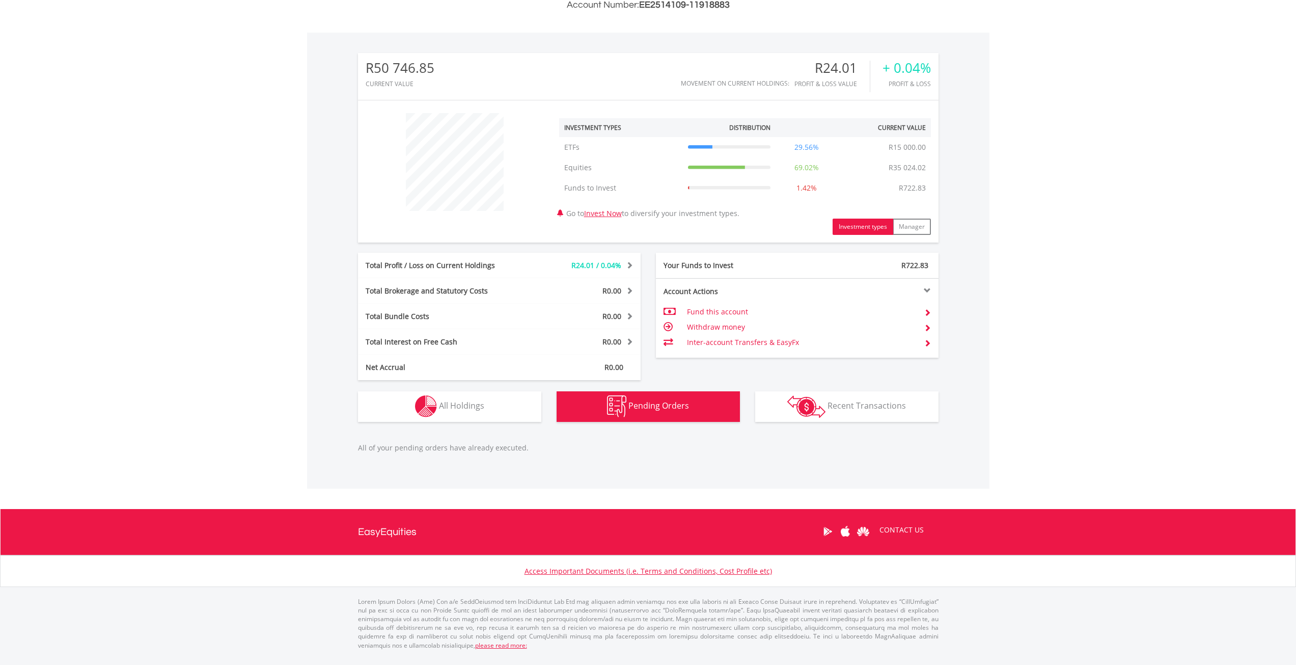
scroll to position [274, 0]
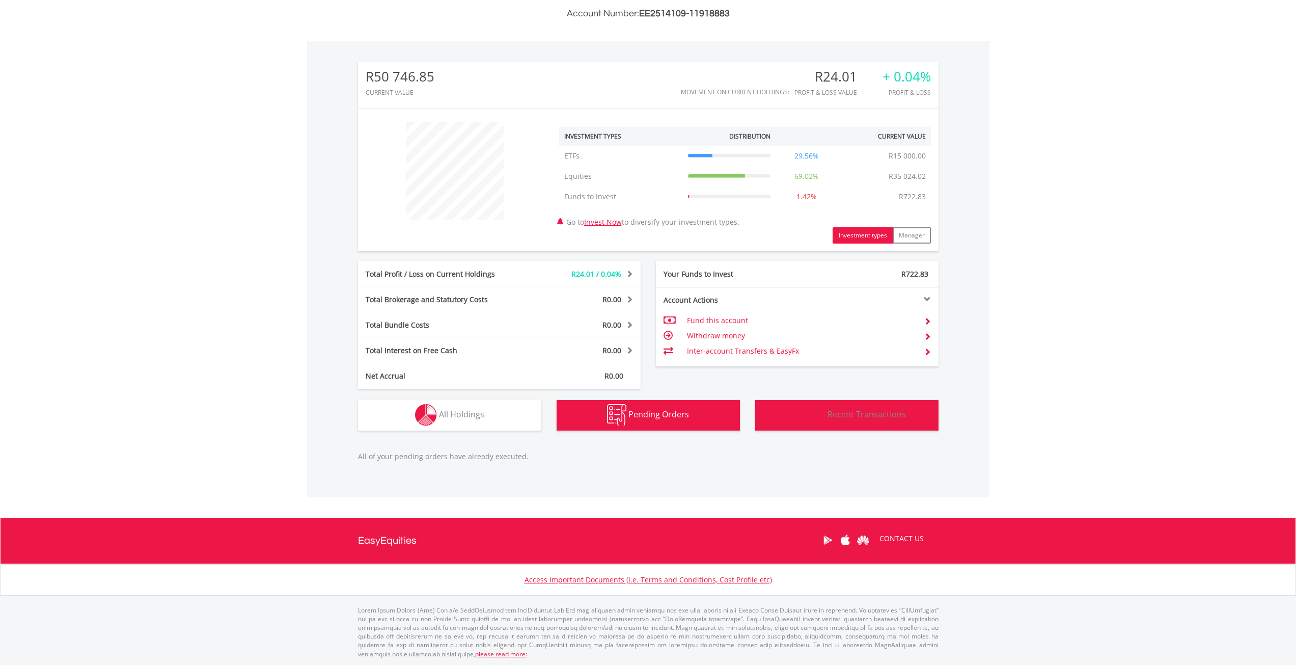
click at [864, 415] on span "Recent Transactions" at bounding box center [867, 413] width 78 height 11
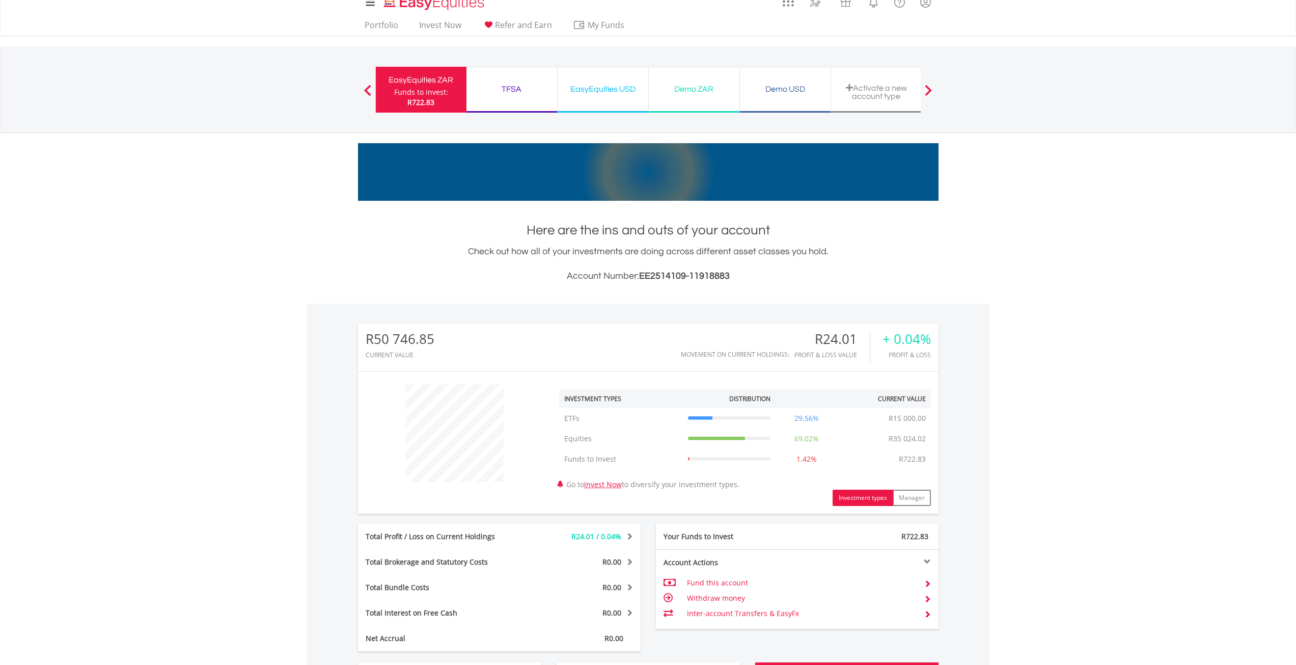
scroll to position [2, 0]
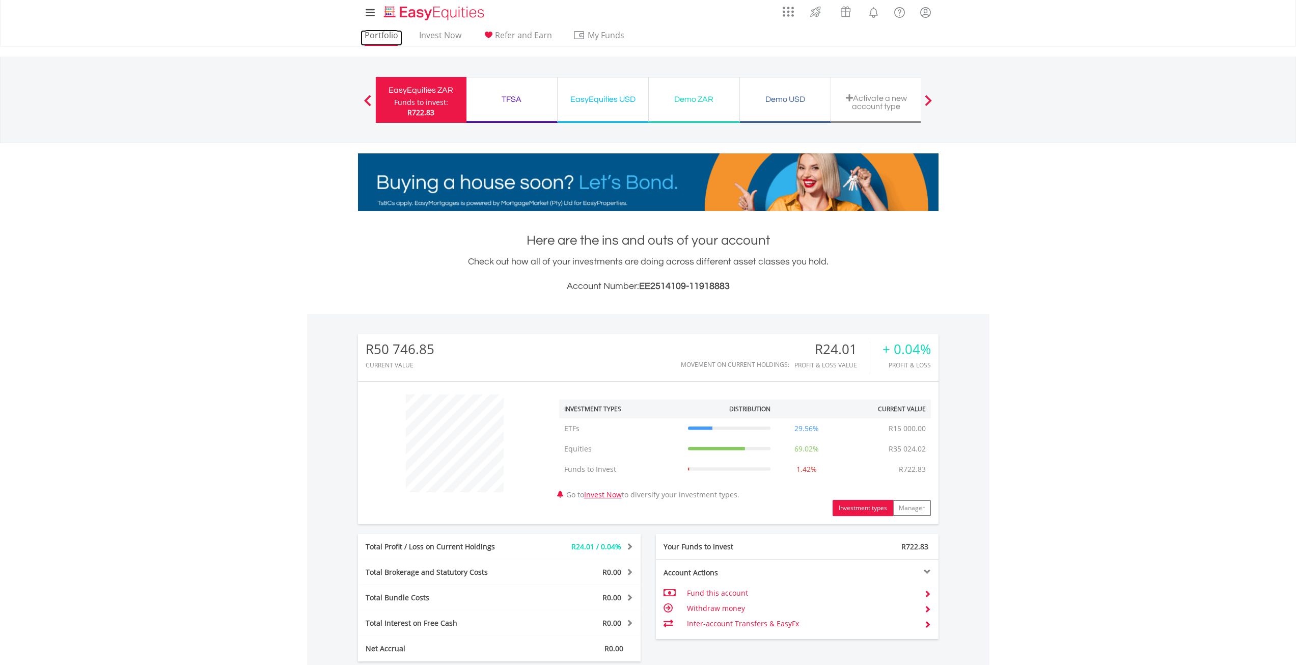
click at [379, 37] on link "Portfolio" at bounding box center [382, 38] width 42 height 16
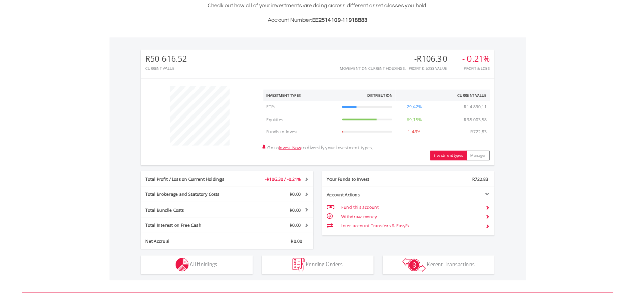
scroll to position [255, 0]
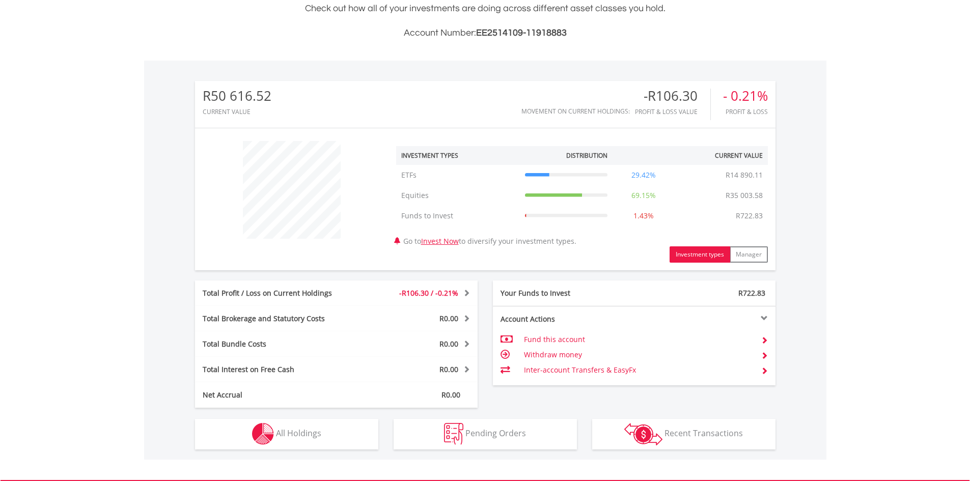
click at [300, 296] on div "Total Profit / Loss on Current Holdings" at bounding box center [277, 293] width 165 height 10
